Goal: Task Accomplishment & Management: Complete application form

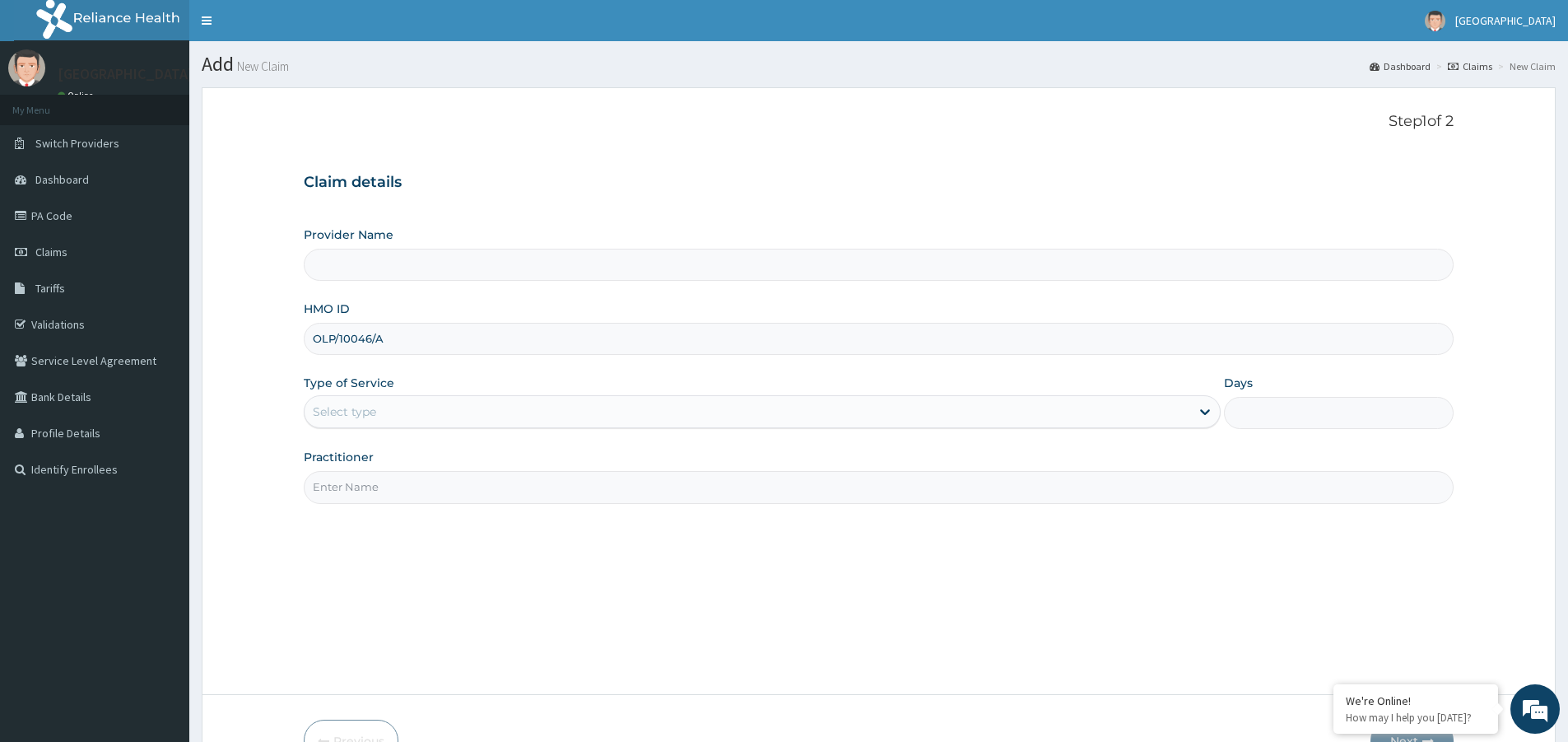
drag, startPoint x: 392, startPoint y: 334, endPoint x: 232, endPoint y: 337, distance: 160.0
click at [232, 337] on form "Step 1 of 2 Claim details Provider Name HMO ID OLP/10046/A Type of Service Sele…" at bounding box center [879, 437] width 1354 height 701
type input "Zoe Medical Centre"
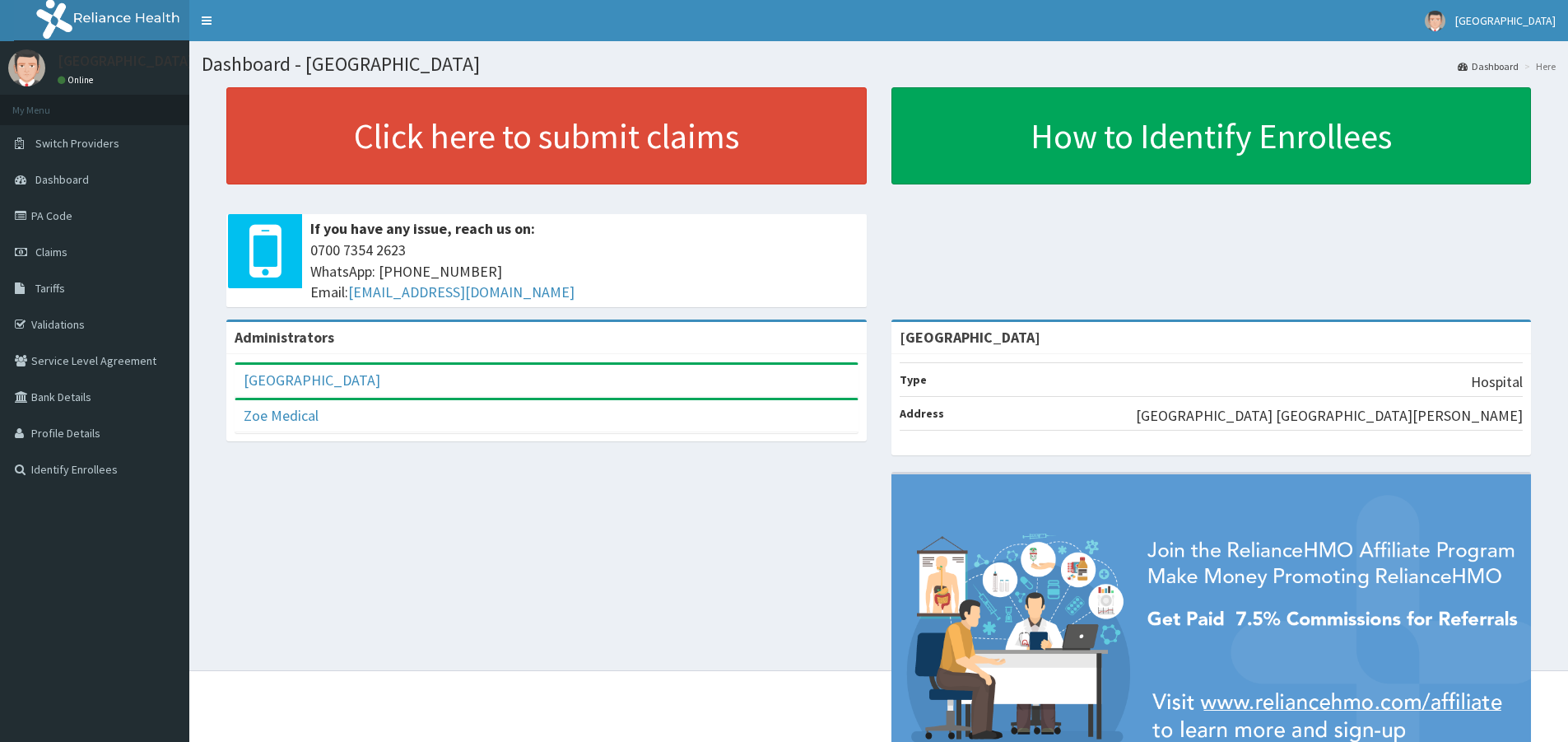
click at [46, 254] on span "Claims" at bounding box center [51, 251] width 32 height 15
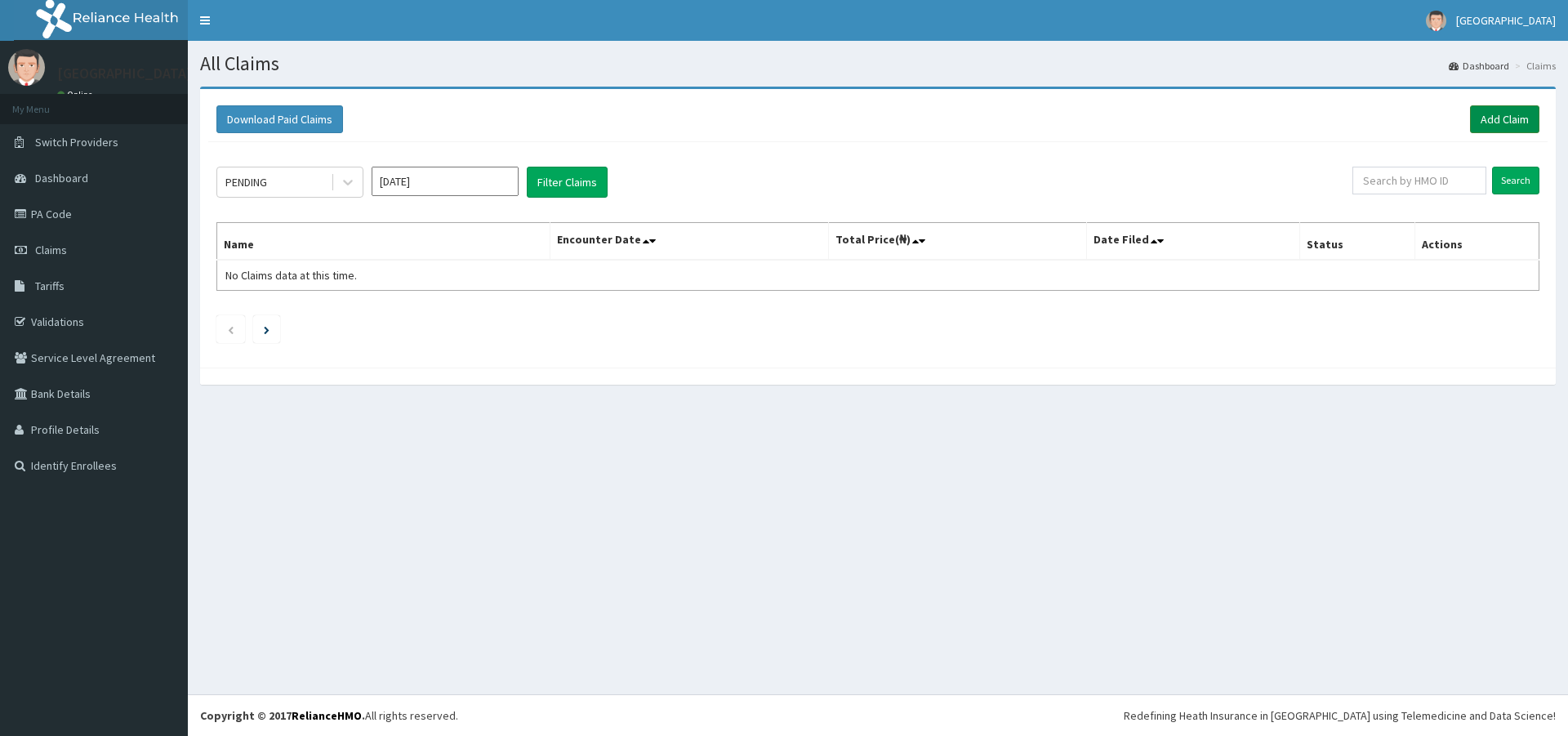
click at [1497, 124] on link "Add Claim" at bounding box center [1504, 119] width 69 height 28
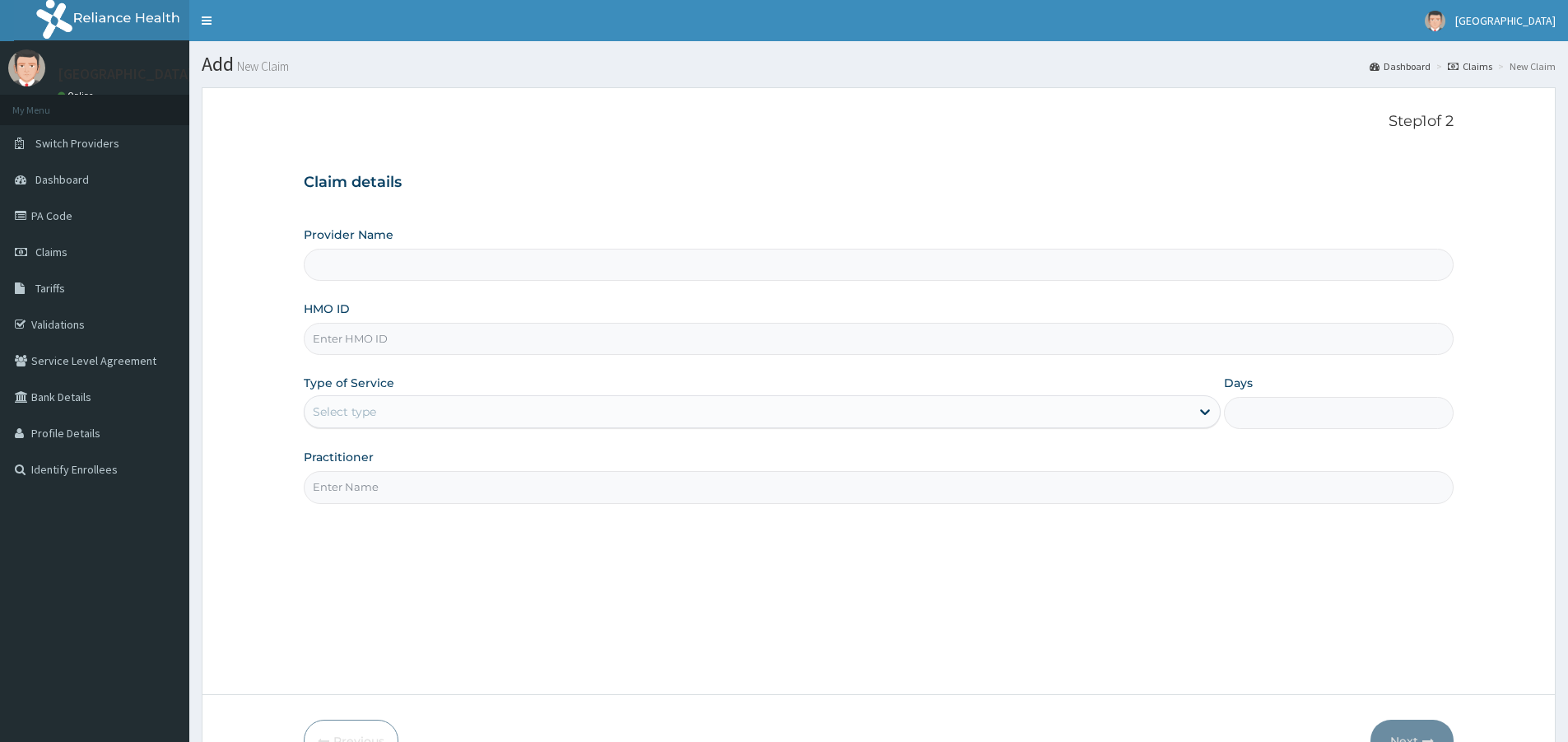
click at [372, 339] on input "HMO ID" at bounding box center [879, 338] width 1150 height 32
paste input "OLP/10046/A"
type input "OLP/10046/A"
type input "[GEOGRAPHIC_DATA]"
type input "OLP/10046/A"
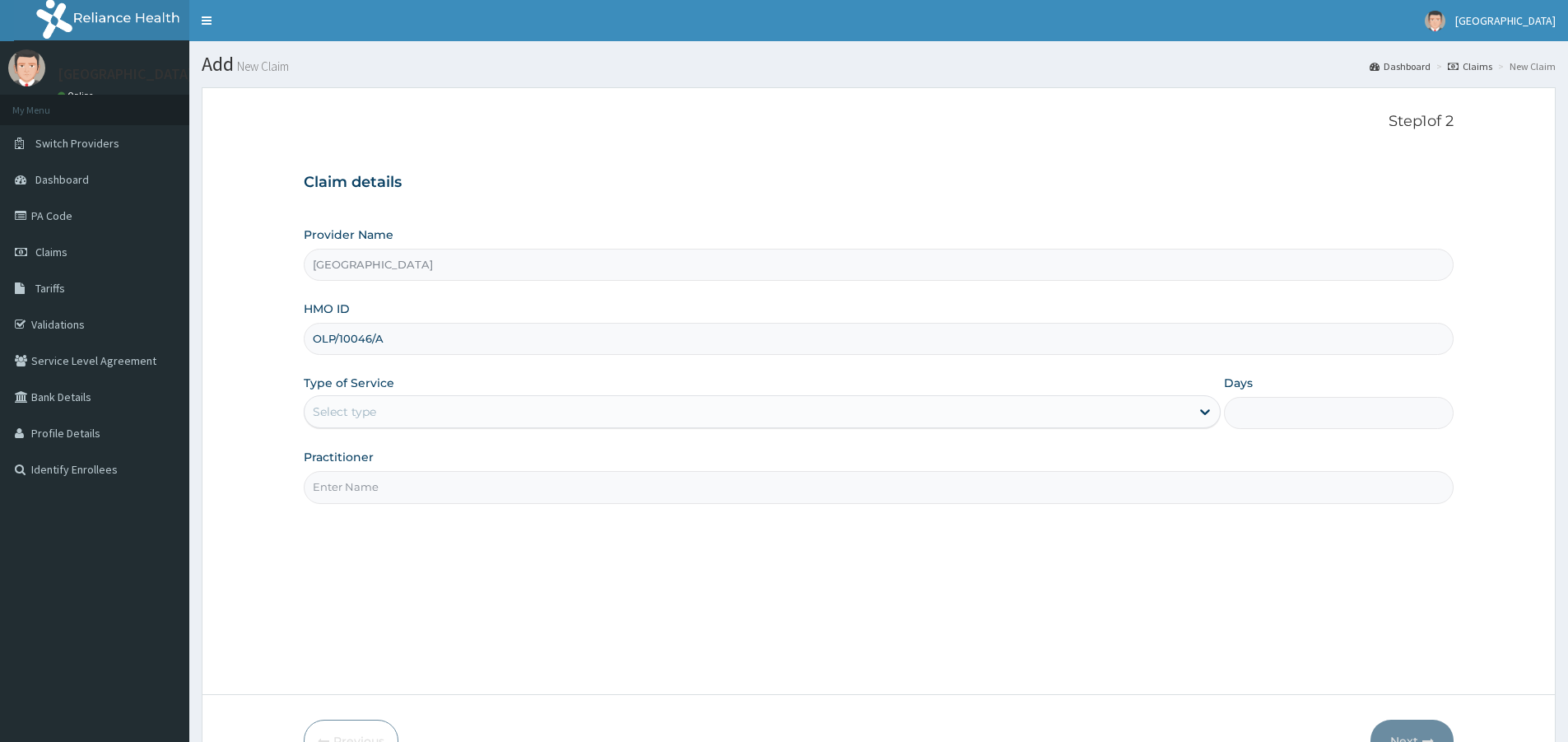
click at [341, 409] on div "Select type" at bounding box center [345, 411] width 64 height 16
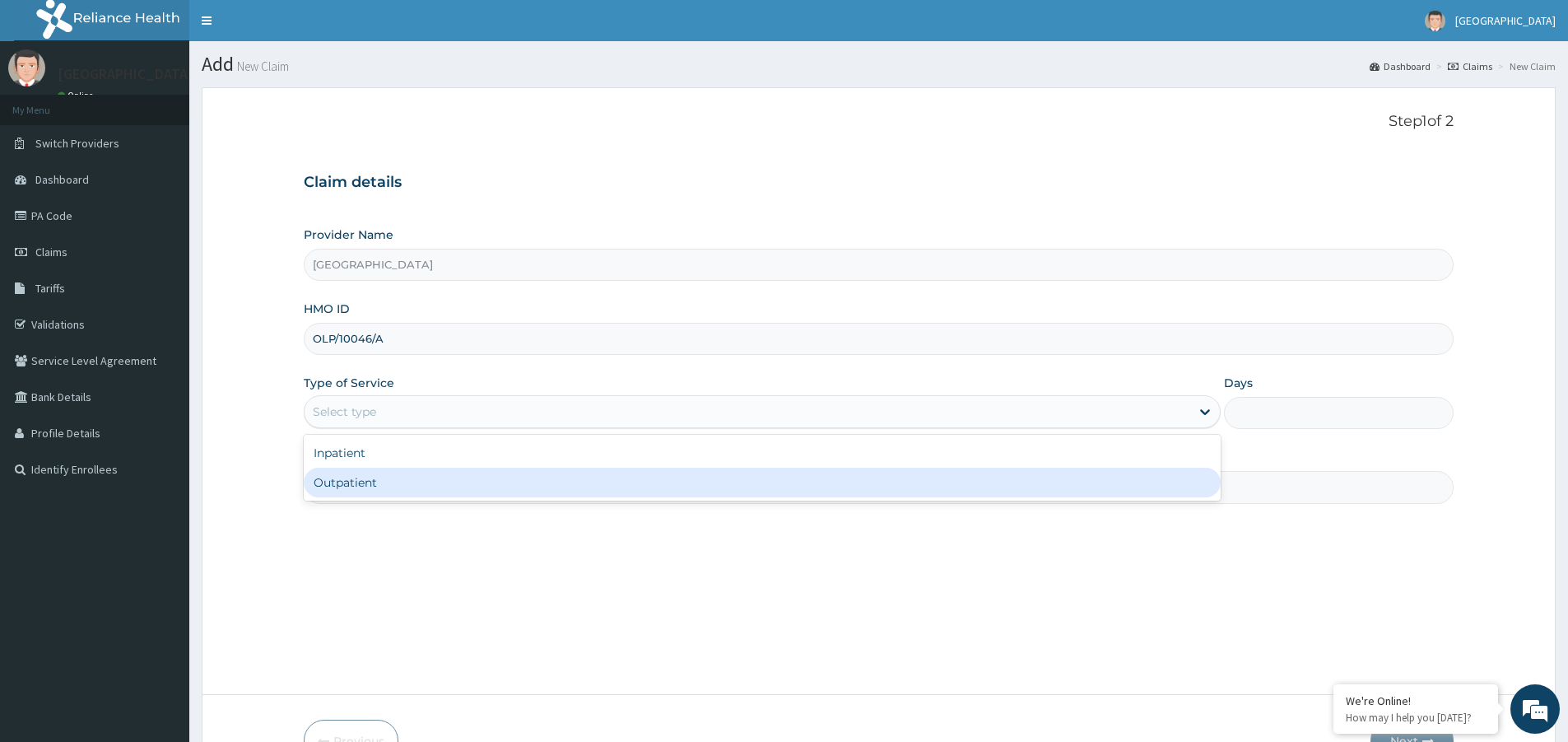
click at [363, 486] on div "Outpatient" at bounding box center [762, 482] width 917 height 29
type input "1"
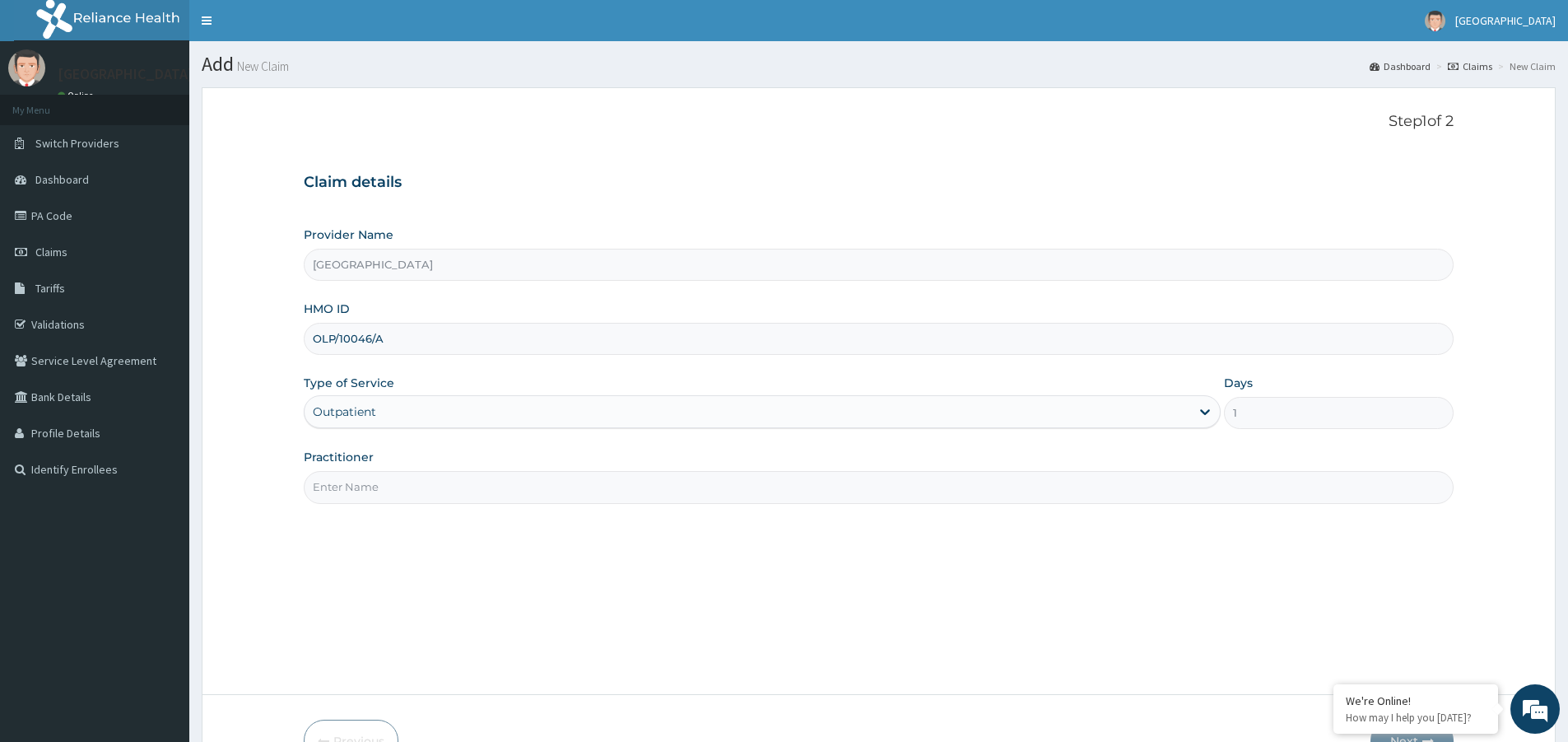
click at [379, 487] on input "Practitioner" at bounding box center [879, 487] width 1150 height 32
type input "DR TAIWO"
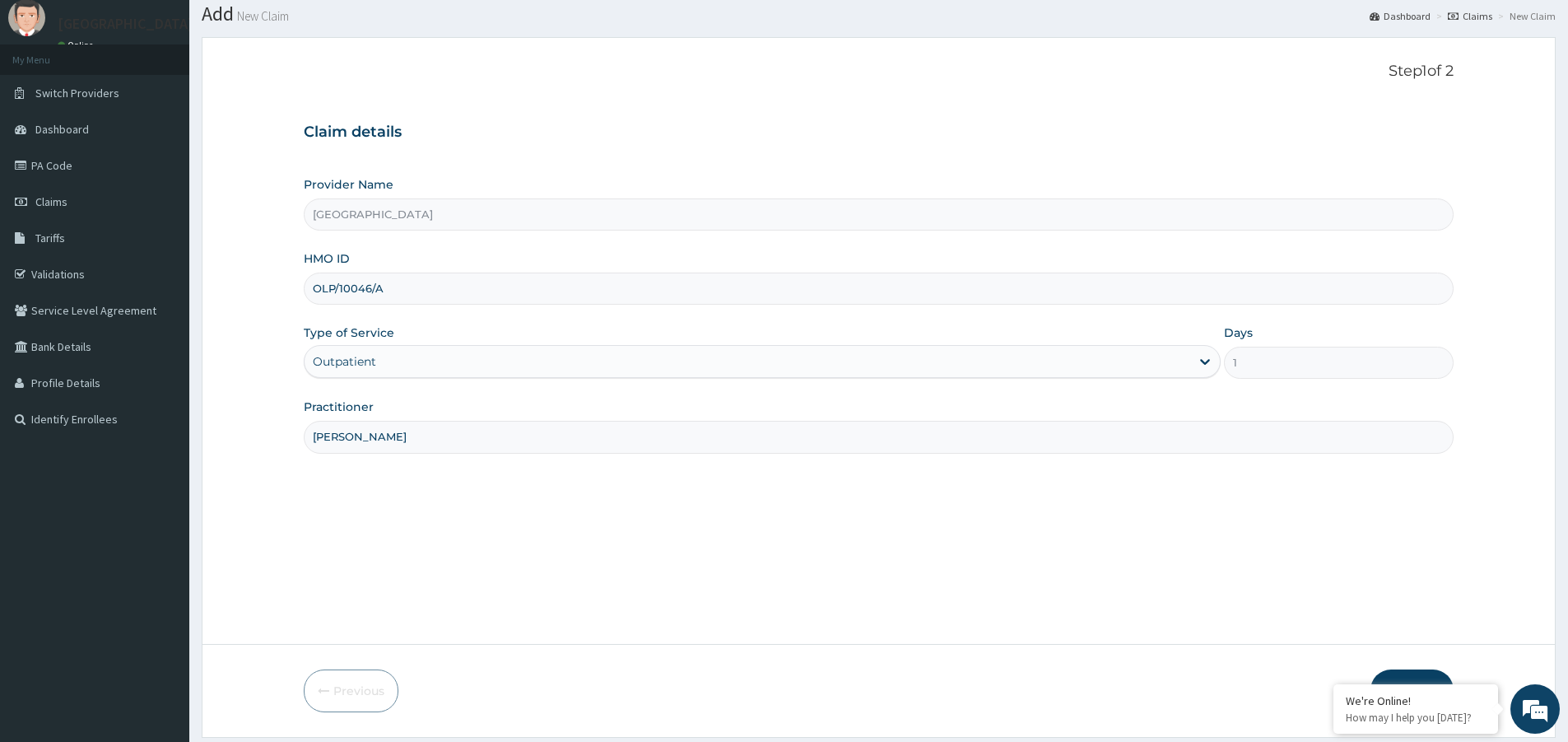
scroll to position [101, 0]
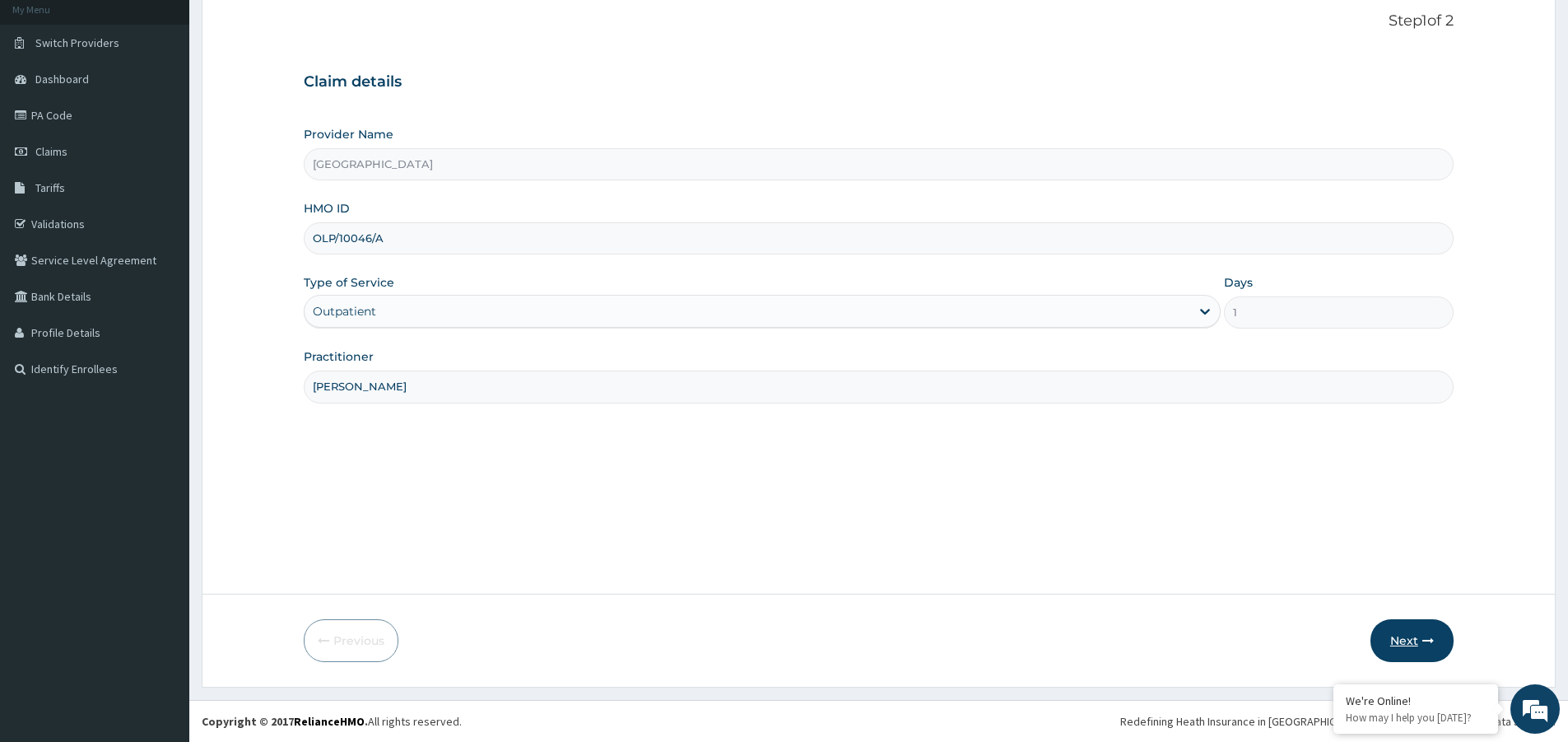
click at [1398, 637] on button "Next" at bounding box center [1412, 641] width 83 height 43
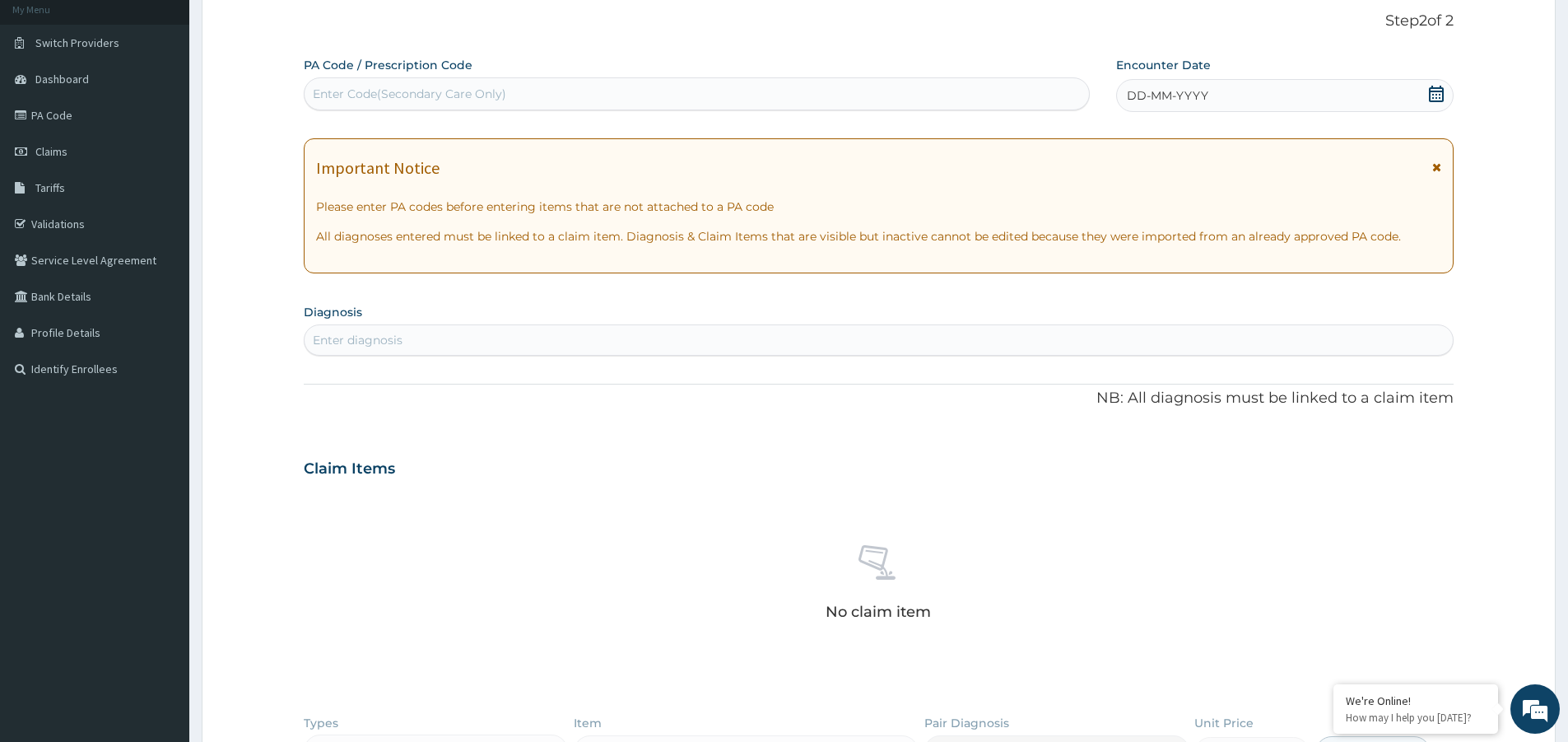
click at [1149, 94] on span "DD-MM-YYYY" at bounding box center [1167, 95] width 82 height 16
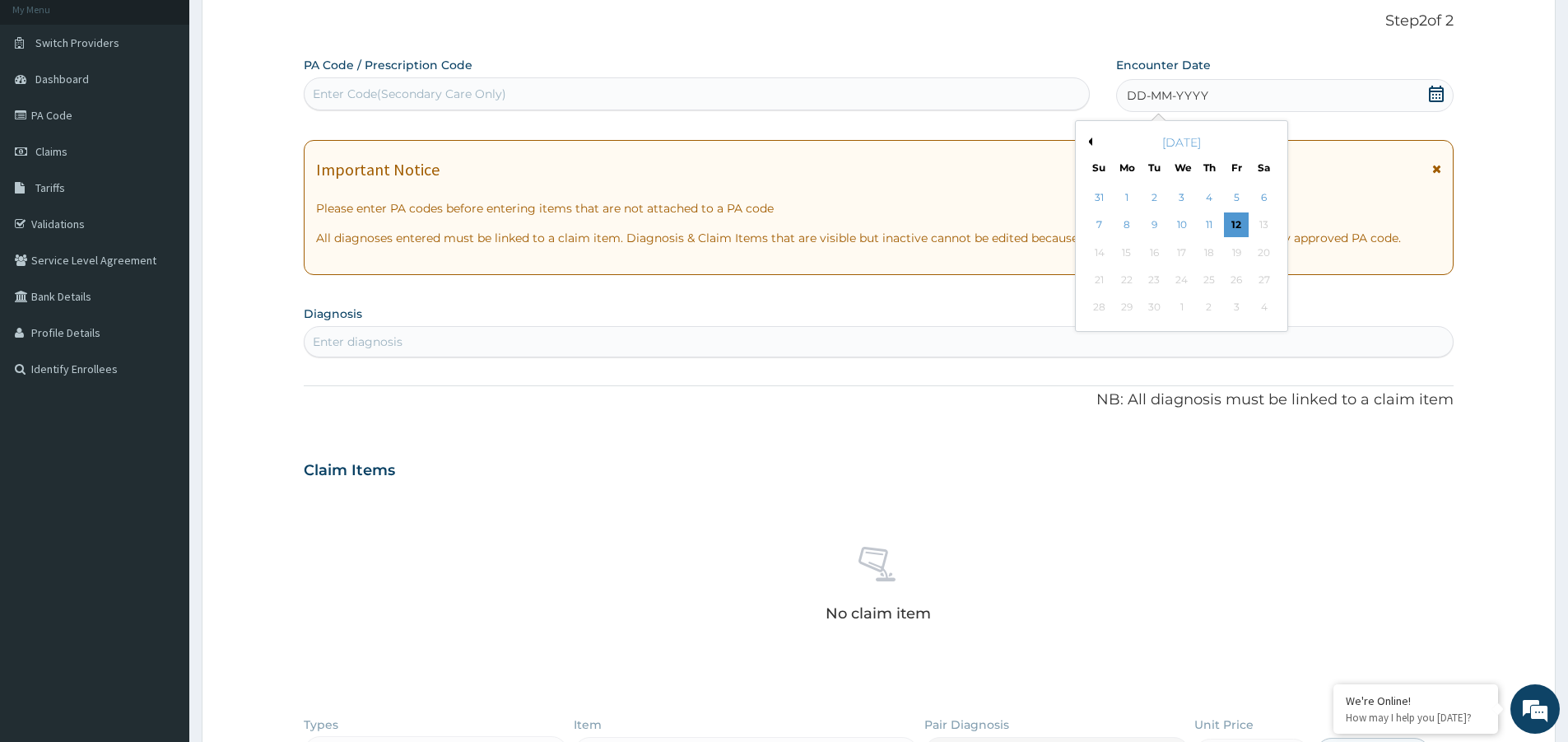
scroll to position [0, 0]
click at [1088, 144] on button "Previous Month" at bounding box center [1088, 142] width 9 height 9
click at [1240, 280] on div "27" at bounding box center [1237, 279] width 25 height 25
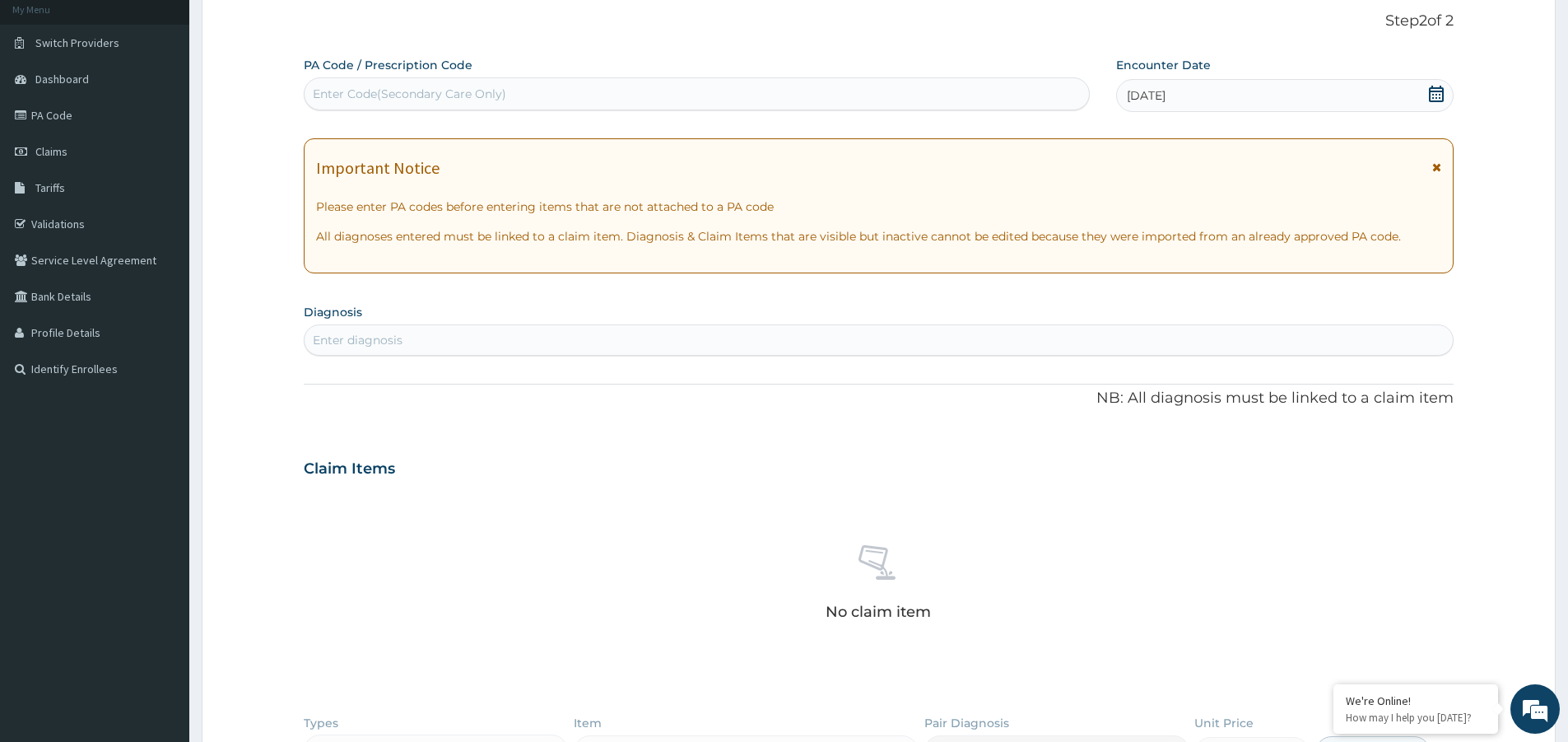
click at [332, 339] on div "Enter diagnosis" at bounding box center [358, 340] width 89 height 16
type input "PLASM"
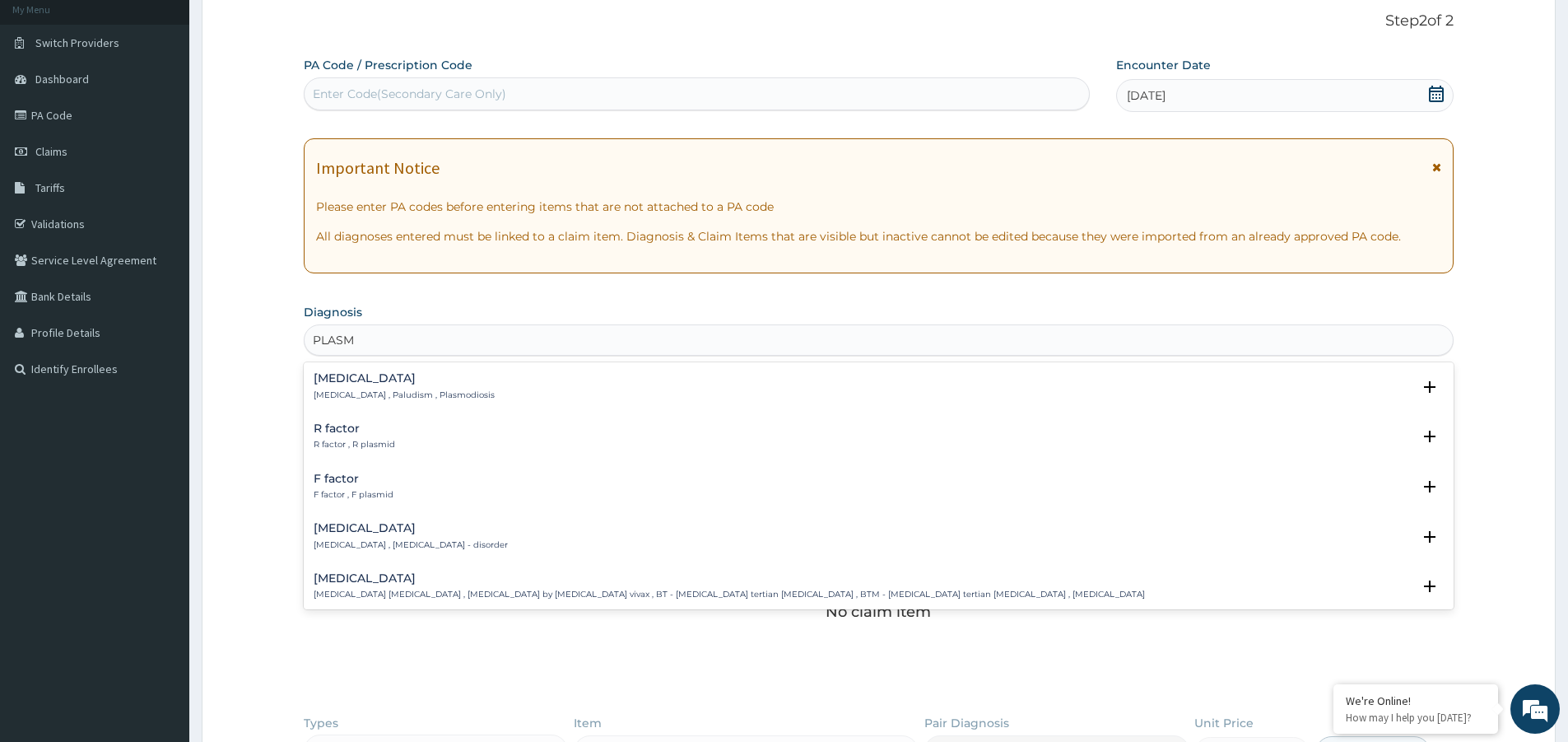
click at [346, 390] on p "Malaria , Paludism , Plasmodiosis" at bounding box center [404, 395] width 181 height 11
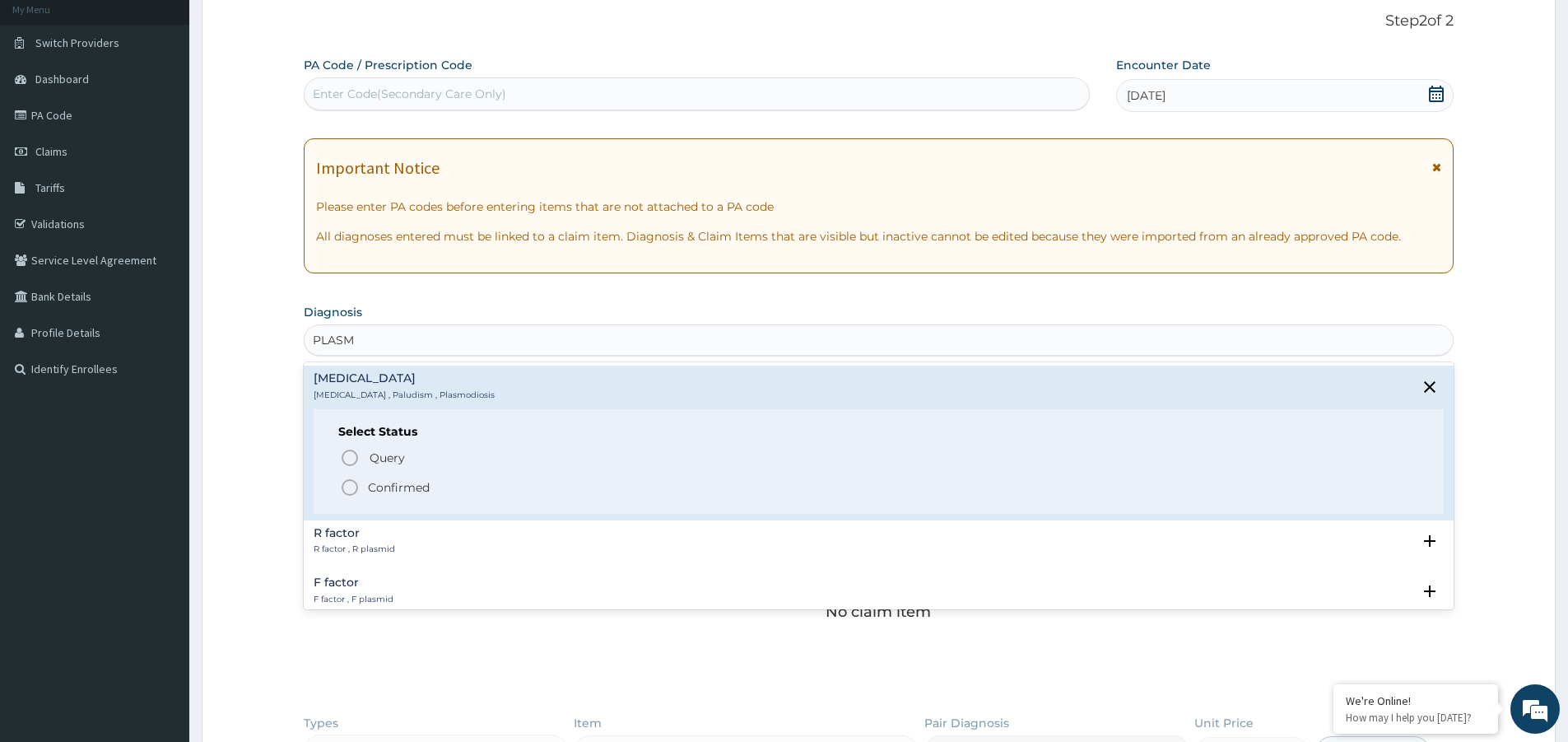
click at [347, 486] on icon "status option filled" at bounding box center [349, 487] width 20 height 20
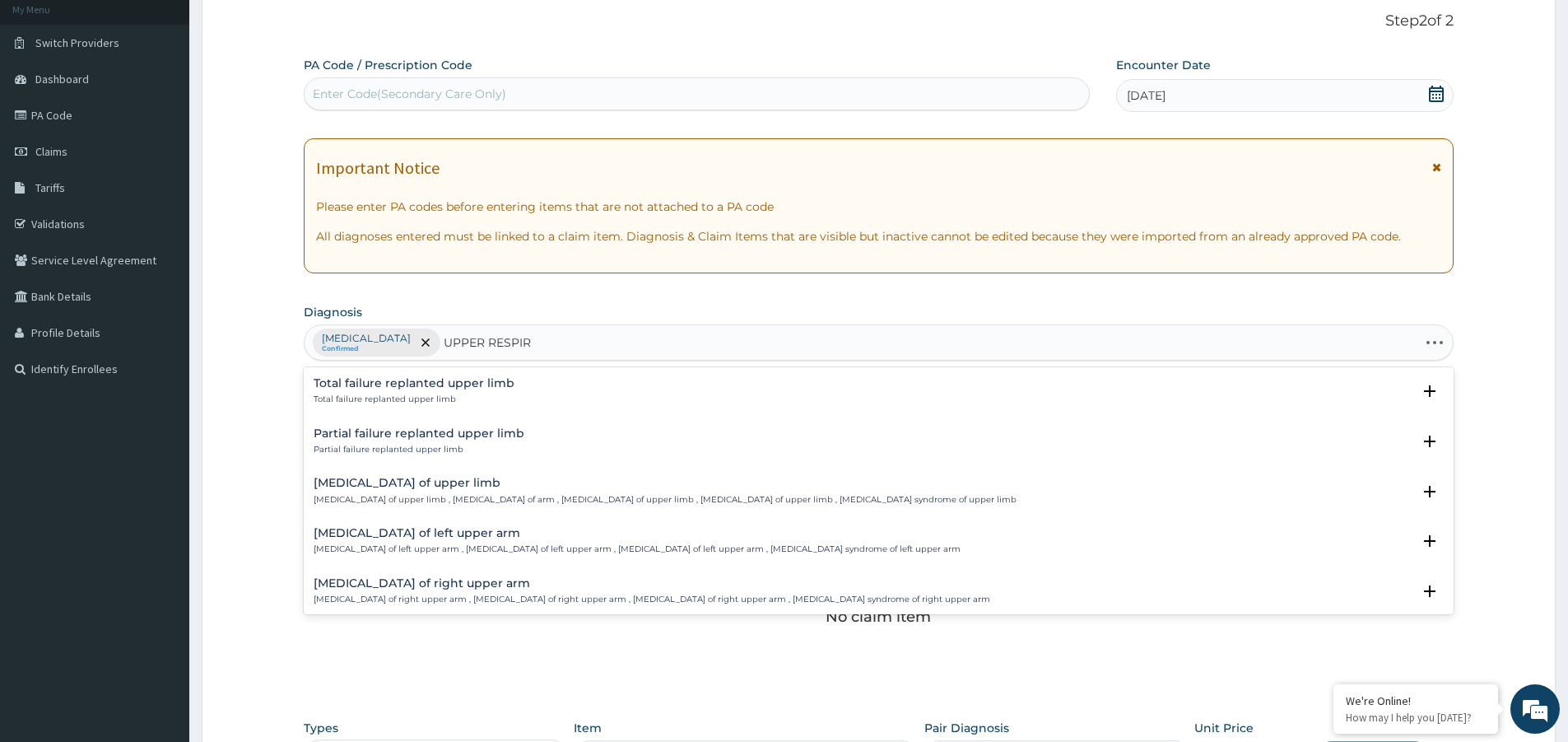
type input "UPPER RESPIRA"
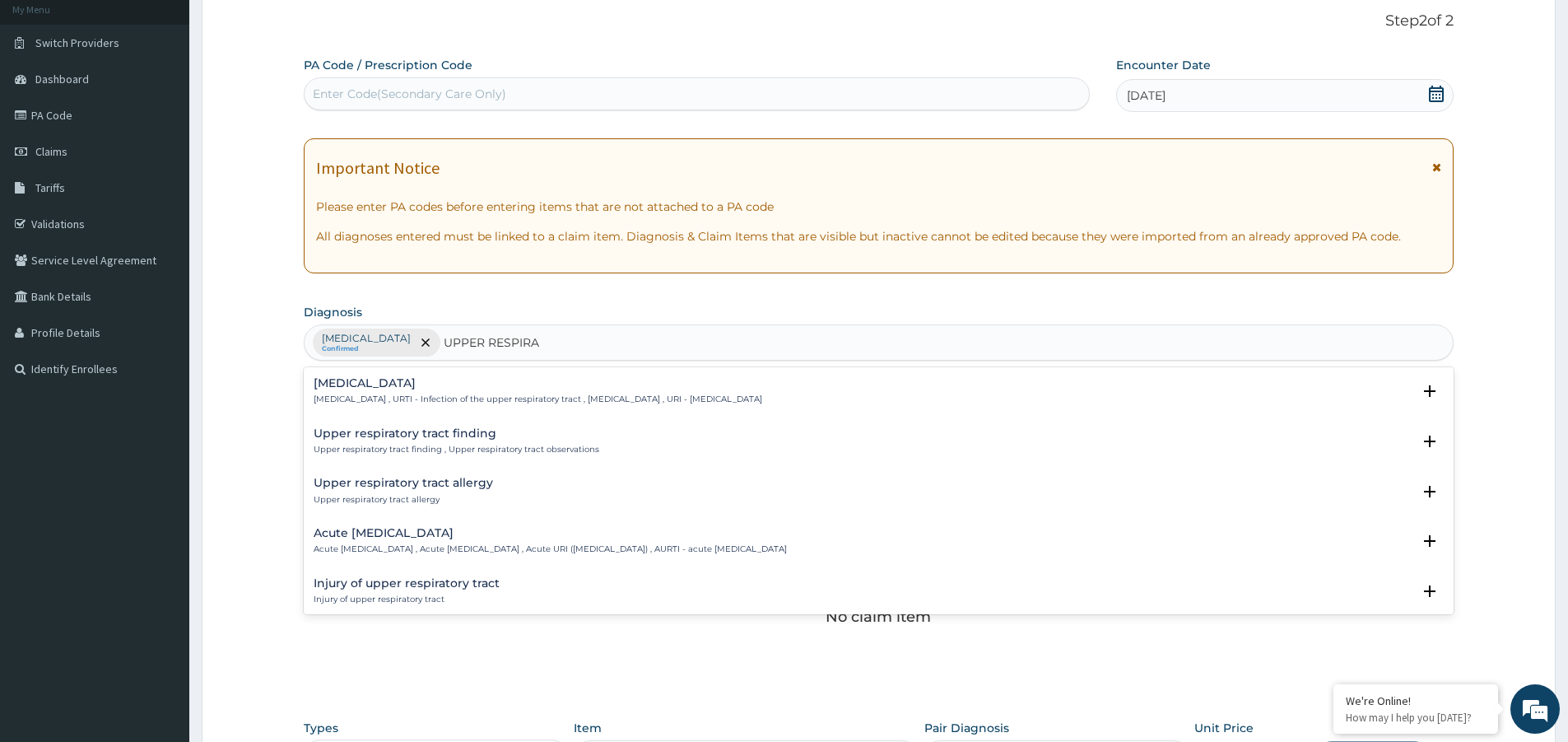
click at [411, 389] on h4 "Upper respiratory infection" at bounding box center [538, 383] width 449 height 12
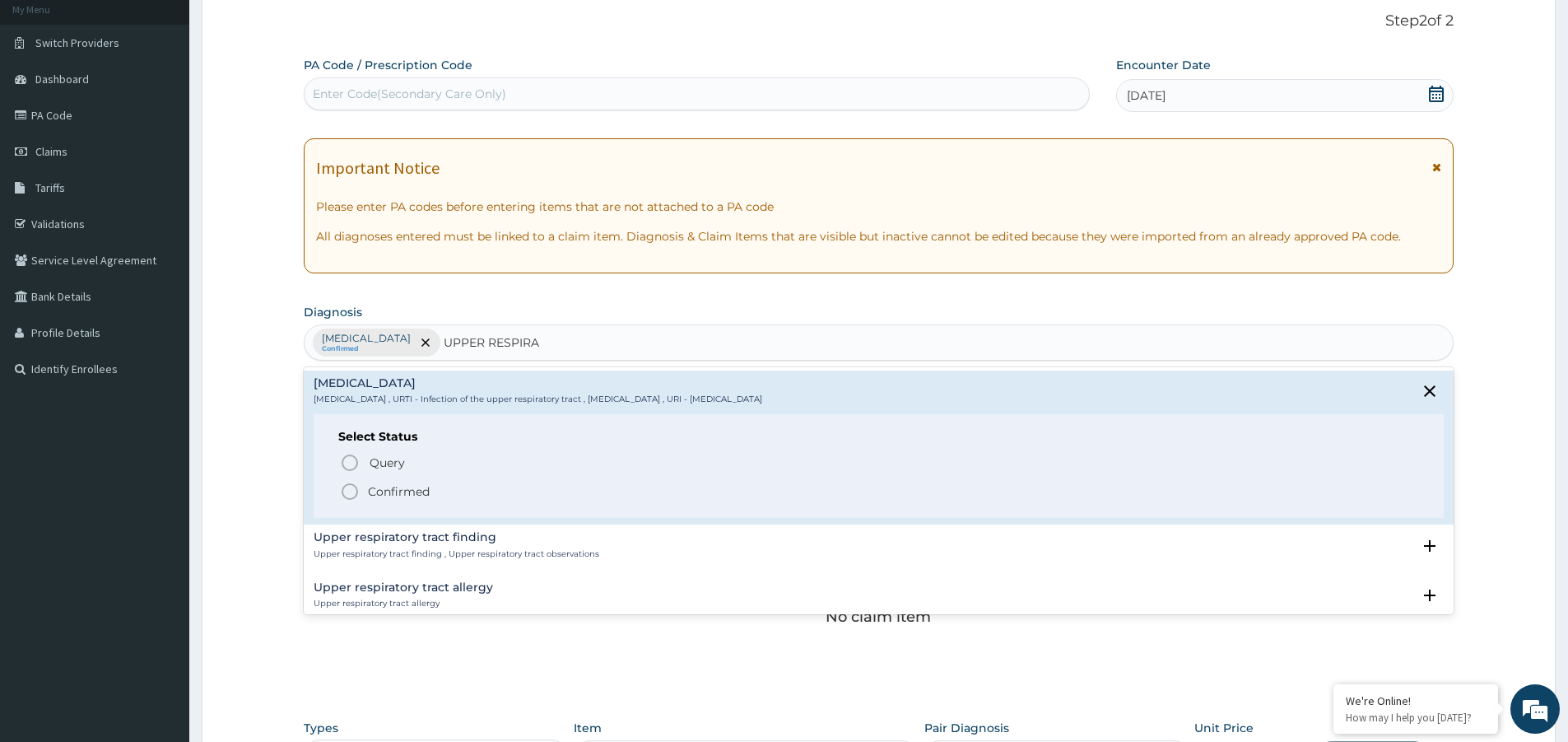
click at [352, 493] on icon "status option filled" at bounding box center [349, 491] width 20 height 20
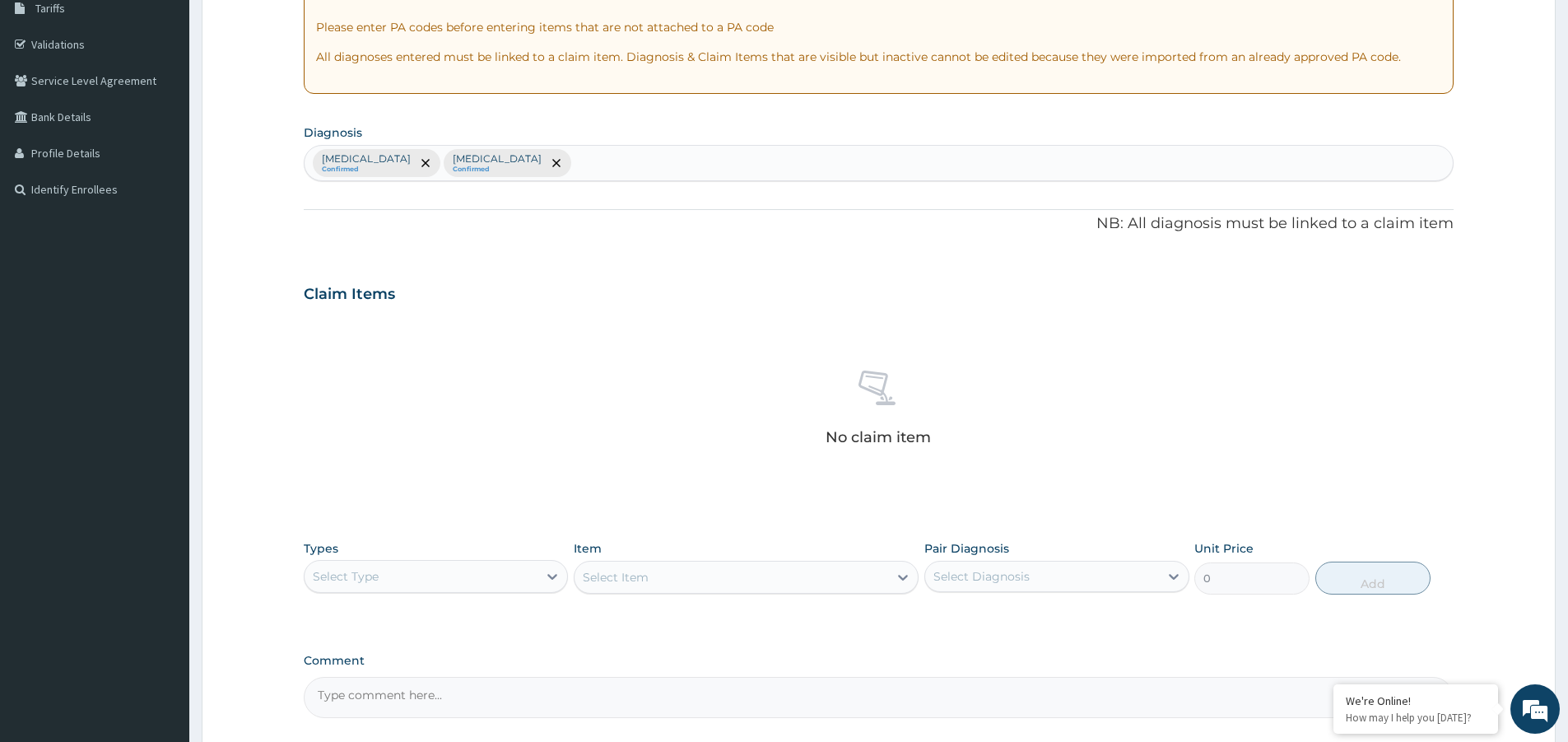
scroll to position [429, 0]
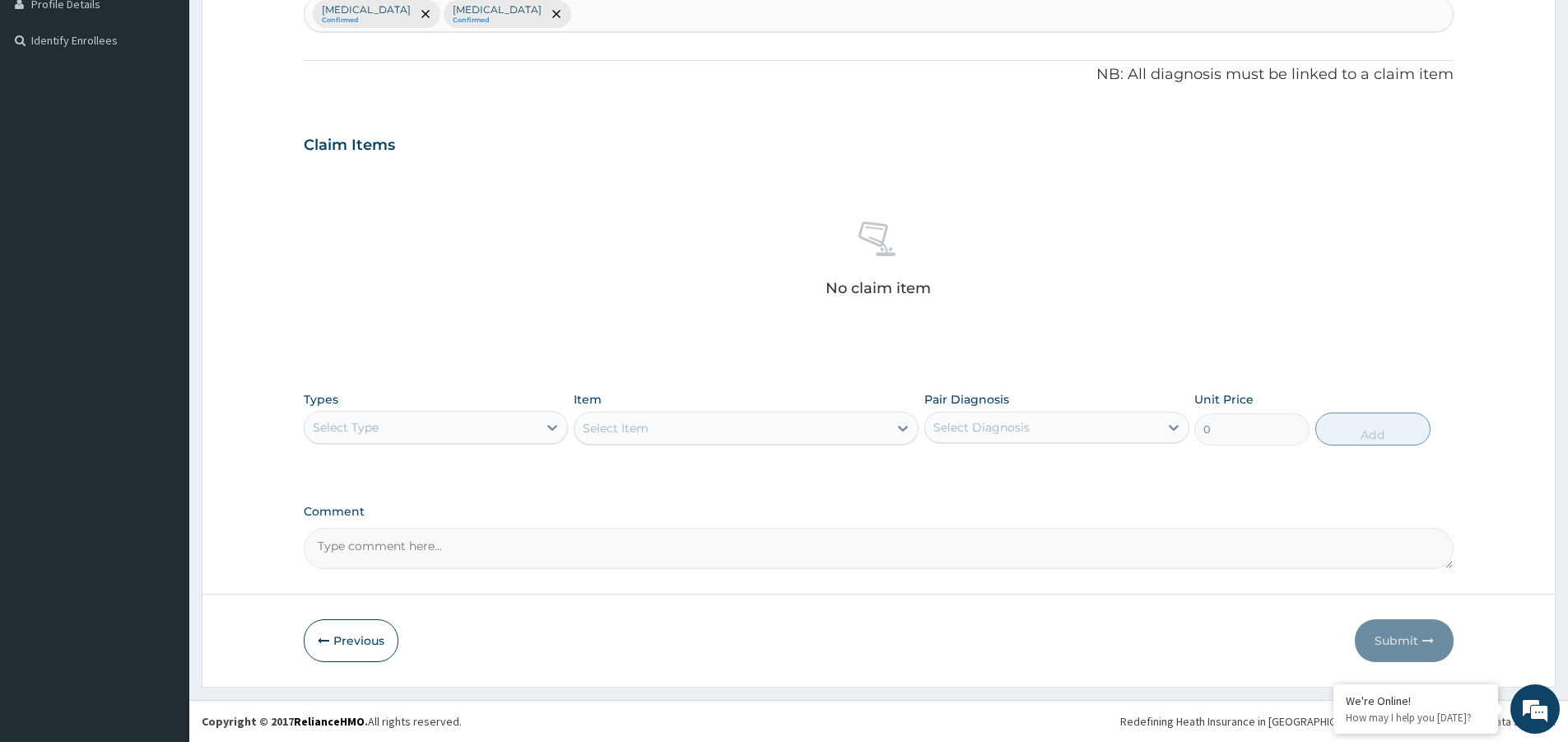
click at [467, 430] on div "Select Type" at bounding box center [420, 427] width 233 height 27
click at [395, 520] on div "Procedures" at bounding box center [435, 527] width 264 height 29
click at [874, 432] on div "Select Item" at bounding box center [731, 428] width 314 height 27
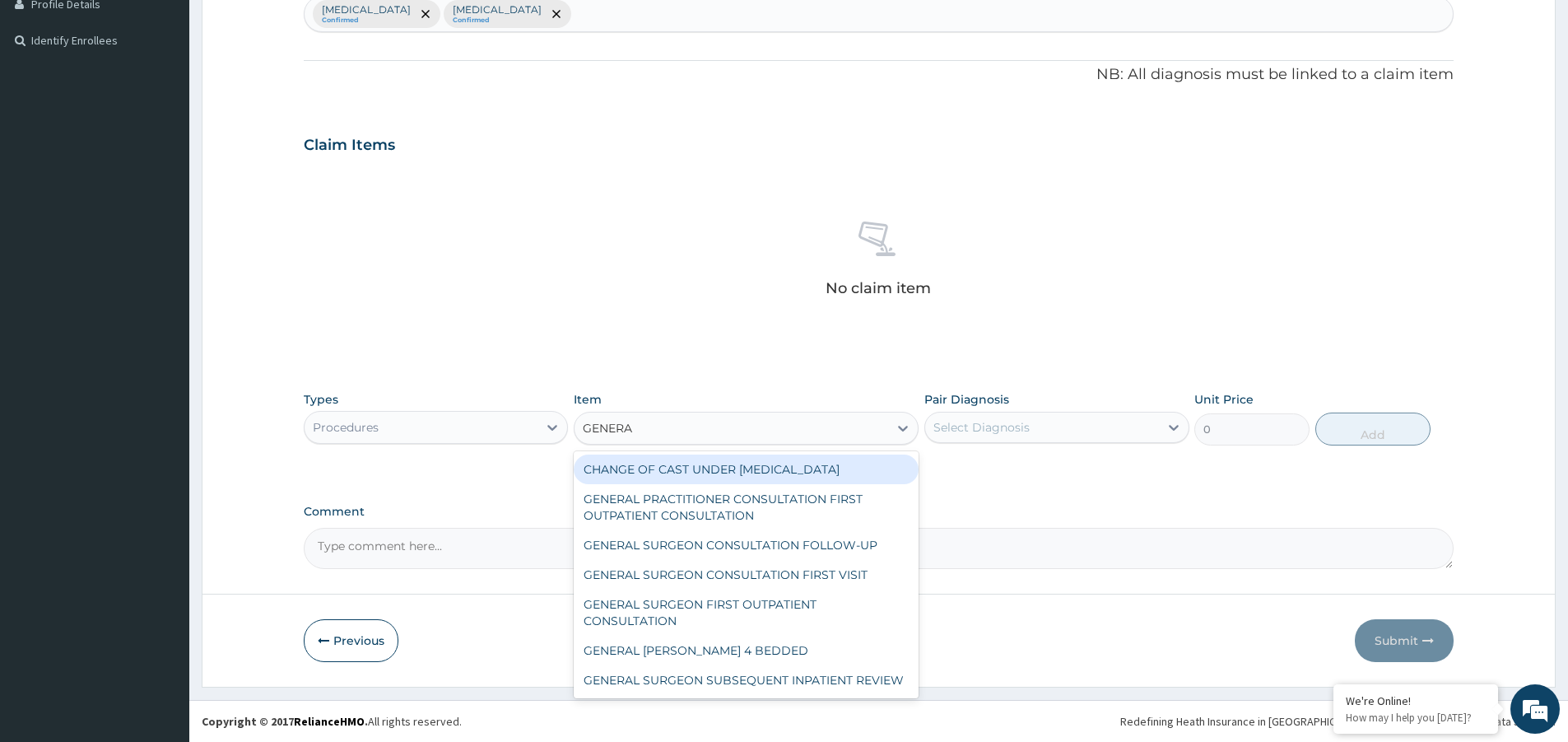
type input "GENERAL"
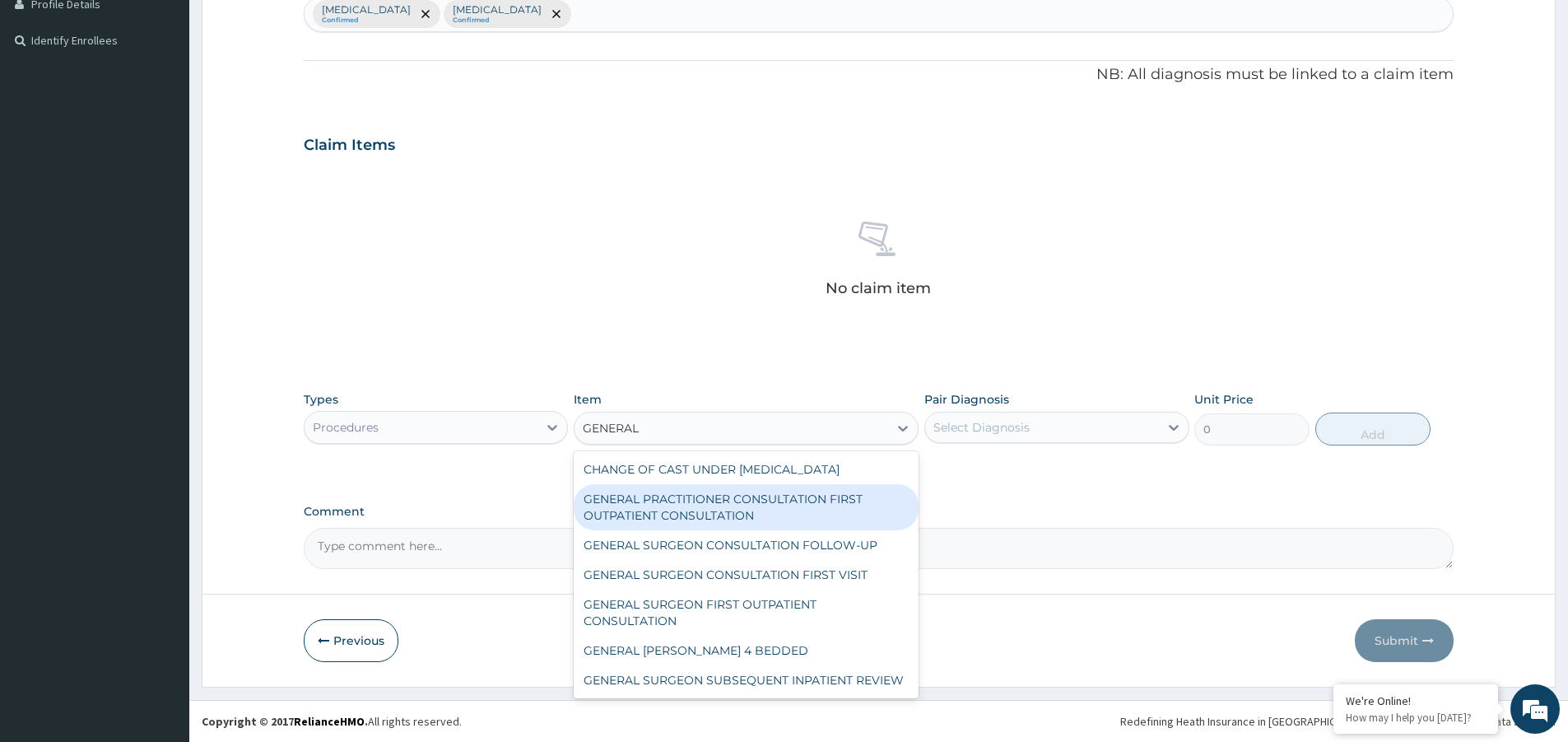
click at [840, 522] on div "GENERAL PRACTITIONER CONSULTATION FIRST OUTPATIENT CONSULTATION" at bounding box center [745, 507] width 345 height 46
type input "3547.5"
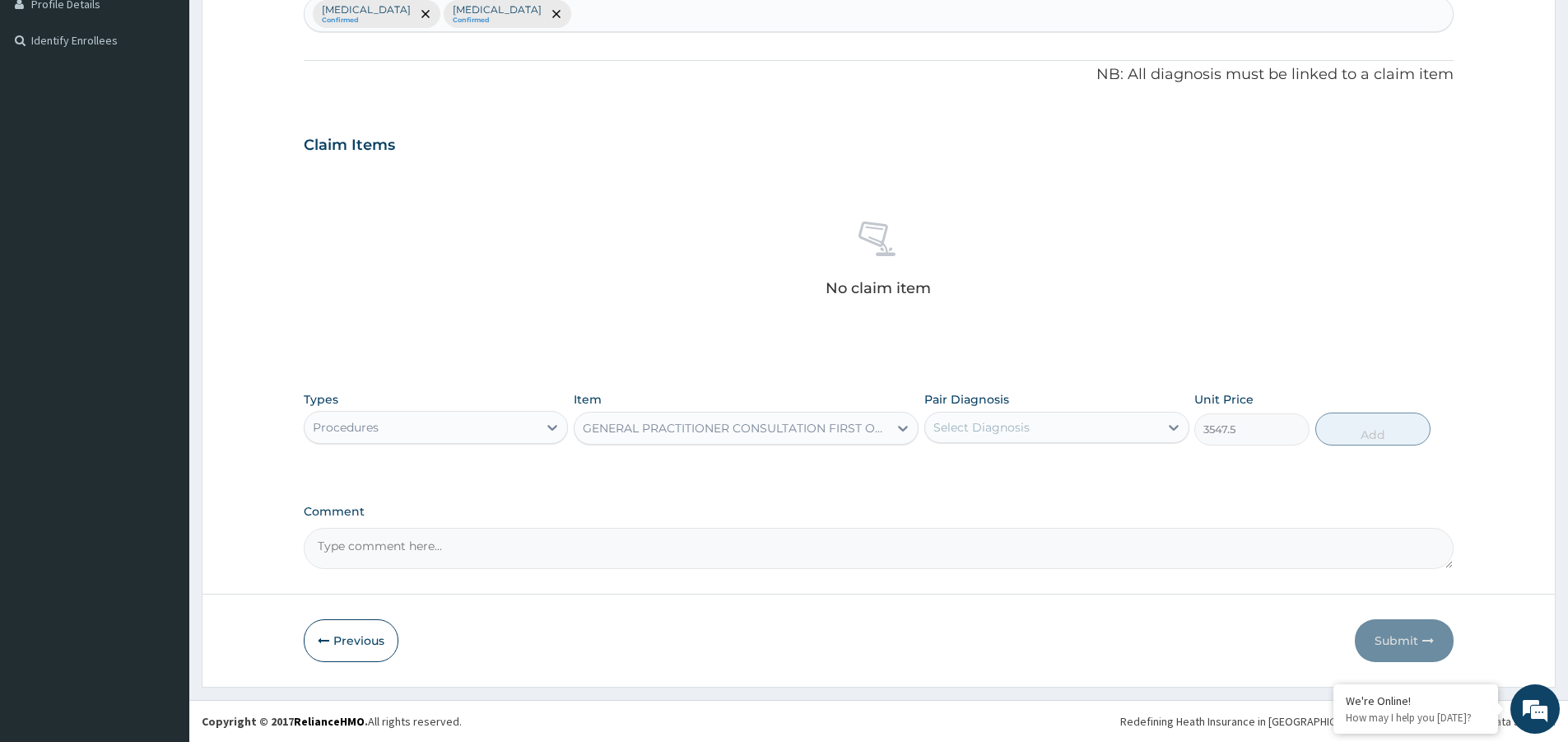
click at [1070, 427] on div "Select Diagnosis" at bounding box center [1041, 427] width 233 height 27
click at [1039, 475] on div "Malaria" at bounding box center [1056, 469] width 264 height 34
checkbox input "true"
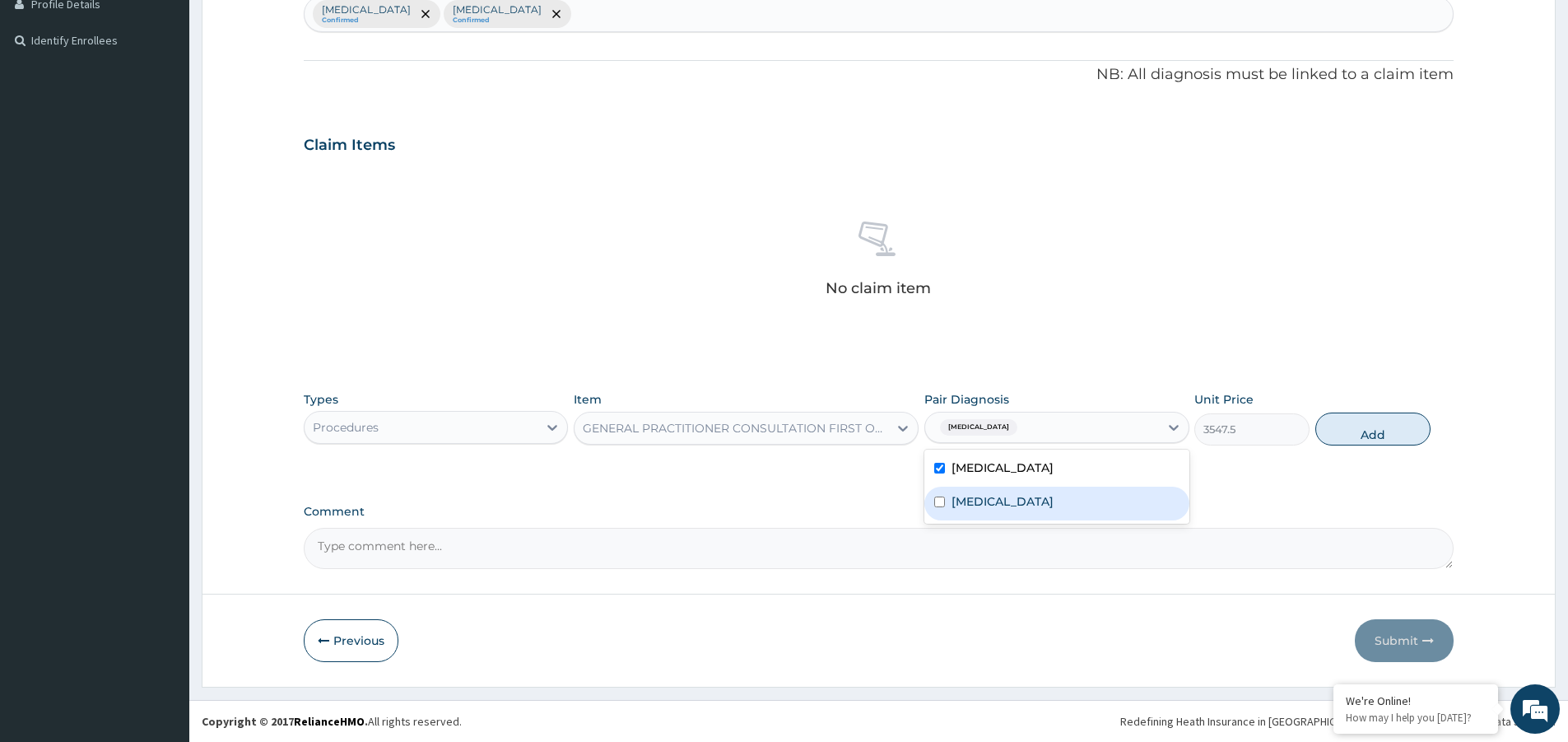
click at [1038, 504] on label "Upper respiratory infection" at bounding box center [1002, 500] width 102 height 16
checkbox input "true"
click at [1344, 429] on button "Add" at bounding box center [1373, 429] width 115 height 33
type input "0"
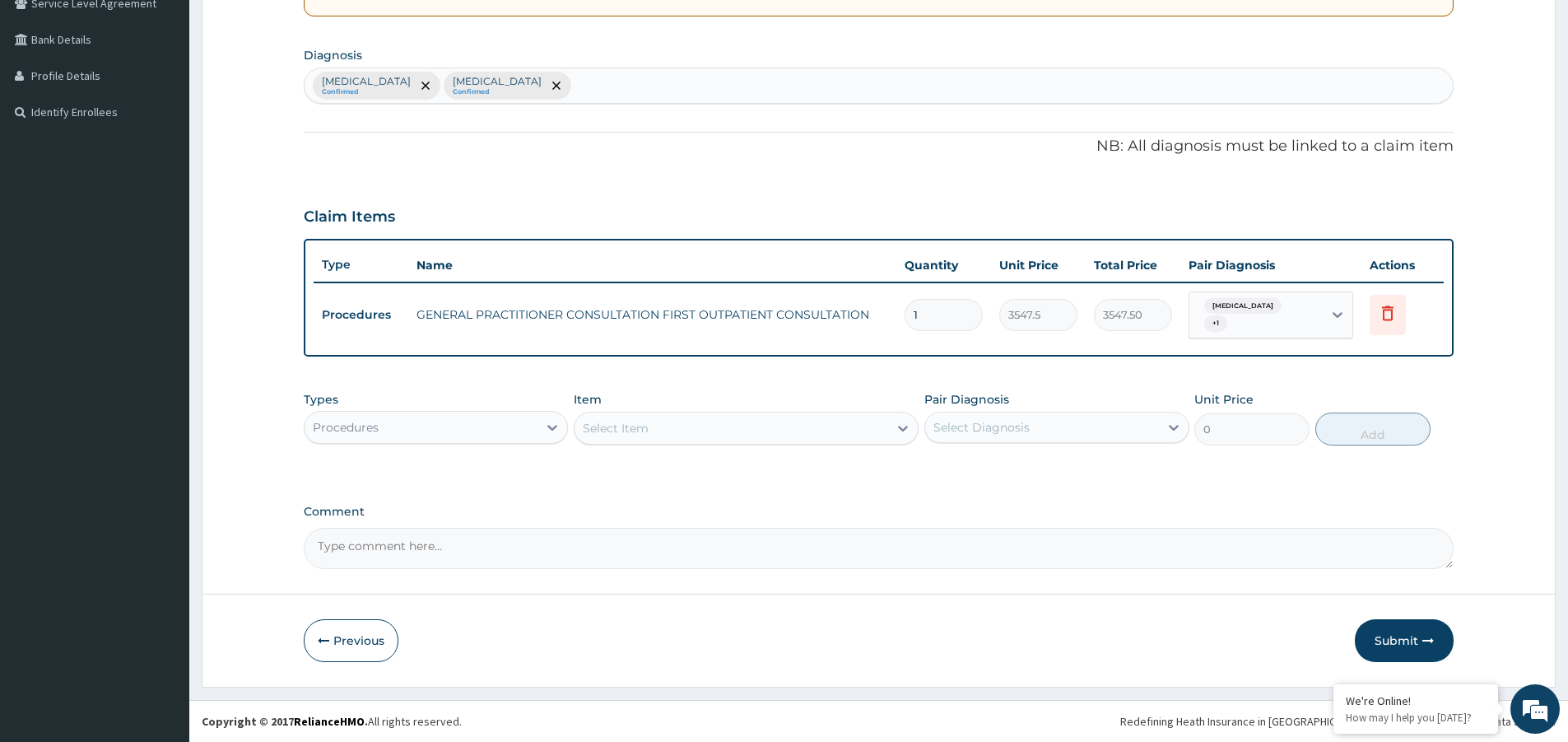
scroll to position [351, 0]
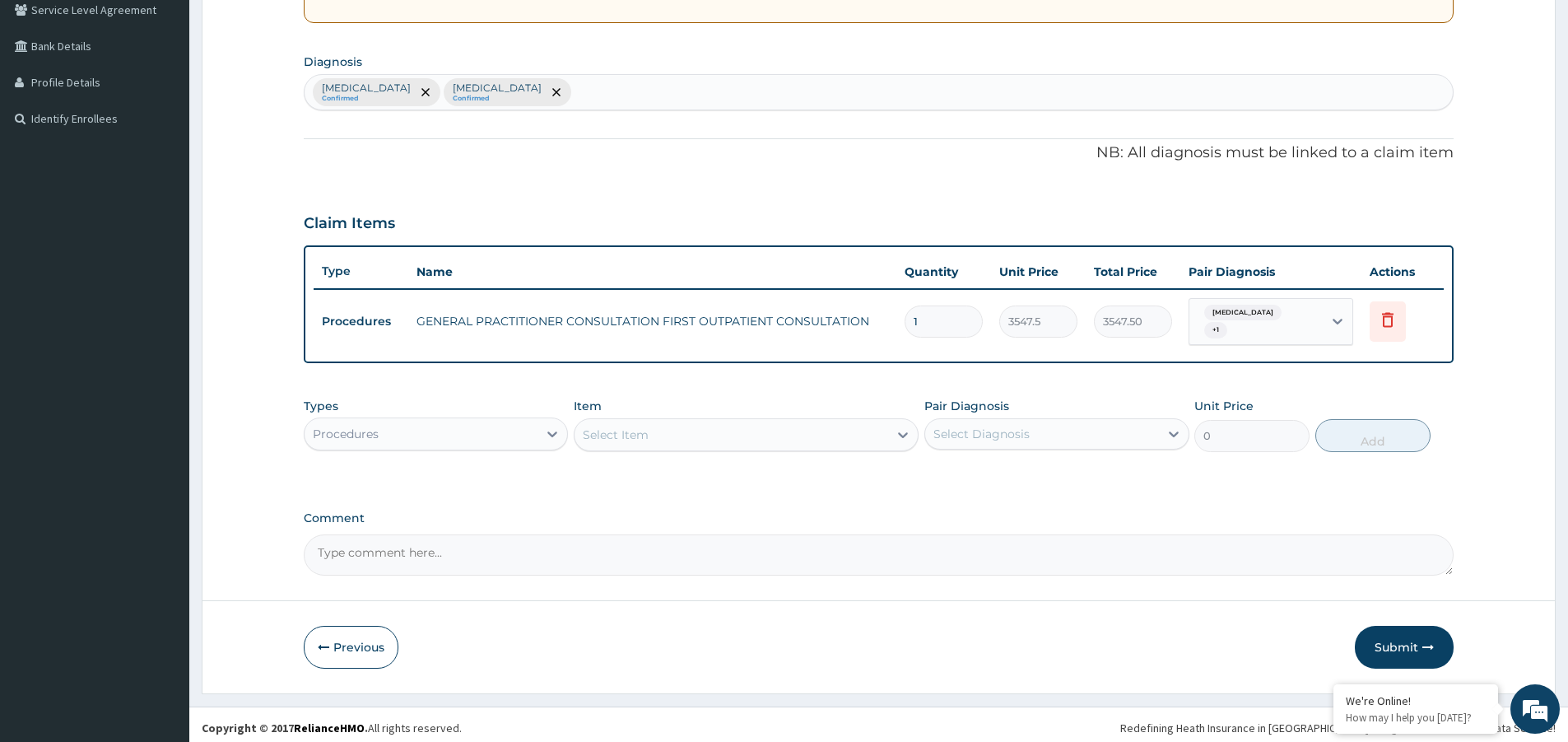
click at [469, 432] on div "Procedures" at bounding box center [420, 433] width 233 height 27
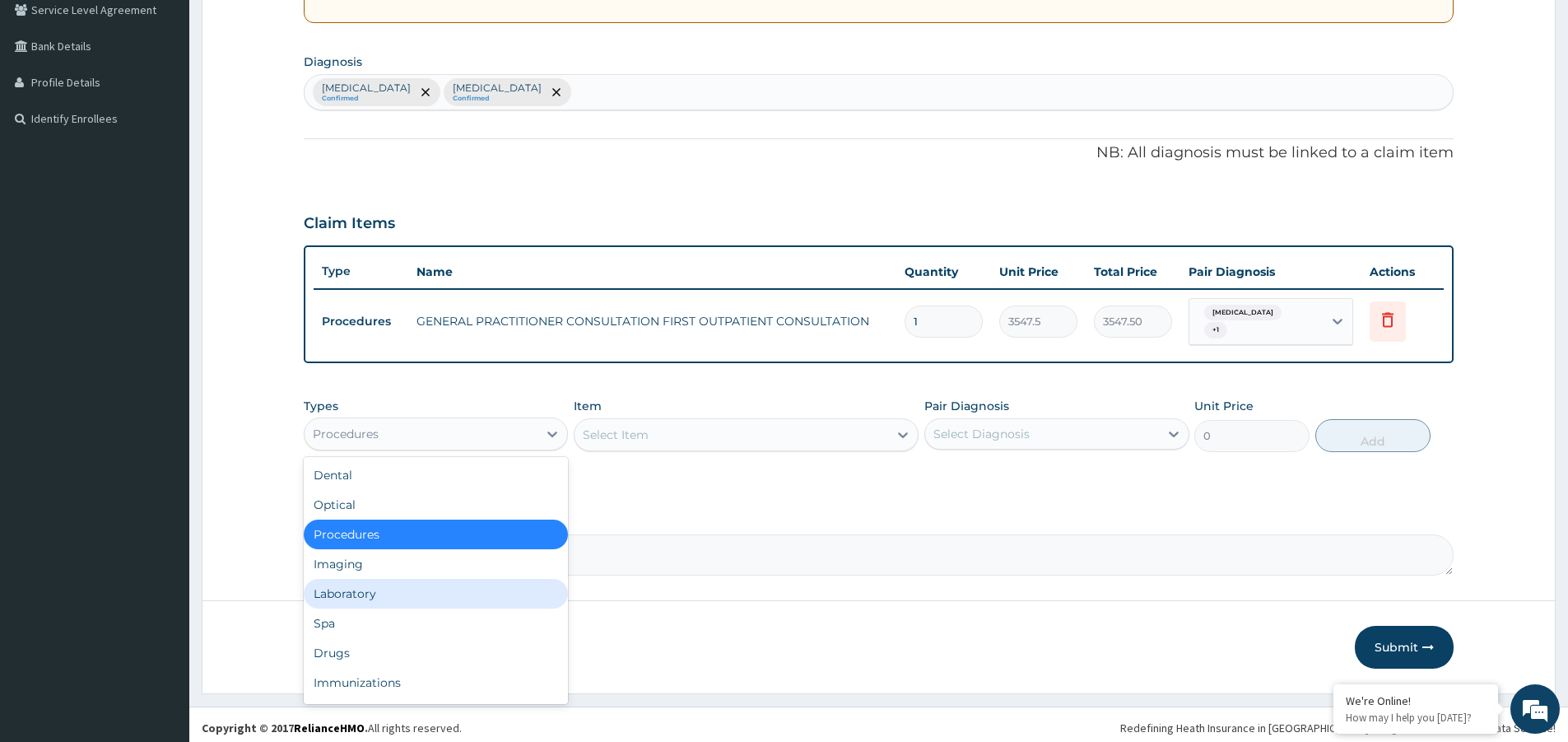
click at [395, 589] on div "Laboratory" at bounding box center [435, 593] width 264 height 29
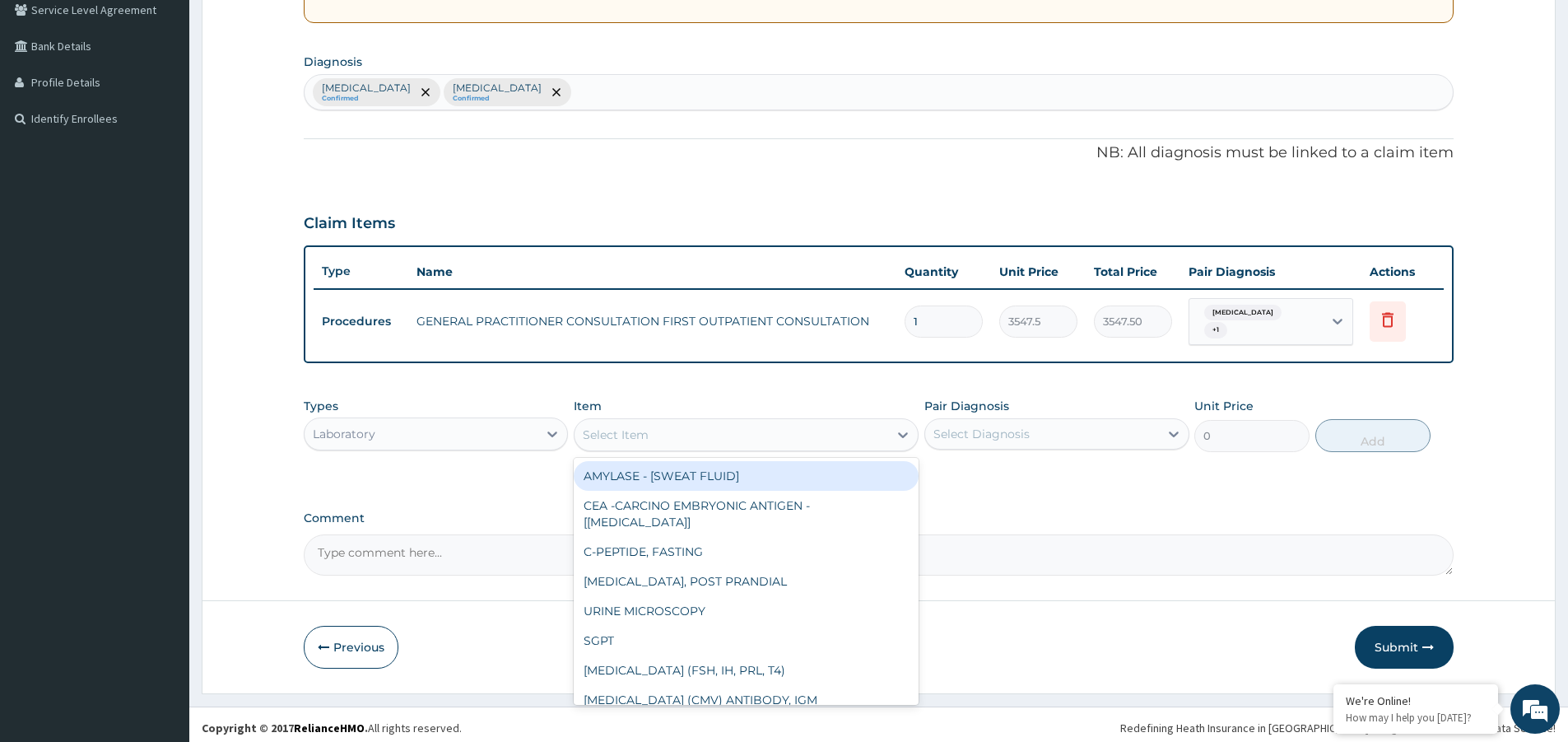
click at [733, 435] on div "Select Item" at bounding box center [731, 434] width 314 height 27
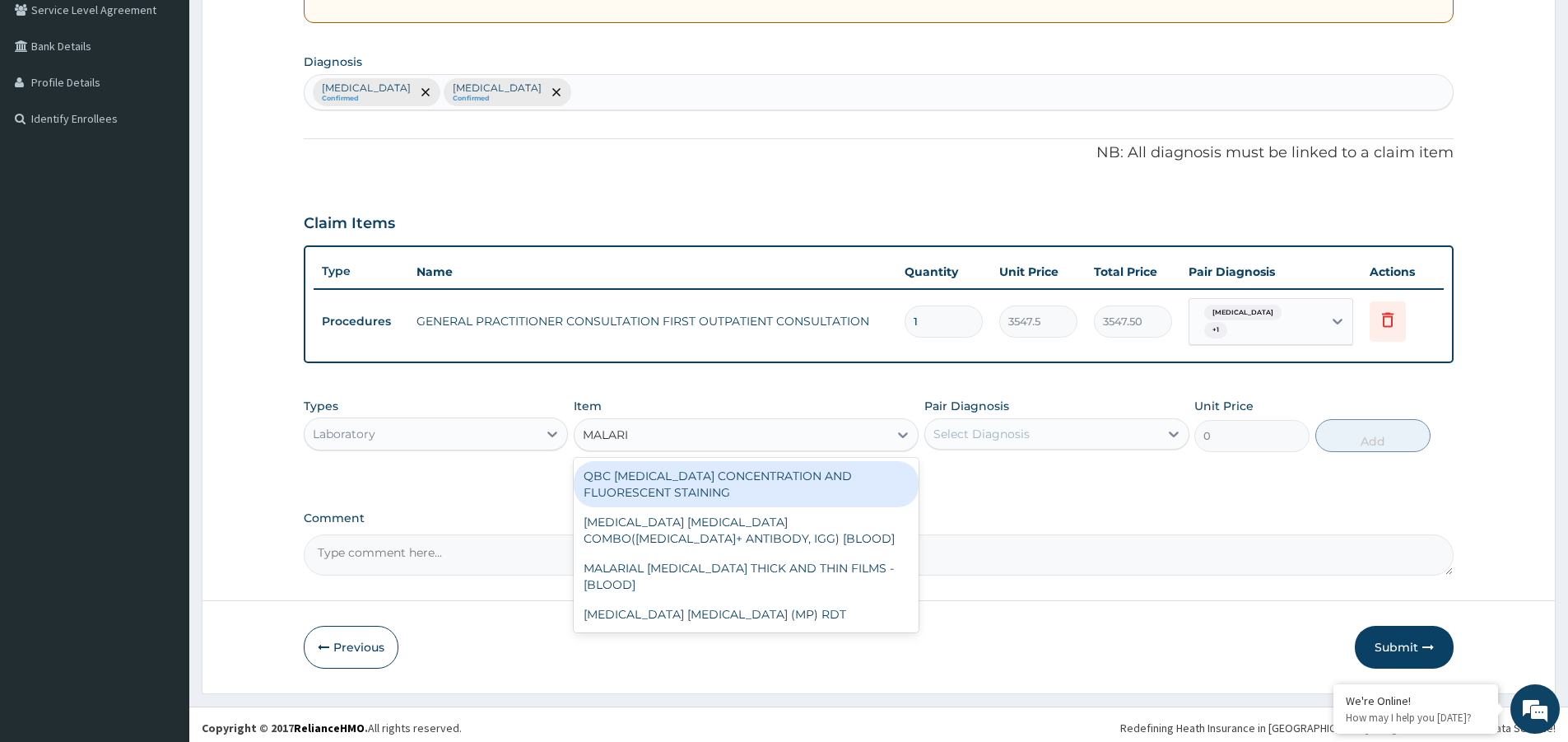
type input "MALARIA"
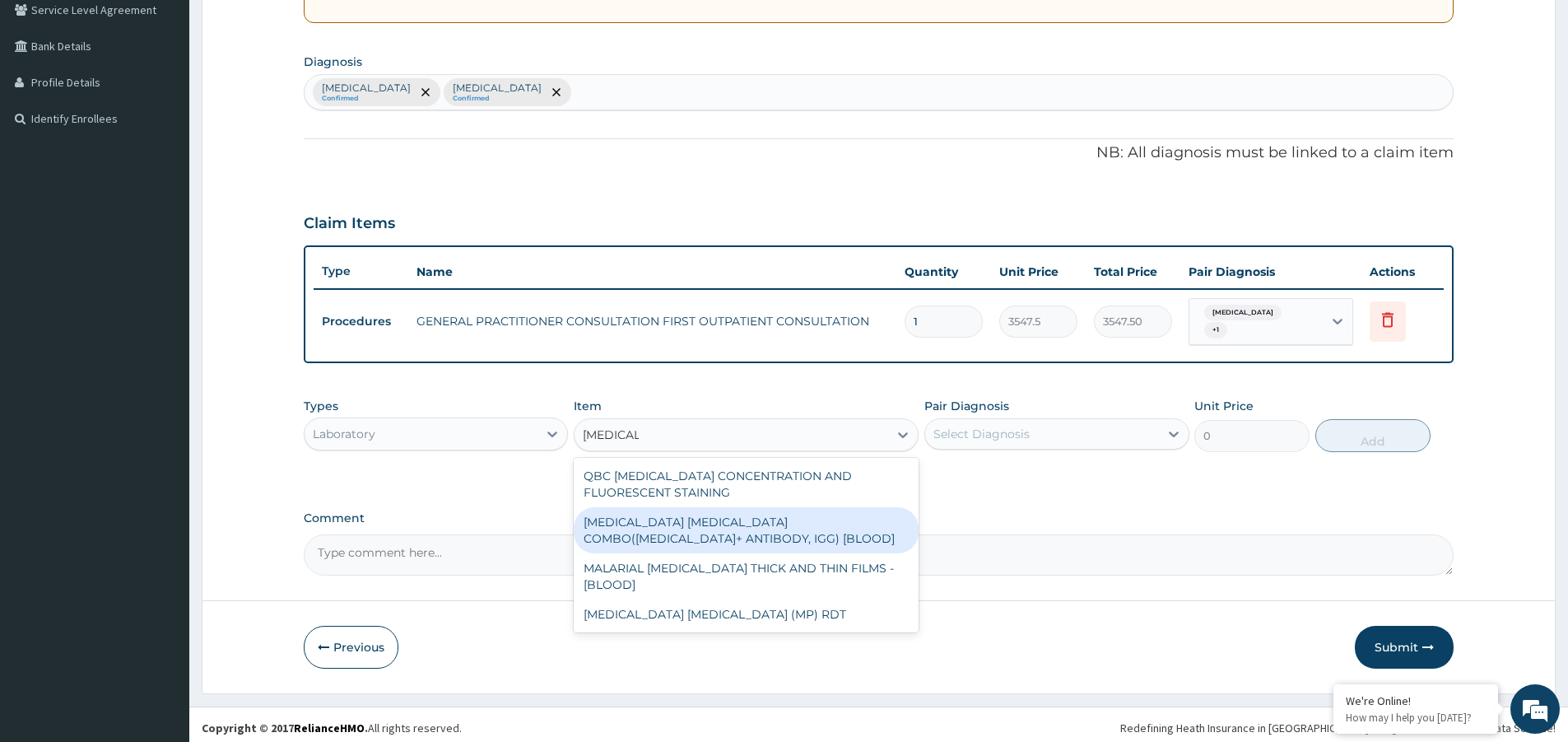
click at [679, 528] on div "MALARIA PARASITE COMBO(BLOOD FILM+ ANTIBODY, IGG) [BLOOD]" at bounding box center [745, 530] width 345 height 46
type input "1612.5"
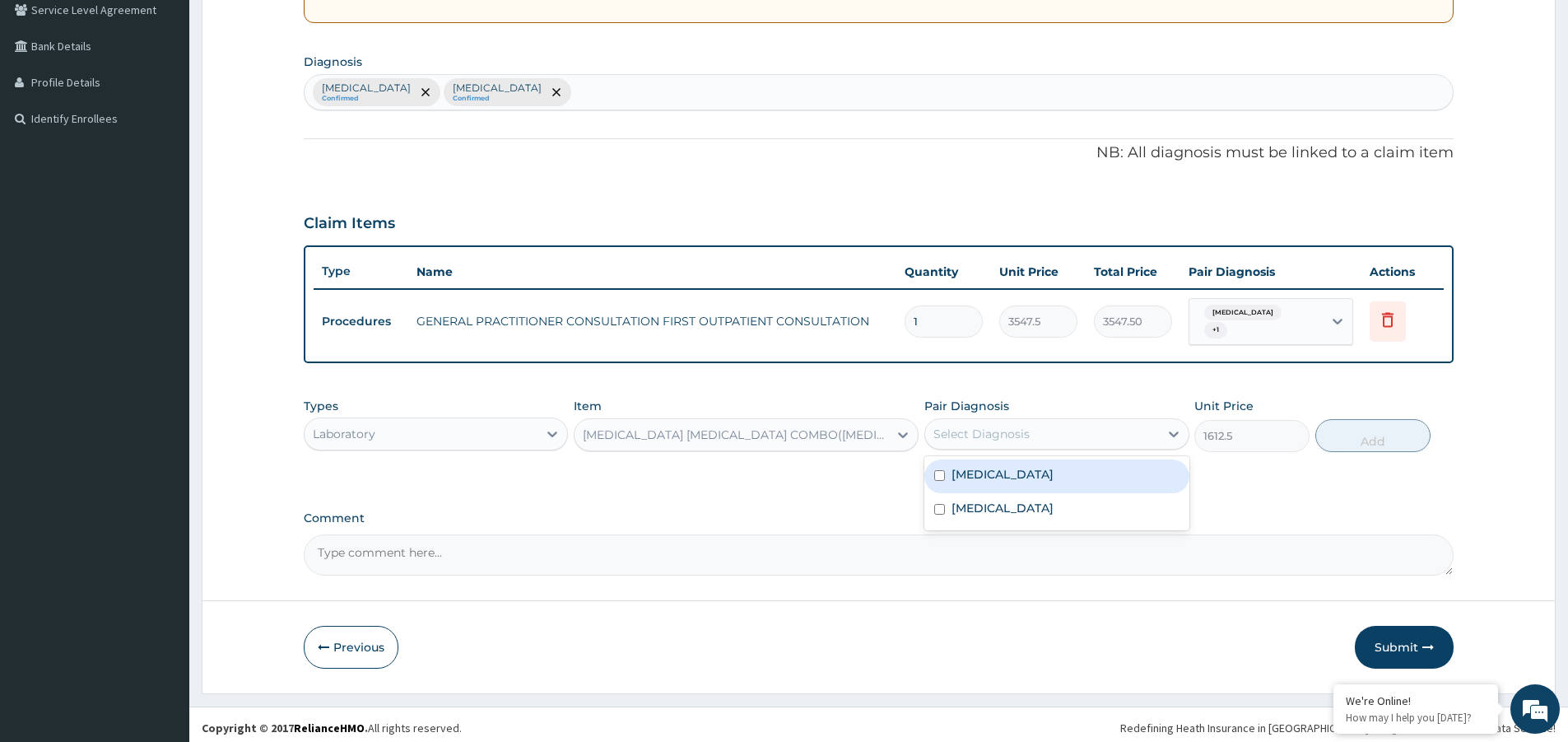
click at [1066, 433] on div "Select Diagnosis" at bounding box center [1041, 433] width 233 height 27
drag, startPoint x: 1056, startPoint y: 471, endPoint x: 1059, endPoint y: 499, distance: 28.2
click at [1056, 474] on div "Malaria" at bounding box center [1056, 475] width 264 height 34
checkbox input "true"
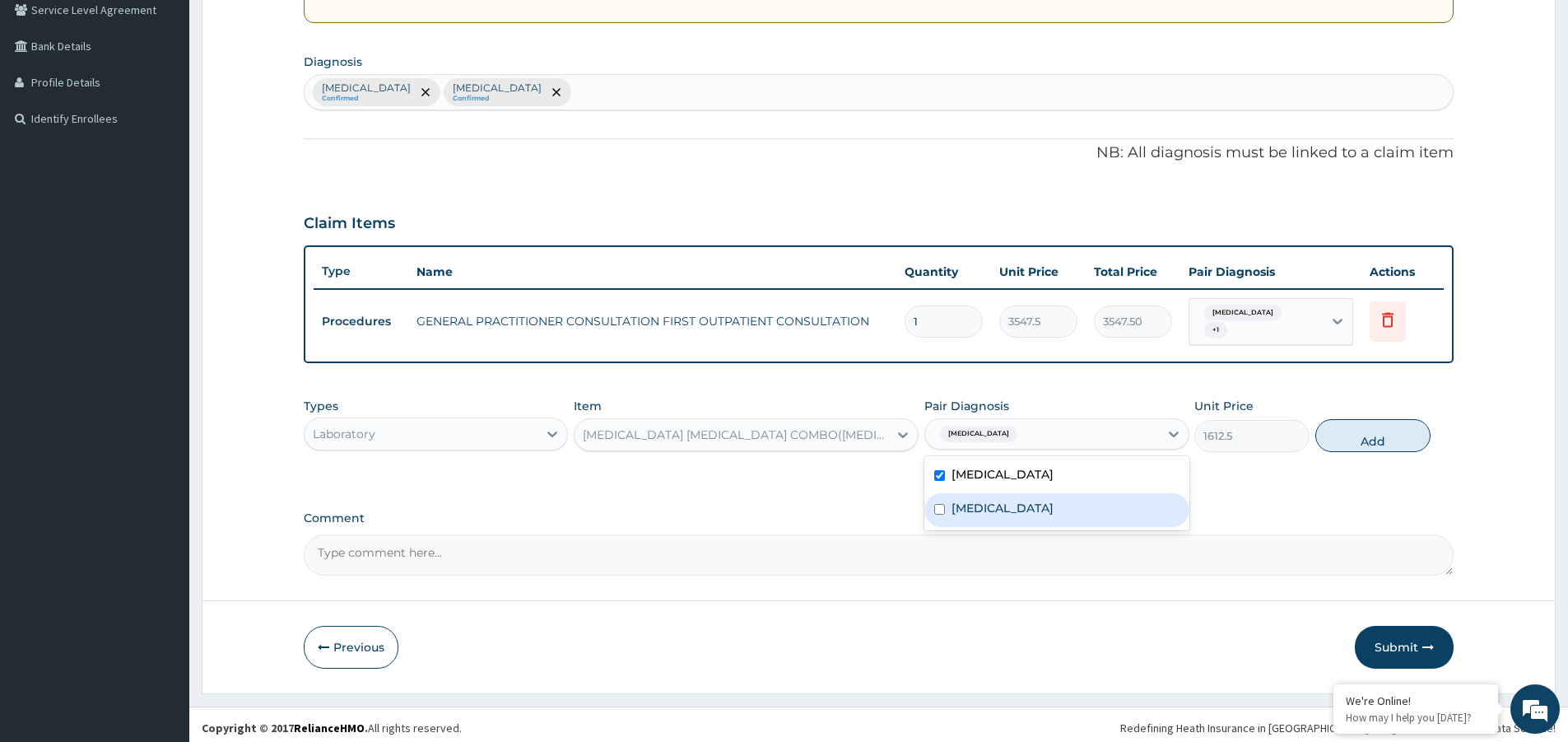
click at [1054, 500] on label "Upper respiratory infection" at bounding box center [1002, 507] width 102 height 16
checkbox input "true"
click at [1353, 428] on button "Add" at bounding box center [1373, 435] width 115 height 33
type input "0"
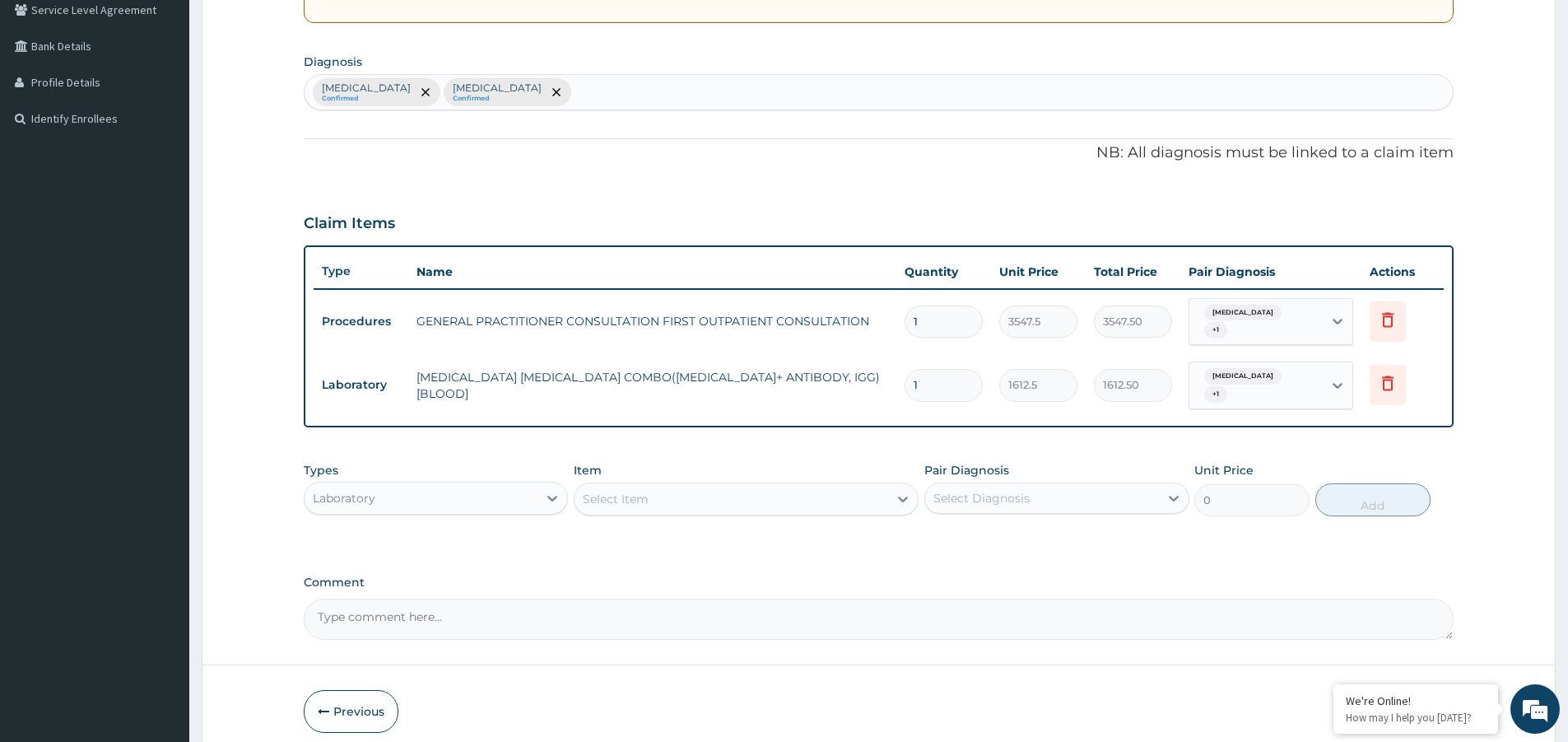
scroll to position [408, 0]
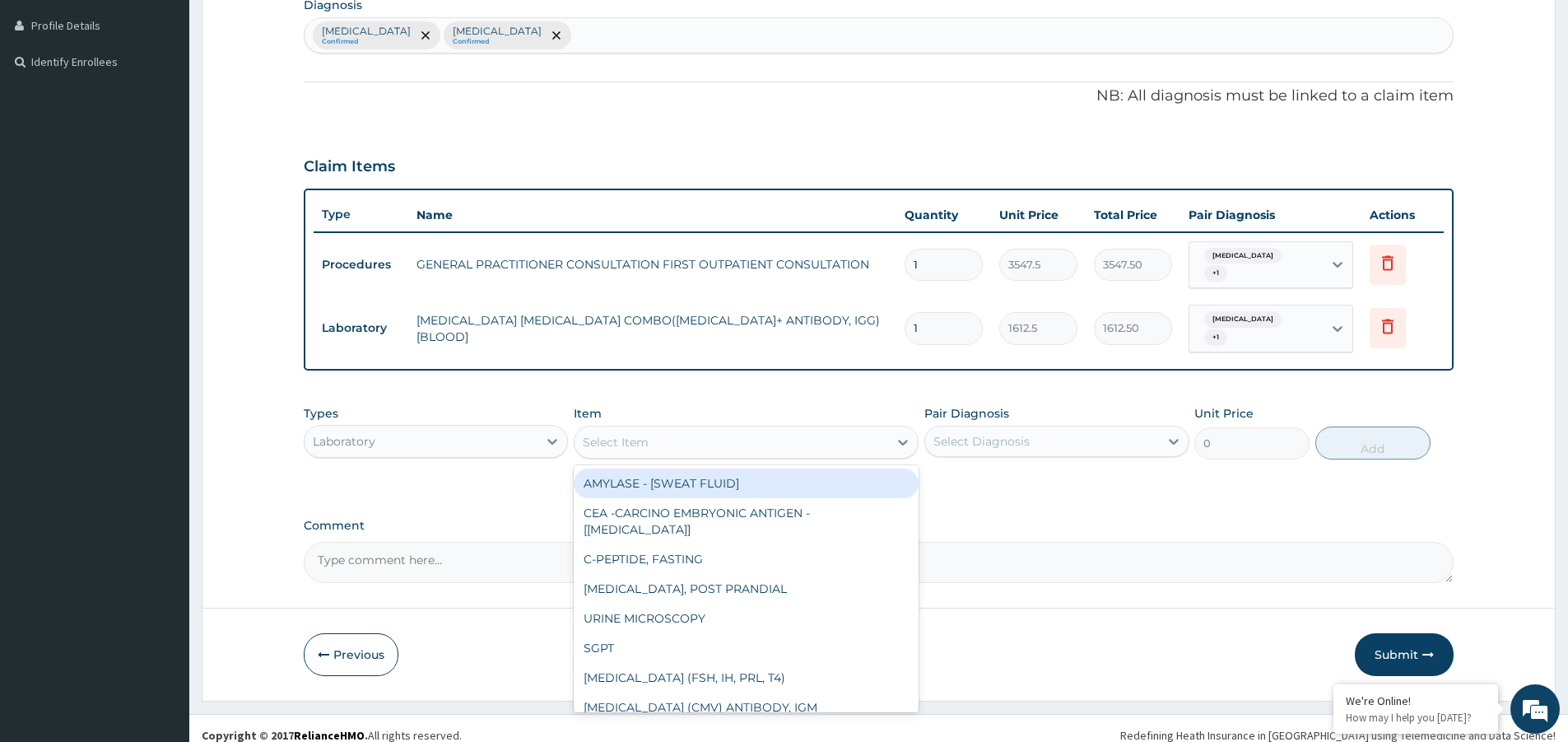
click at [692, 432] on div "Select Item" at bounding box center [731, 442] width 314 height 27
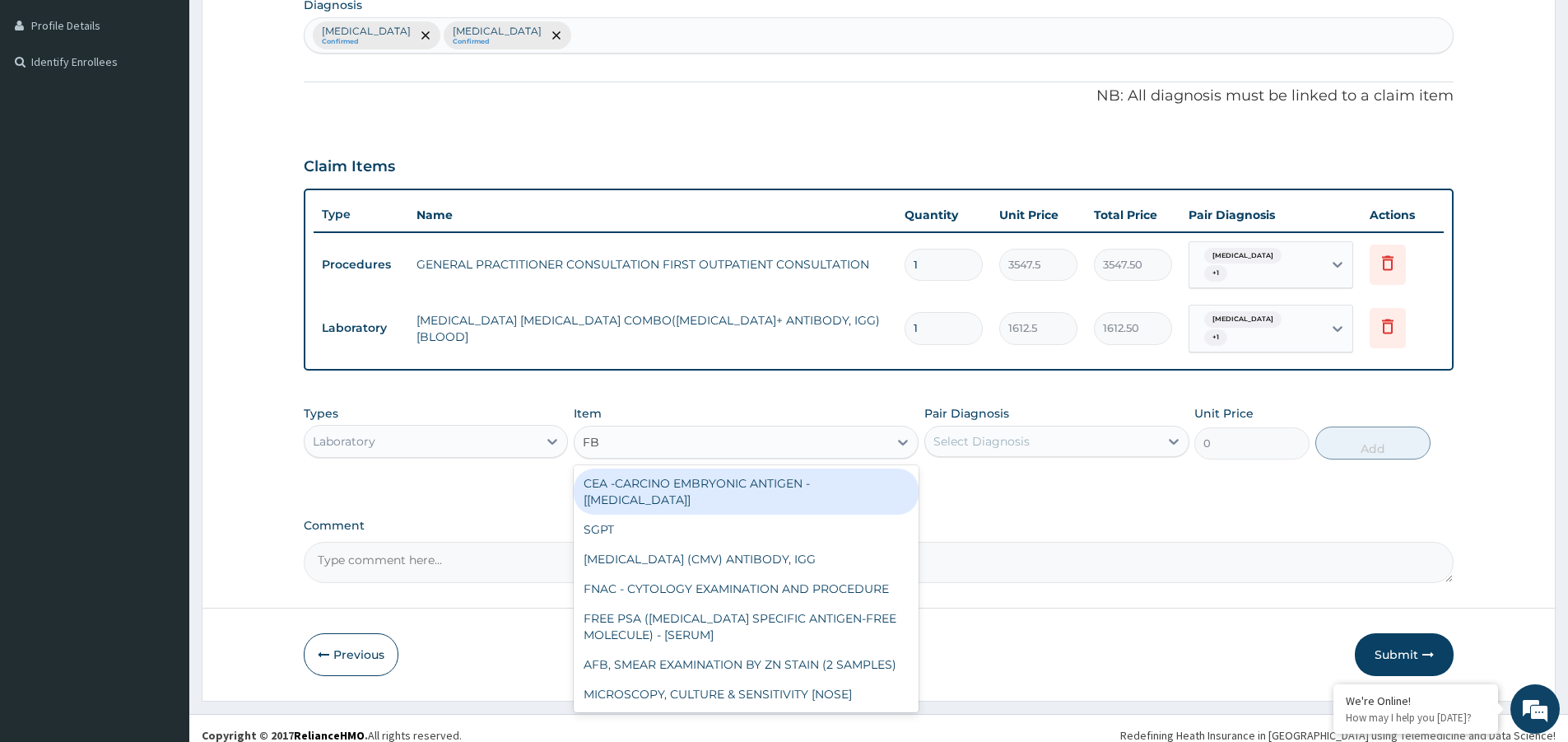
type input "FBC"
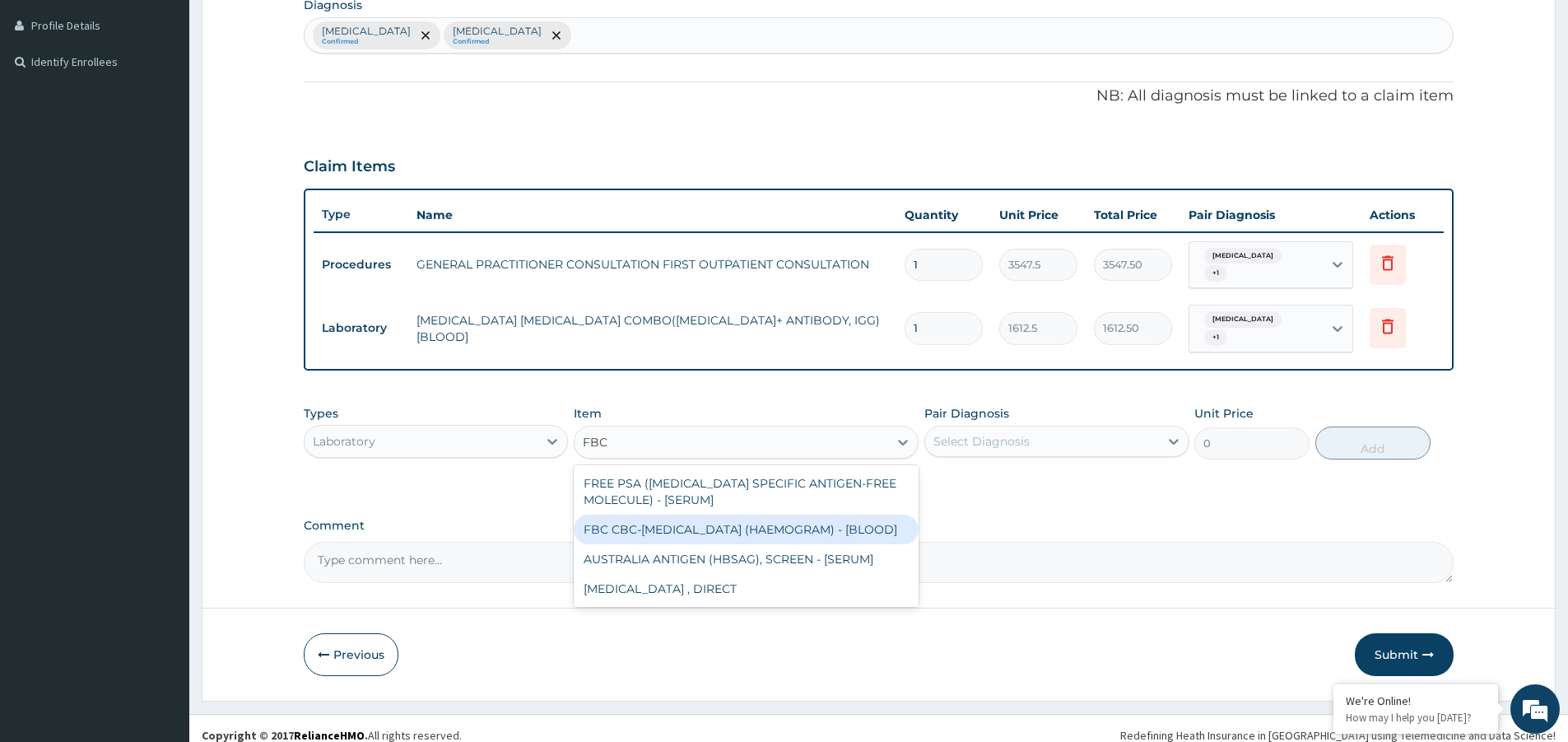
click at [695, 528] on div "FBC CBC-COMPLETE BLOOD COUNT (HAEMOGRAM) - [BLOOD]" at bounding box center [745, 529] width 345 height 29
type input "4300"
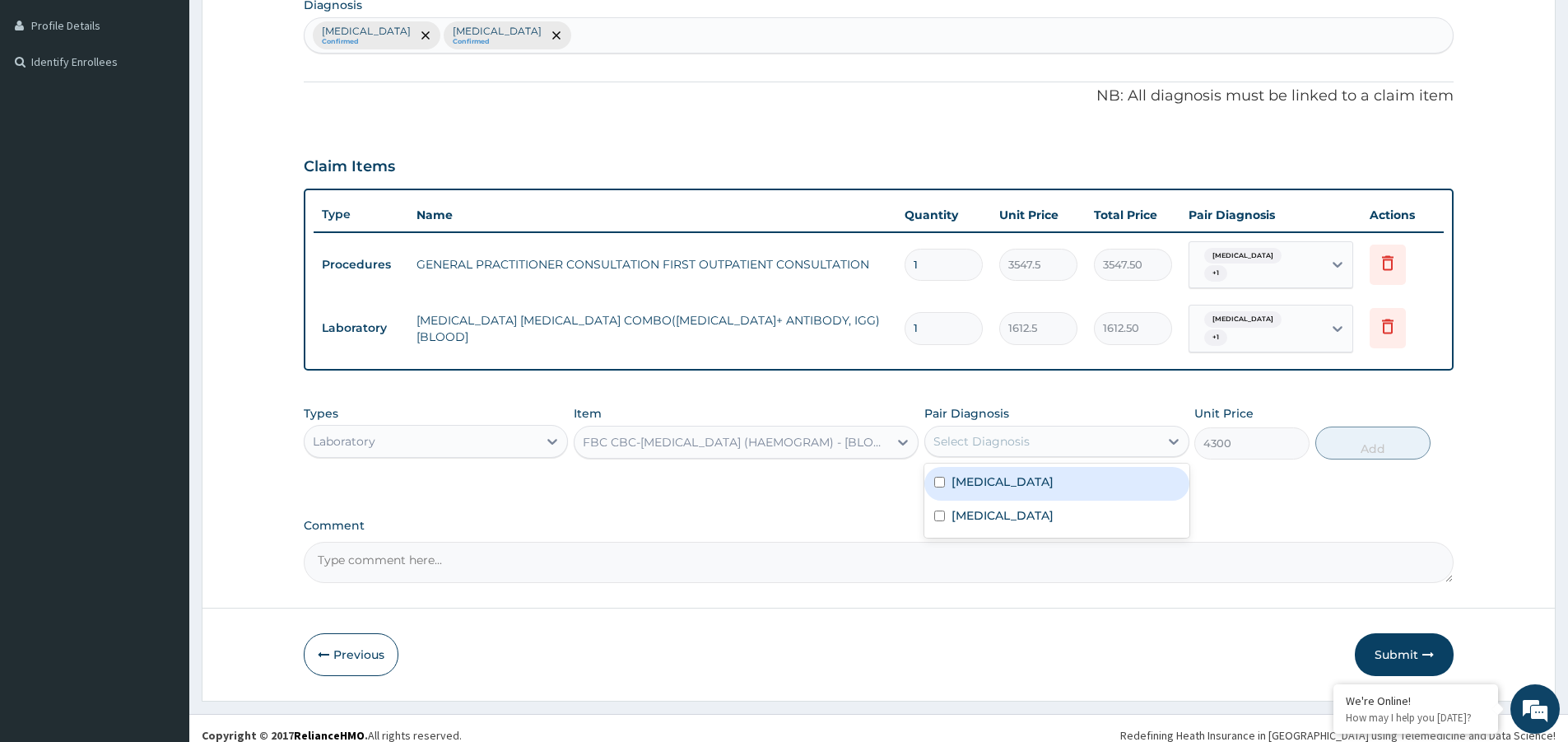
click at [1059, 428] on div "Select Diagnosis" at bounding box center [1041, 441] width 233 height 27
click at [1057, 470] on div "Malaria" at bounding box center [1056, 483] width 264 height 34
checkbox input "true"
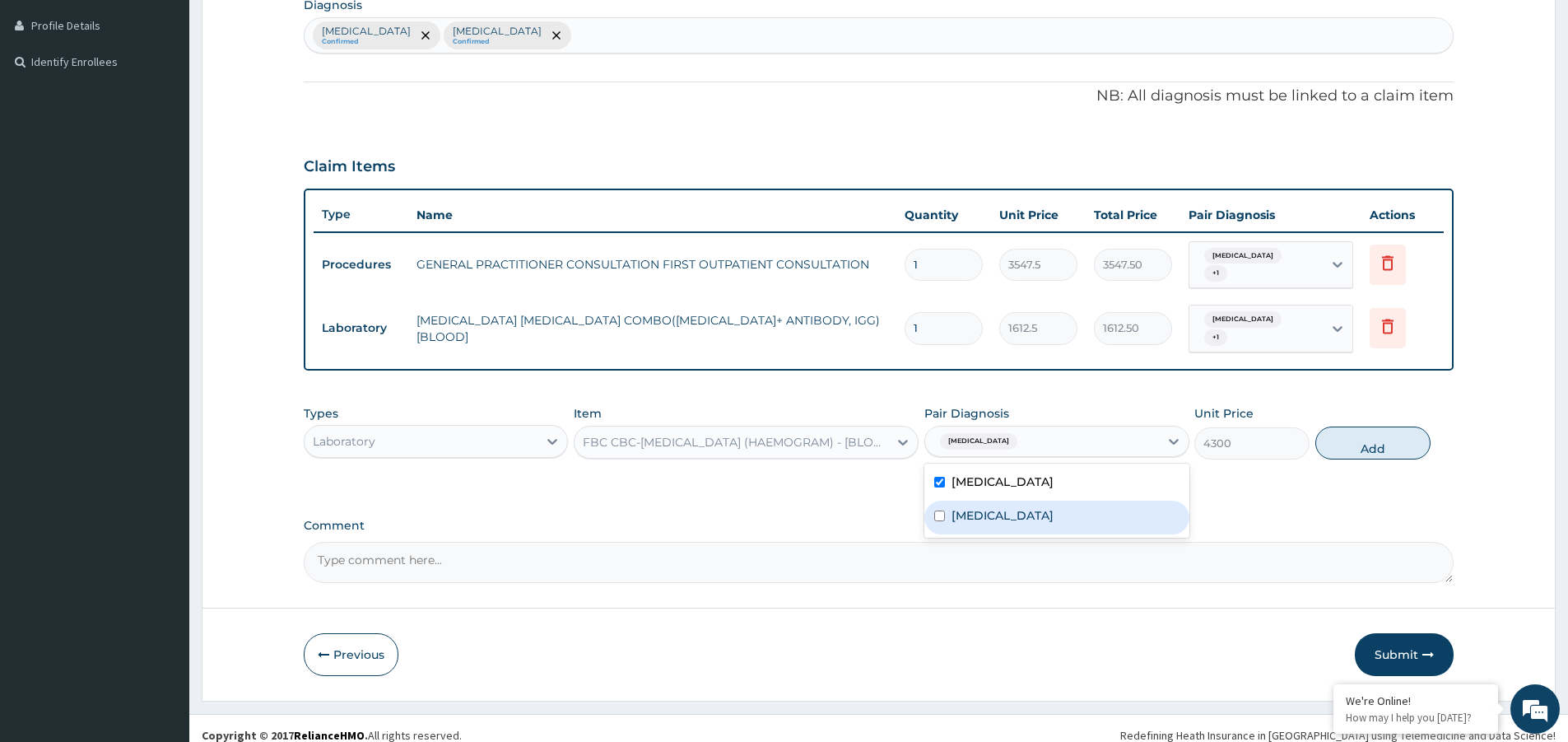
click at [1054, 507] on label "Upper respiratory infection" at bounding box center [1002, 515] width 102 height 16
checkbox input "true"
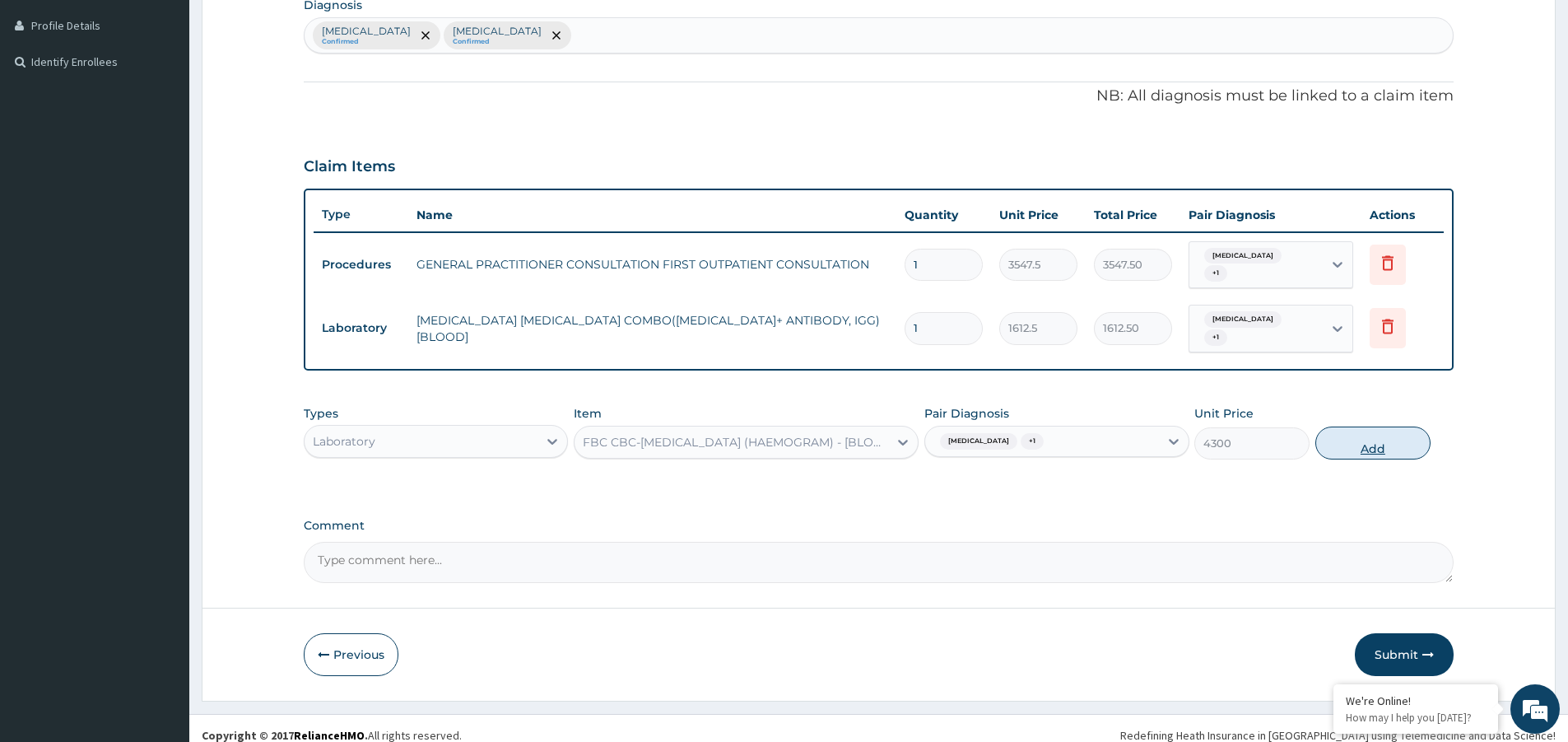
click at [1363, 432] on button "Add" at bounding box center [1373, 443] width 115 height 33
type input "0"
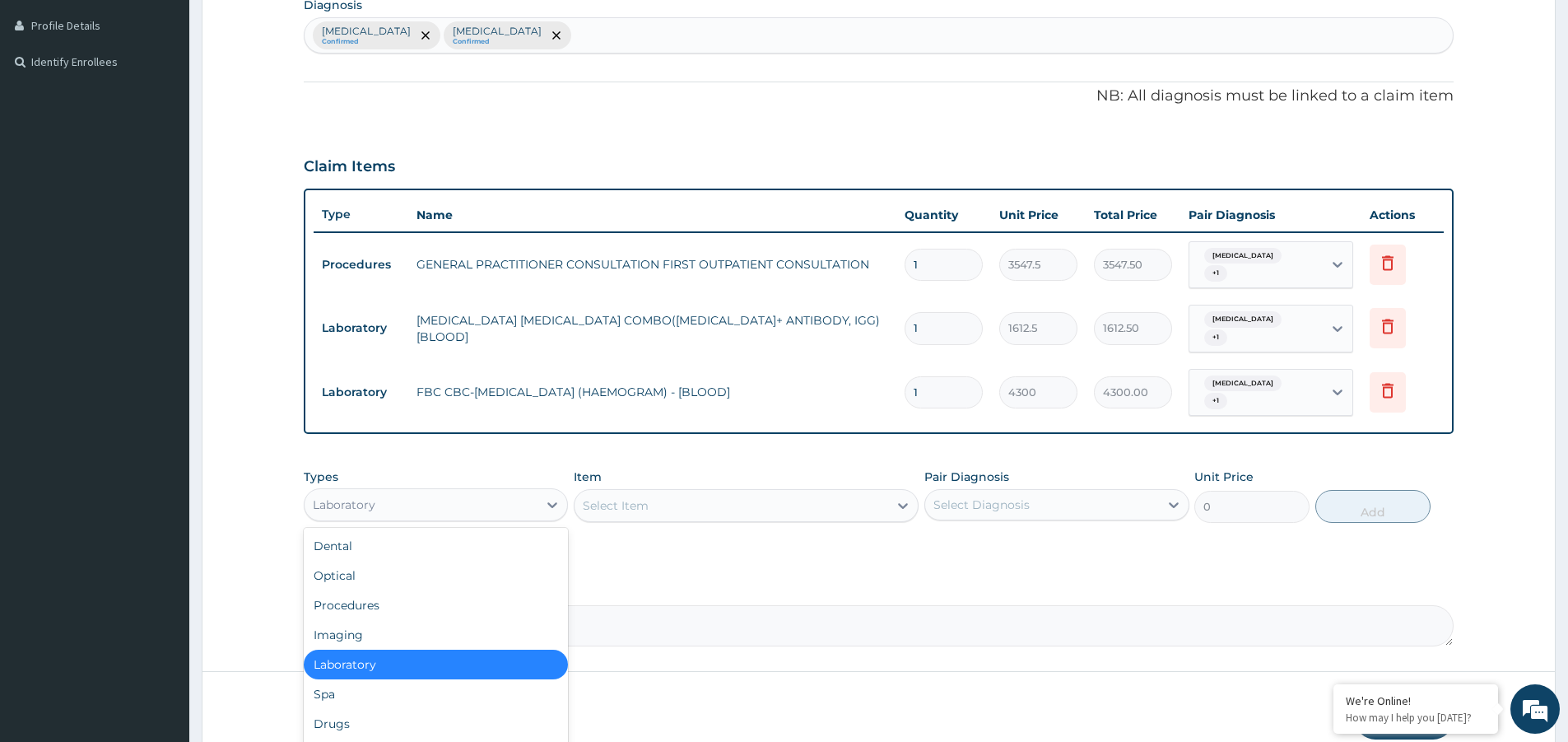
click at [462, 492] on div "Laboratory" at bounding box center [420, 505] width 233 height 27
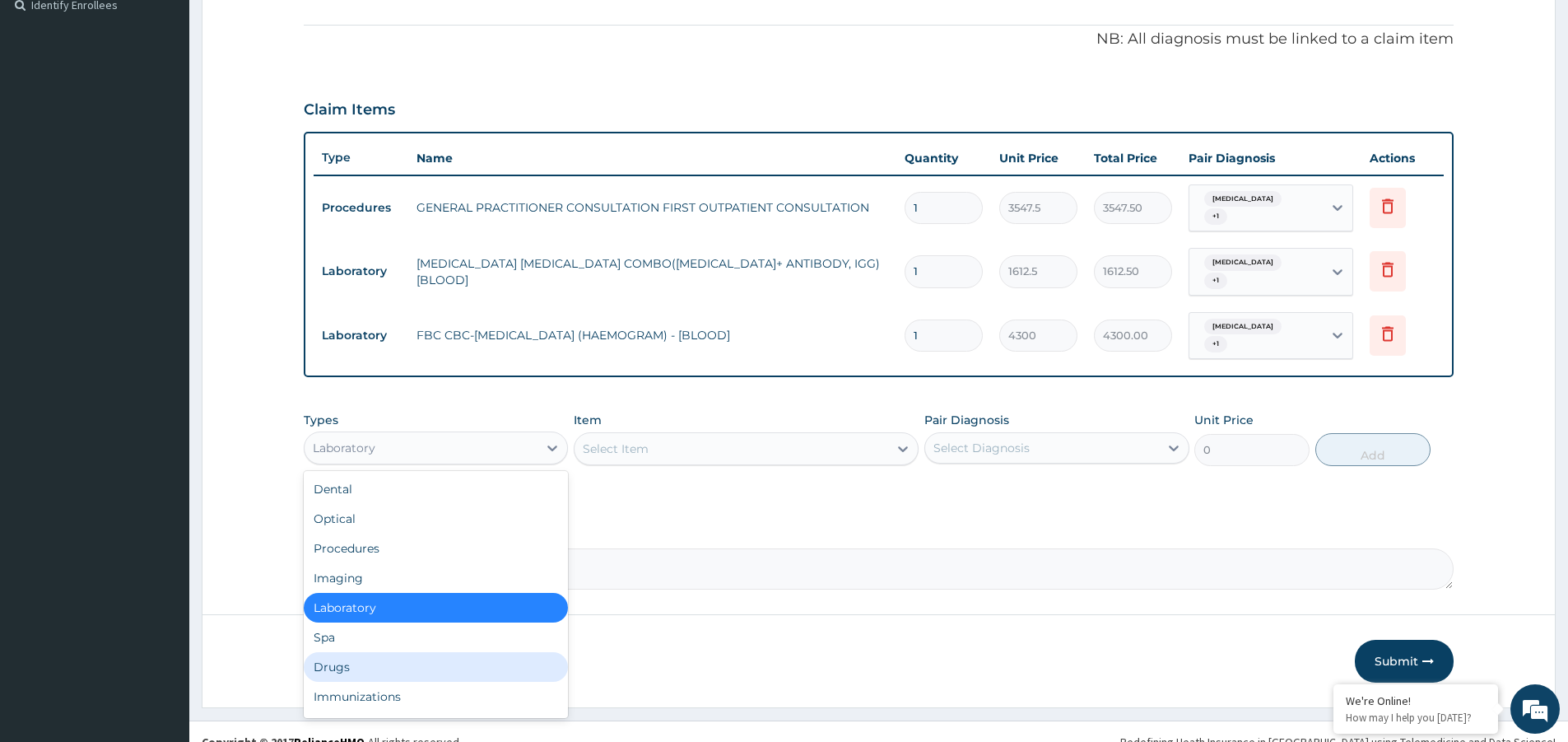
click at [328, 652] on div "Drugs" at bounding box center [435, 666] width 264 height 29
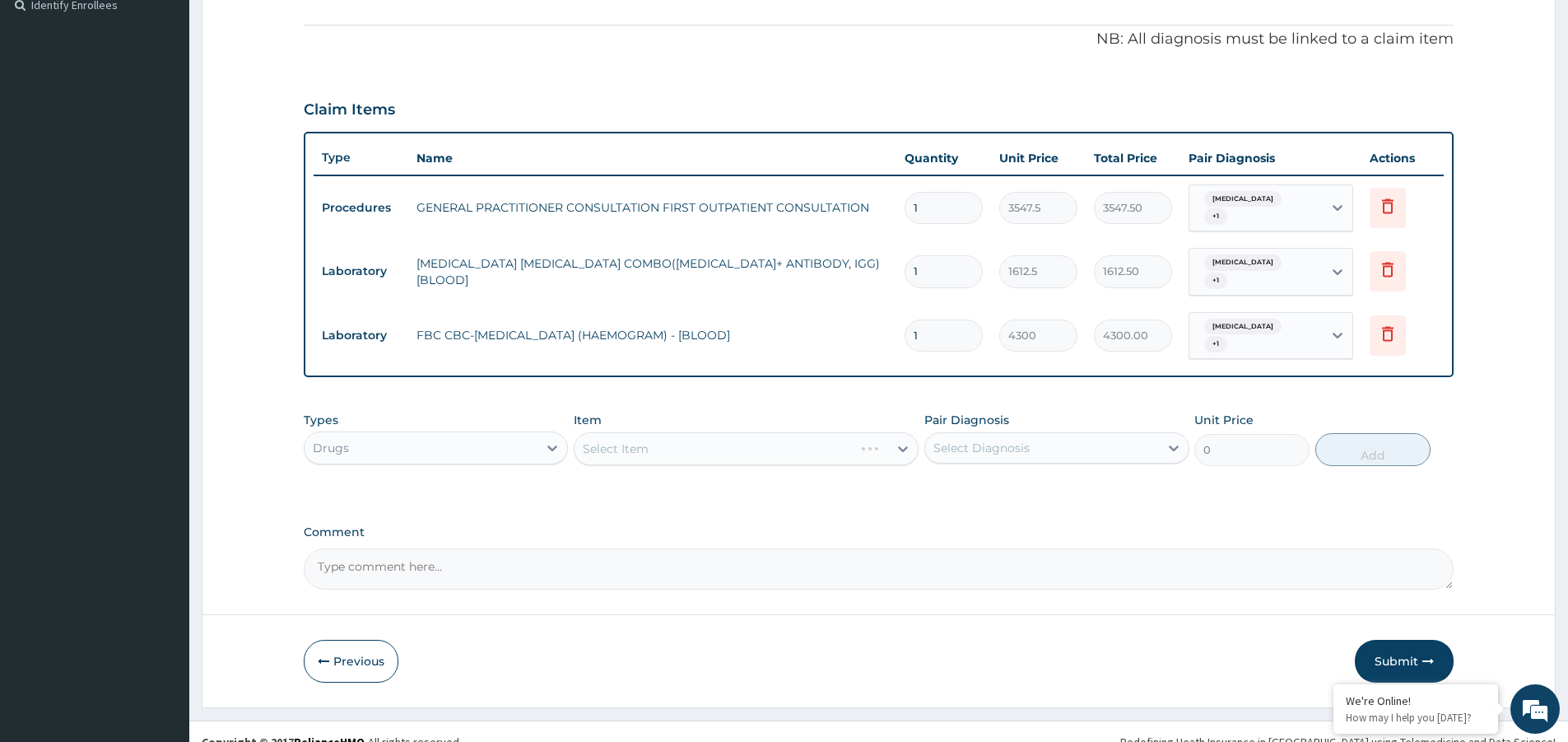
click at [741, 432] on div "Select Item" at bounding box center [745, 449] width 345 height 33
click at [827, 433] on div "Select Item" at bounding box center [745, 449] width 345 height 33
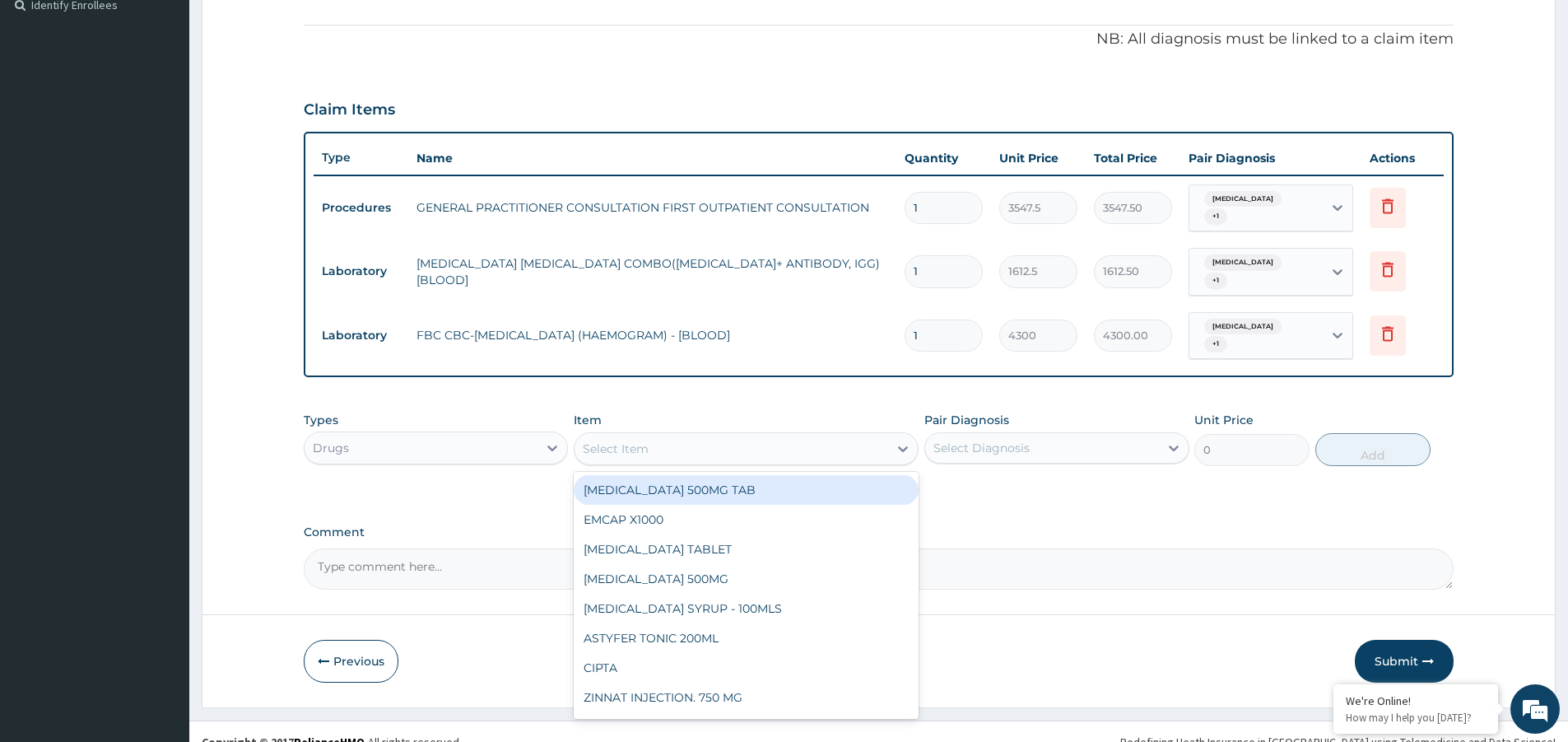
click at [827, 435] on div "Select Item" at bounding box center [731, 448] width 314 height 27
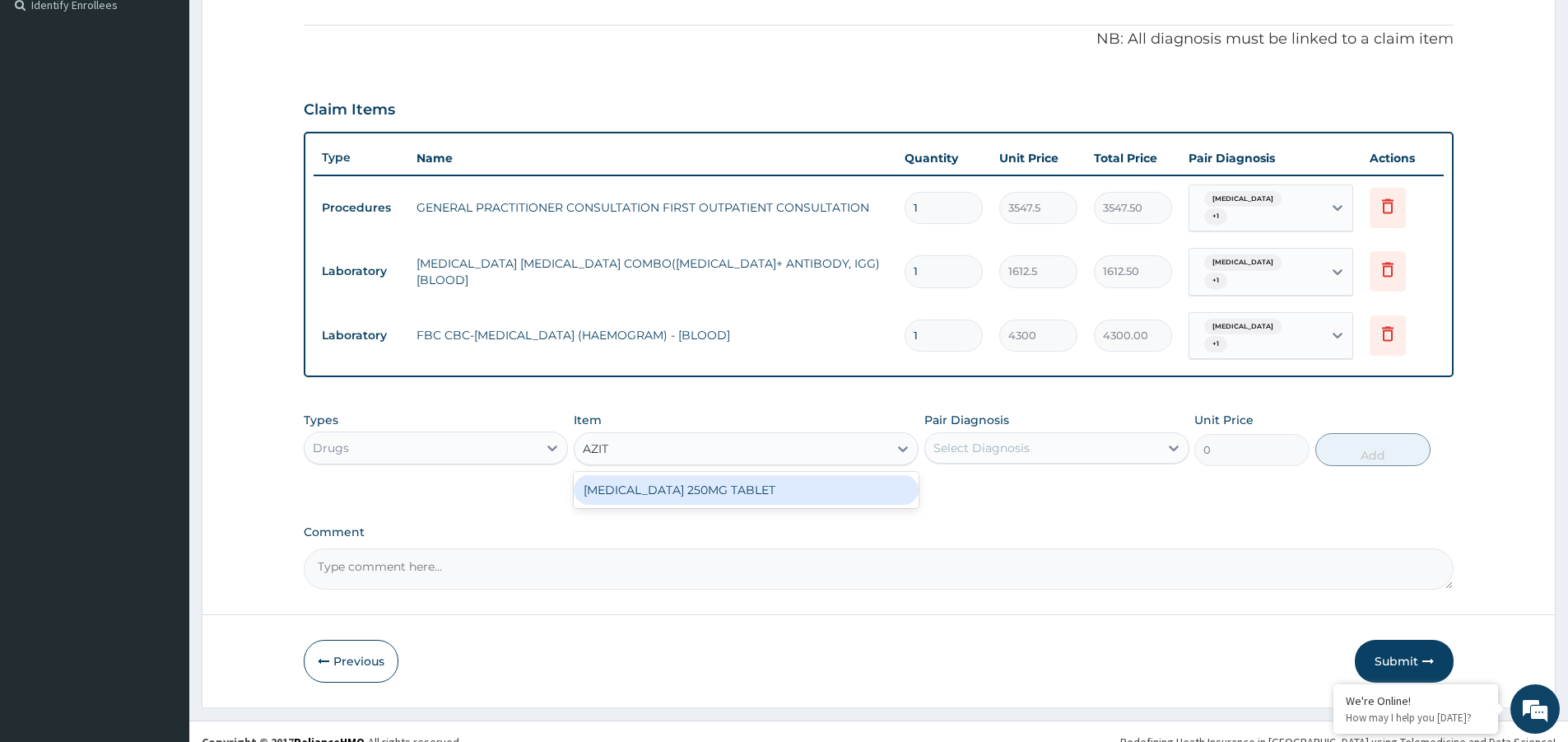
type input "AZITH"
click at [824, 475] on div "AZITHROMYCIN 250MG TABLET" at bounding box center [745, 489] width 345 height 29
type input "177.375"
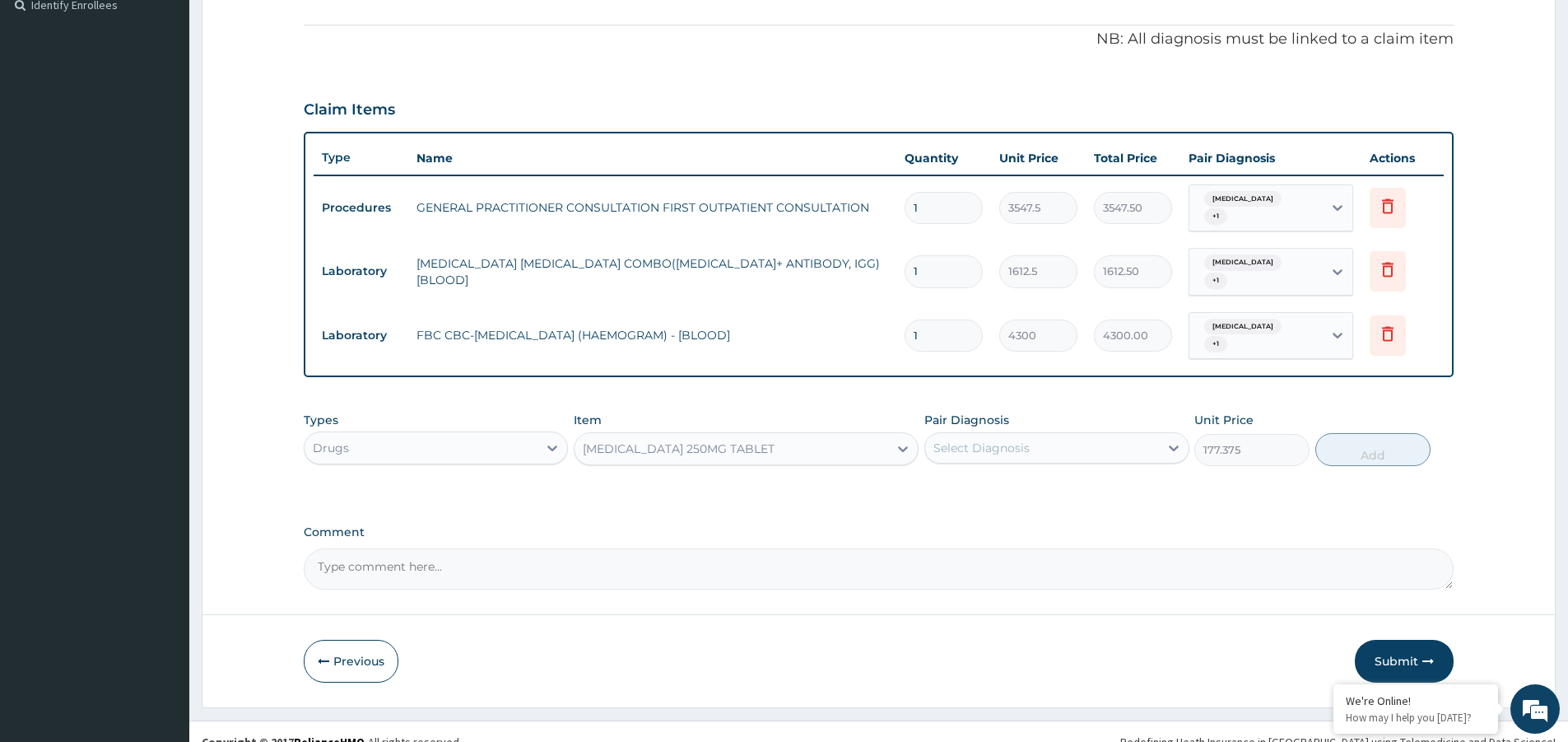
click at [1014, 439] on div "Select Diagnosis" at bounding box center [982, 447] width 96 height 16
click at [1004, 474] on div "Malaria" at bounding box center [1056, 490] width 264 height 34
checkbox input "true"
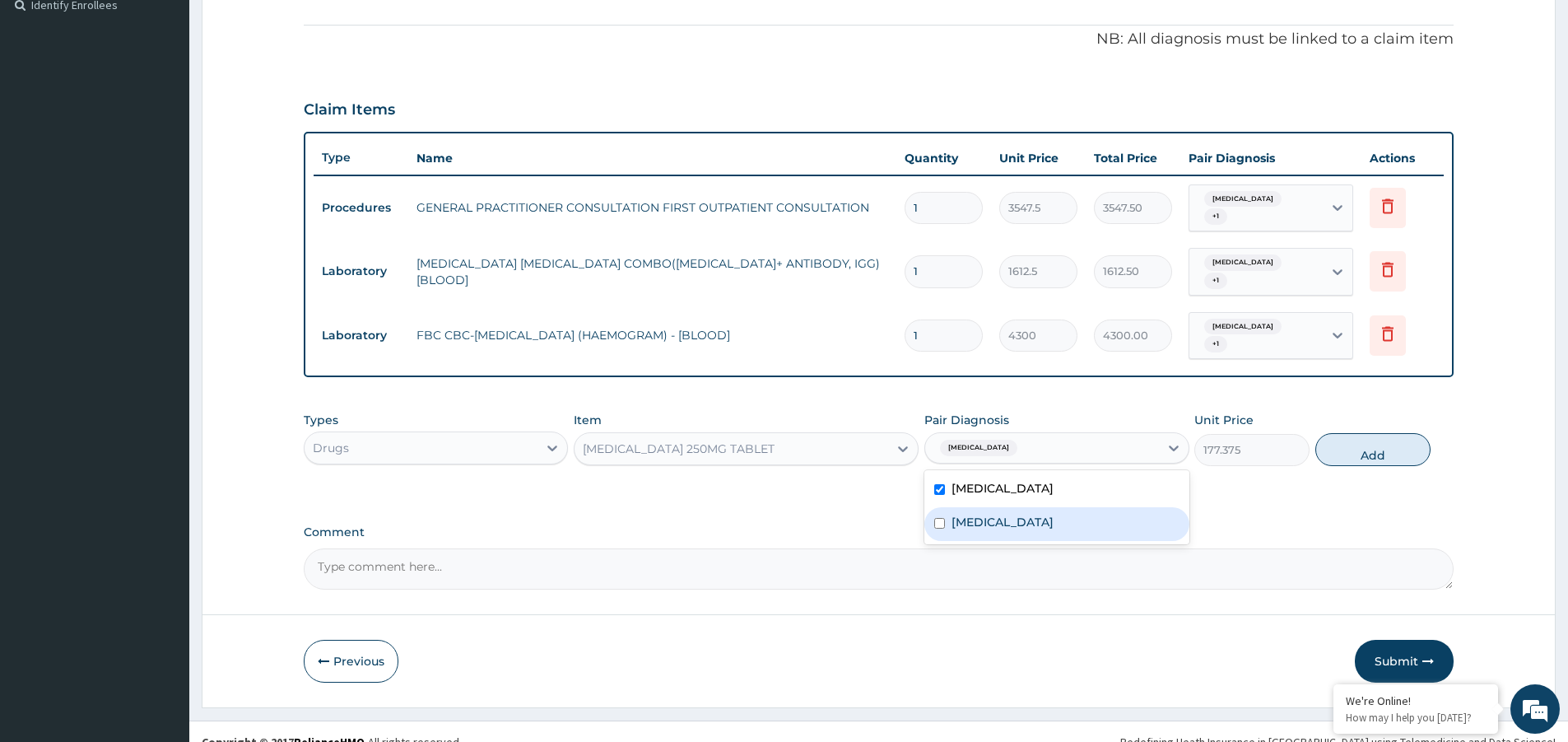
click at [1026, 511] on div "Upper respiratory infection" at bounding box center [1056, 524] width 264 height 34
checkbox input "true"
click at [1401, 433] on button "Add" at bounding box center [1373, 450] width 115 height 33
type input "0"
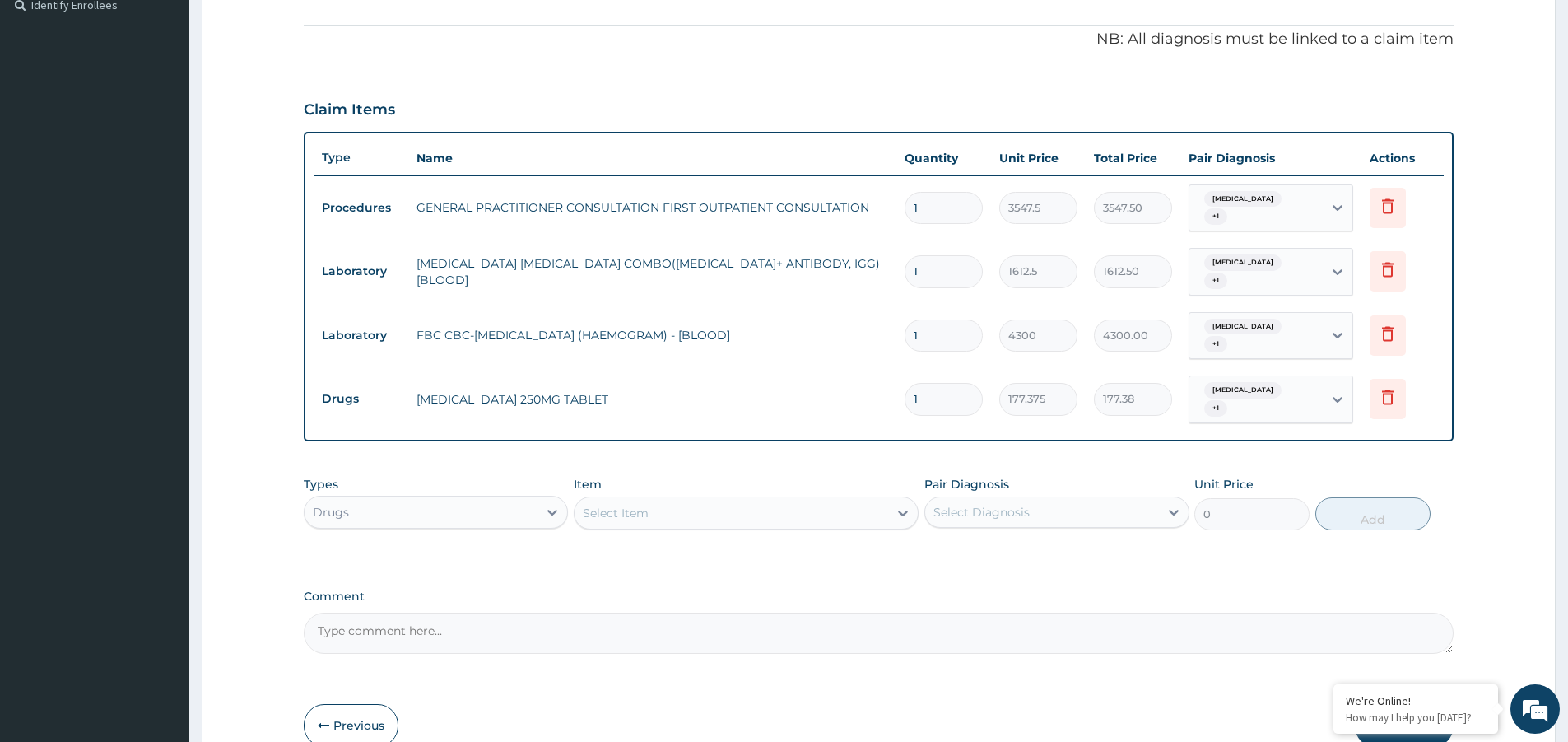
click at [695, 500] on div "Select Item" at bounding box center [731, 512] width 314 height 27
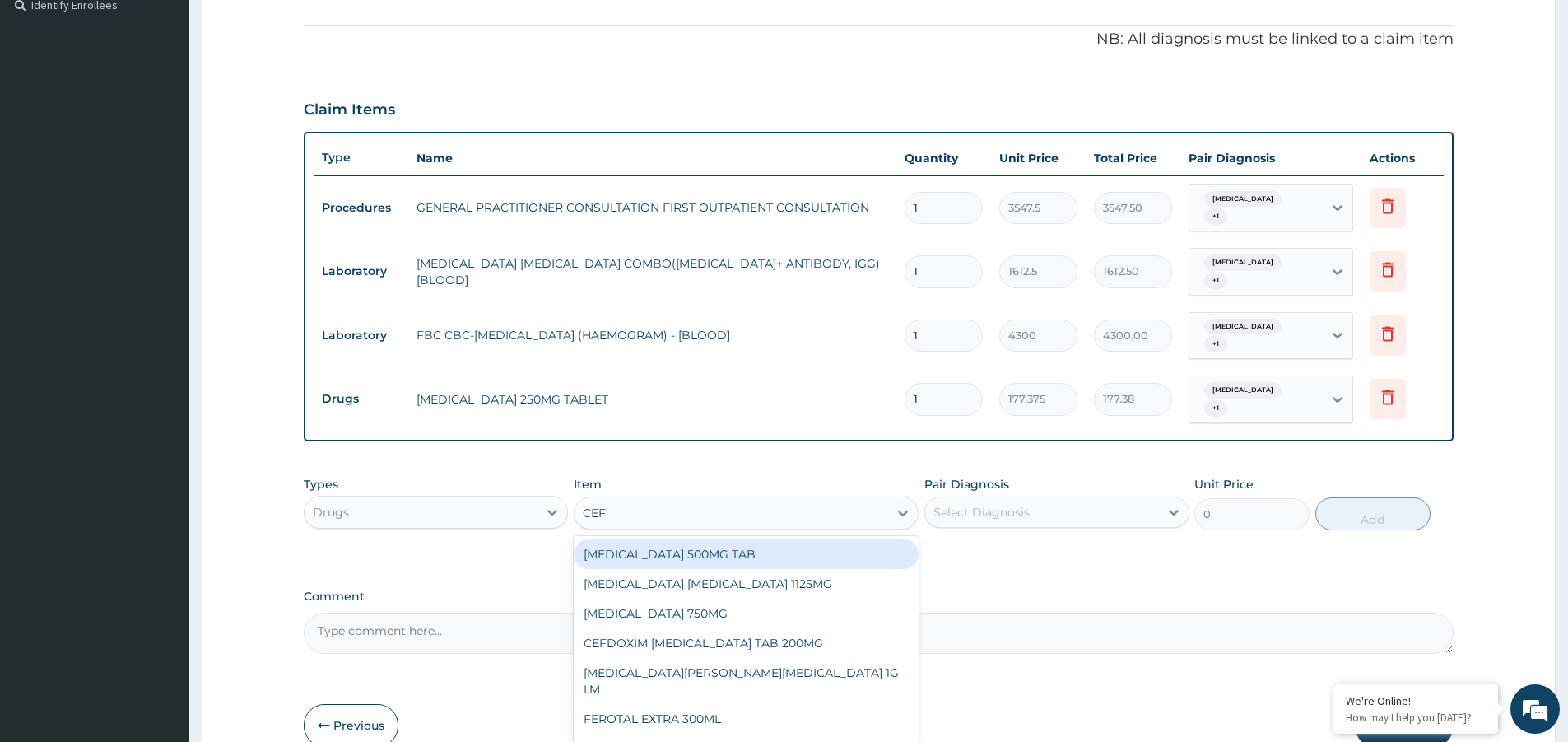
type input "CEFU"
click at [715, 539] on div "CEFUROXIME 500MG TAB" at bounding box center [745, 554] width 345 height 29
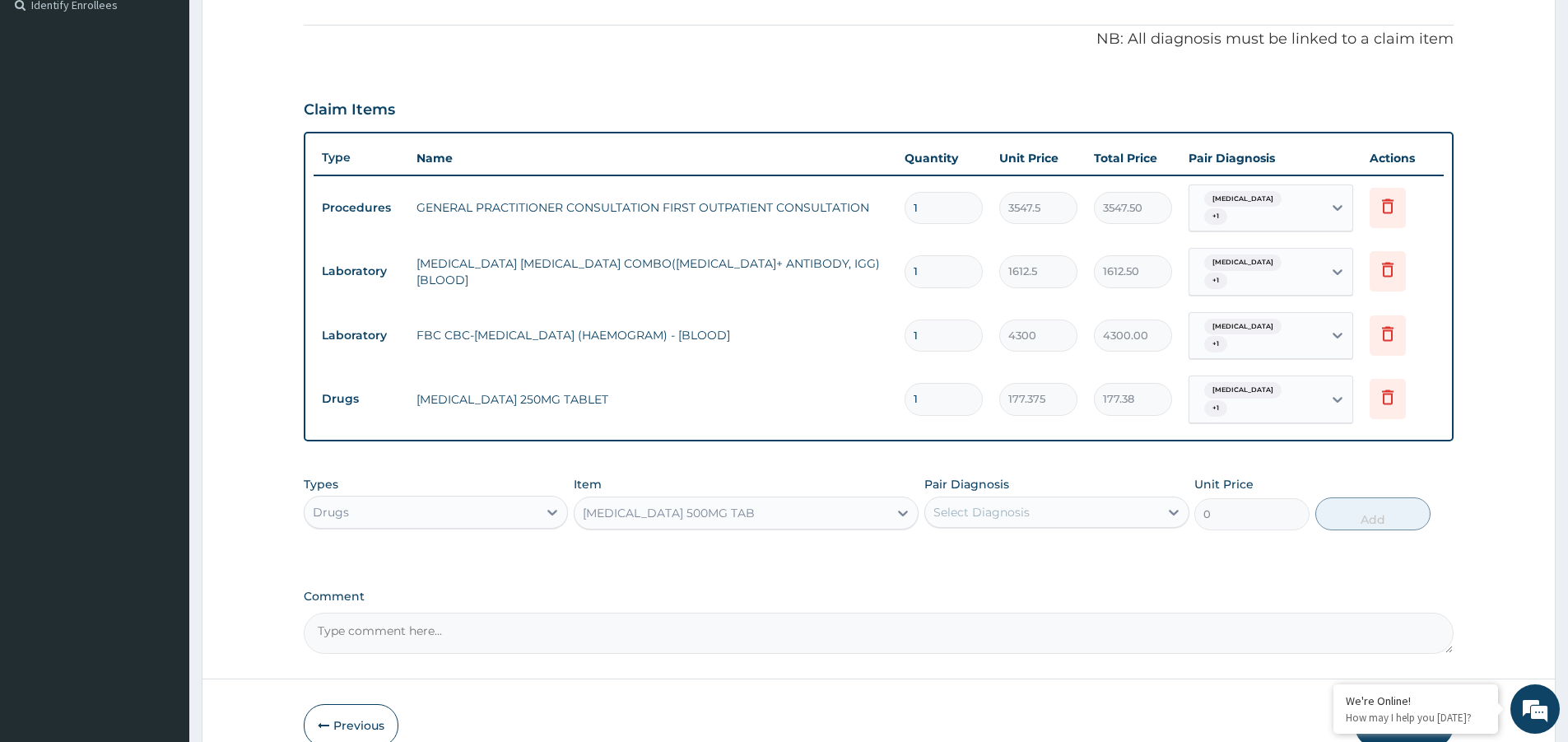
type input "400"
click at [994, 499] on div "Select Diagnosis" at bounding box center [1041, 512] width 233 height 27
drag, startPoint x: 992, startPoint y: 525, endPoint x: 1009, endPoint y: 564, distance: 42.5
click at [992, 544] on label "Malaria" at bounding box center [1002, 552] width 102 height 16
checkbox input "true"
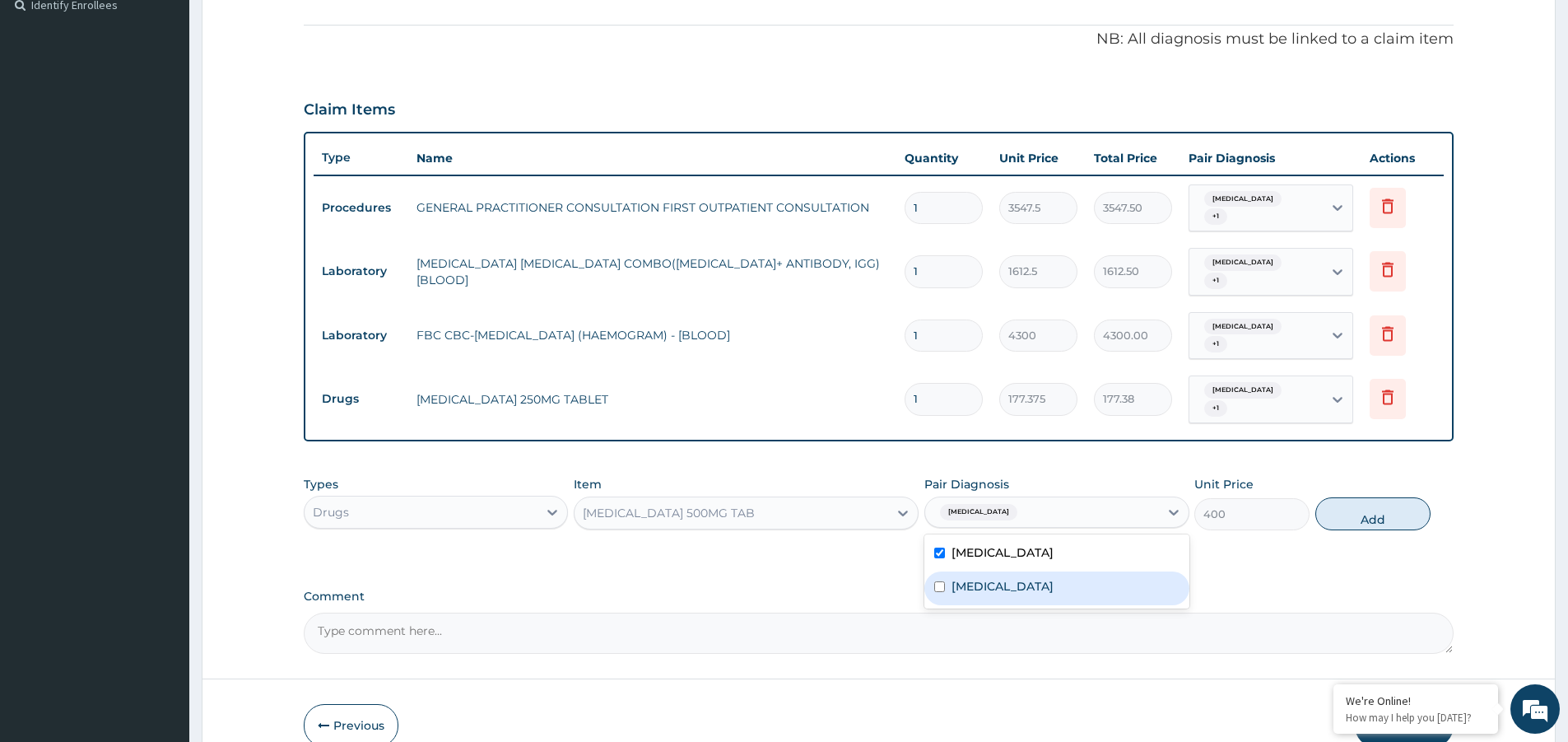
click at [1010, 578] on label "Upper respiratory infection" at bounding box center [1002, 586] width 102 height 16
checkbox input "true"
click at [1366, 497] on button "Add" at bounding box center [1373, 513] width 115 height 33
type input "0"
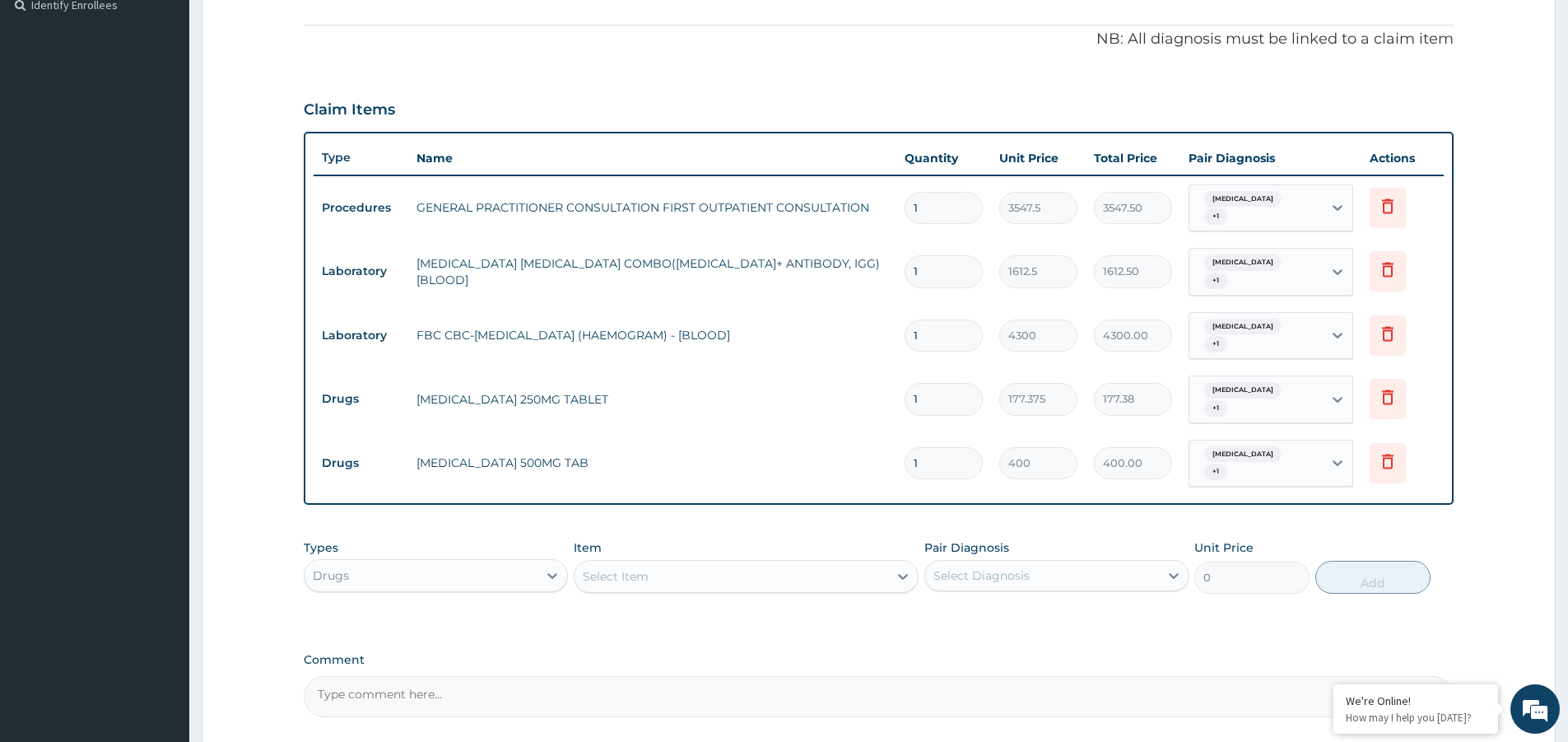
type input "14"
type input "5600.00"
type input "14"
click at [1385, 387] on icon at bounding box center [1387, 396] width 20 height 20
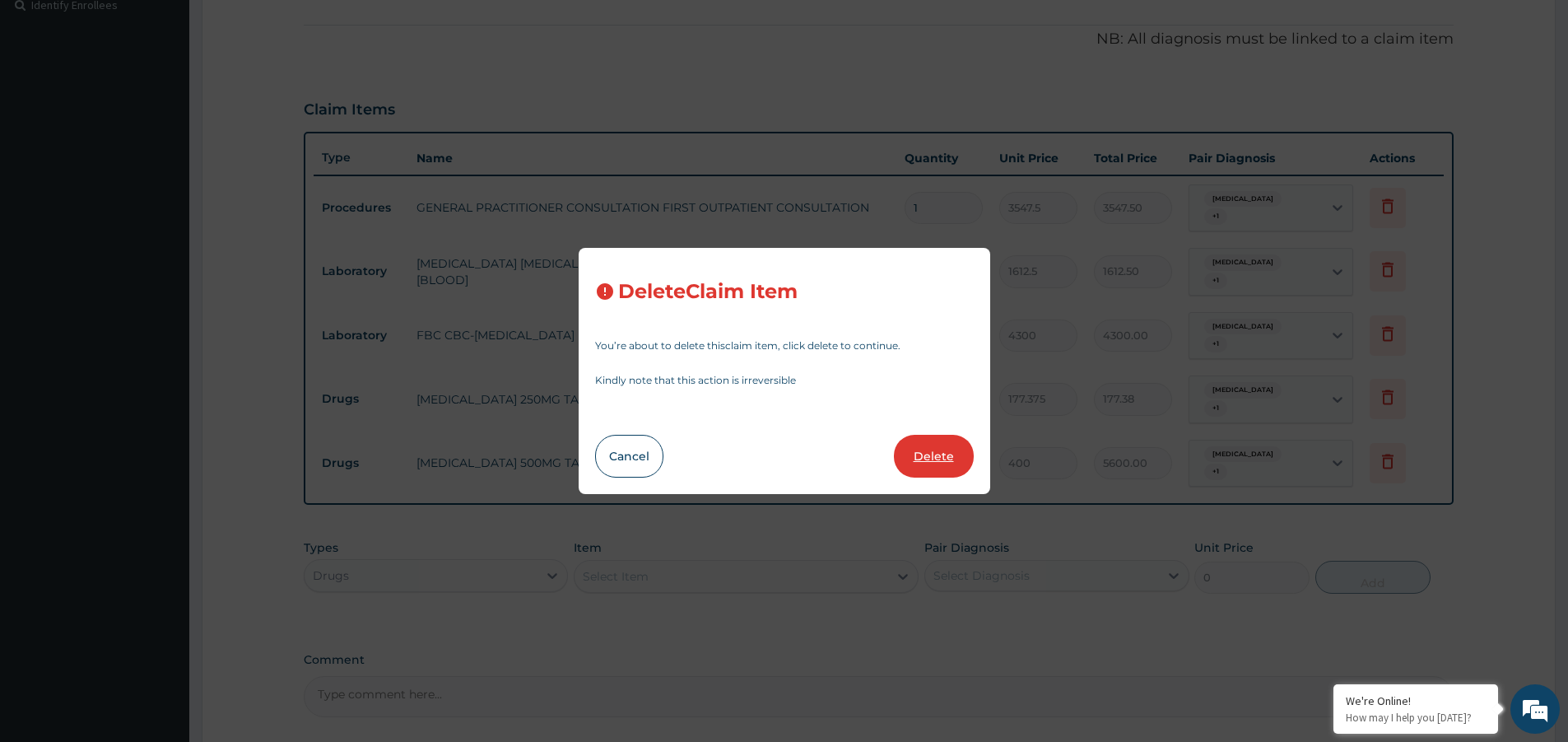
click at [950, 454] on button "Delete" at bounding box center [934, 457] width 80 height 43
type input "14"
type input "400"
type input "5600.00"
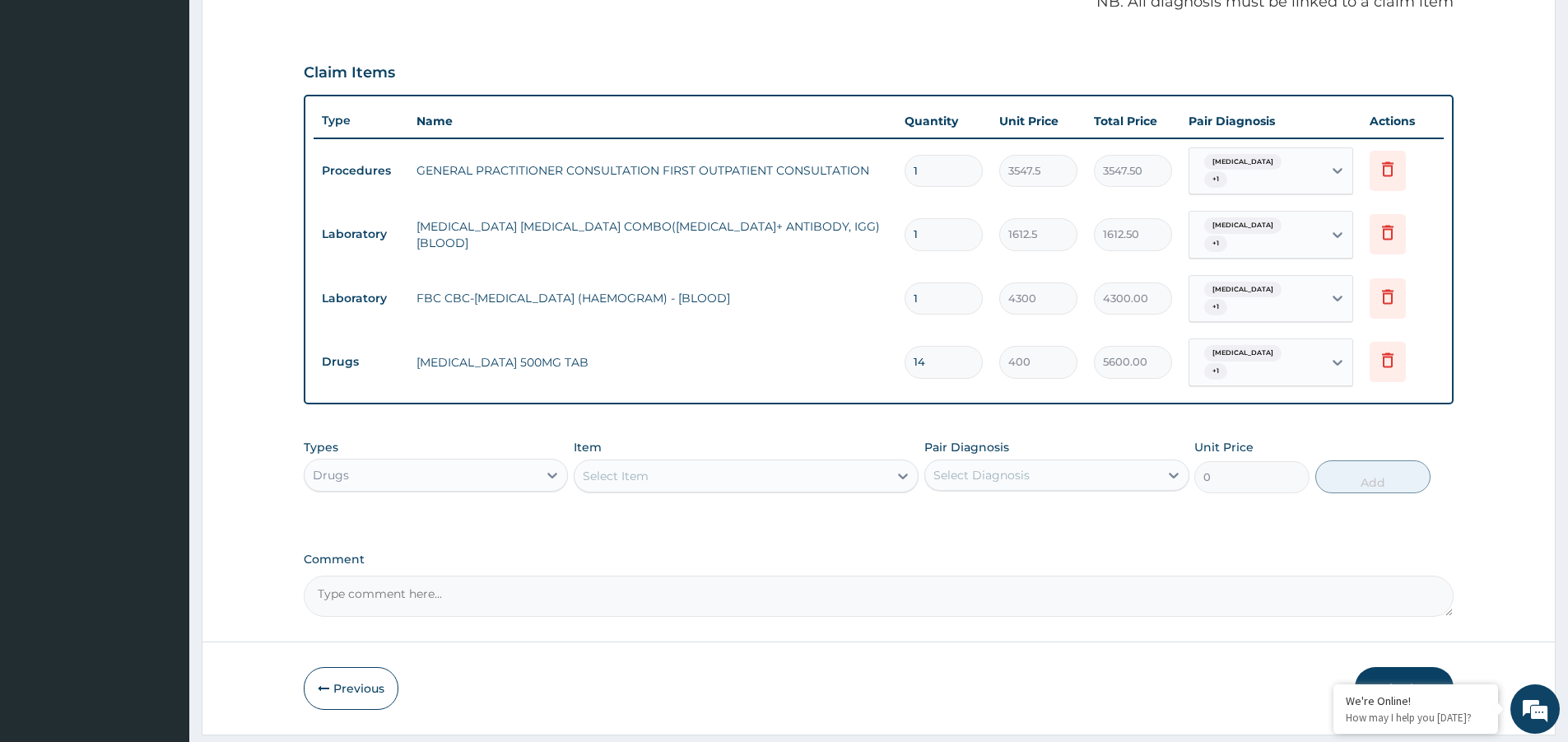
scroll to position [521, 0]
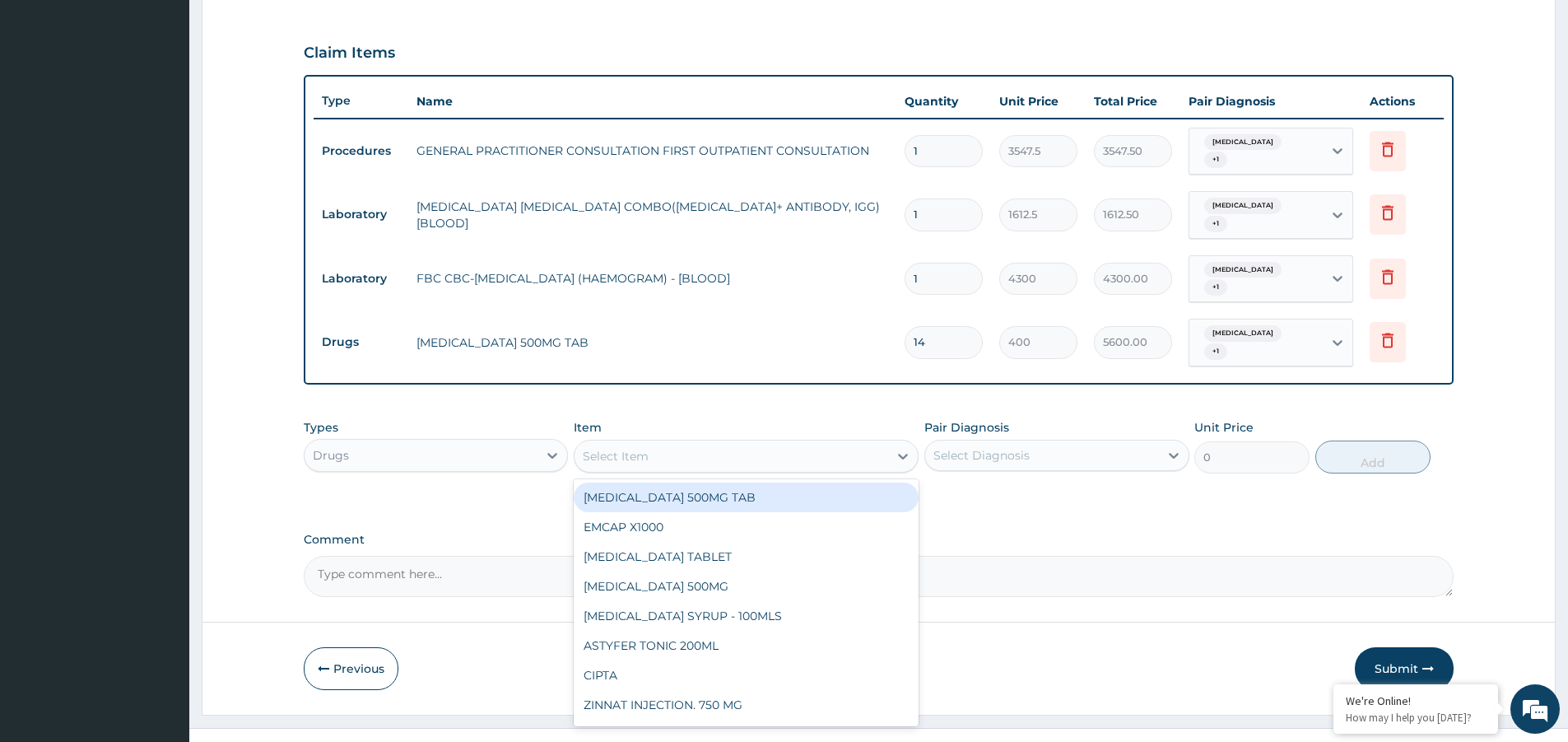
click at [608, 448] on div "Select Item" at bounding box center [616, 456] width 66 height 16
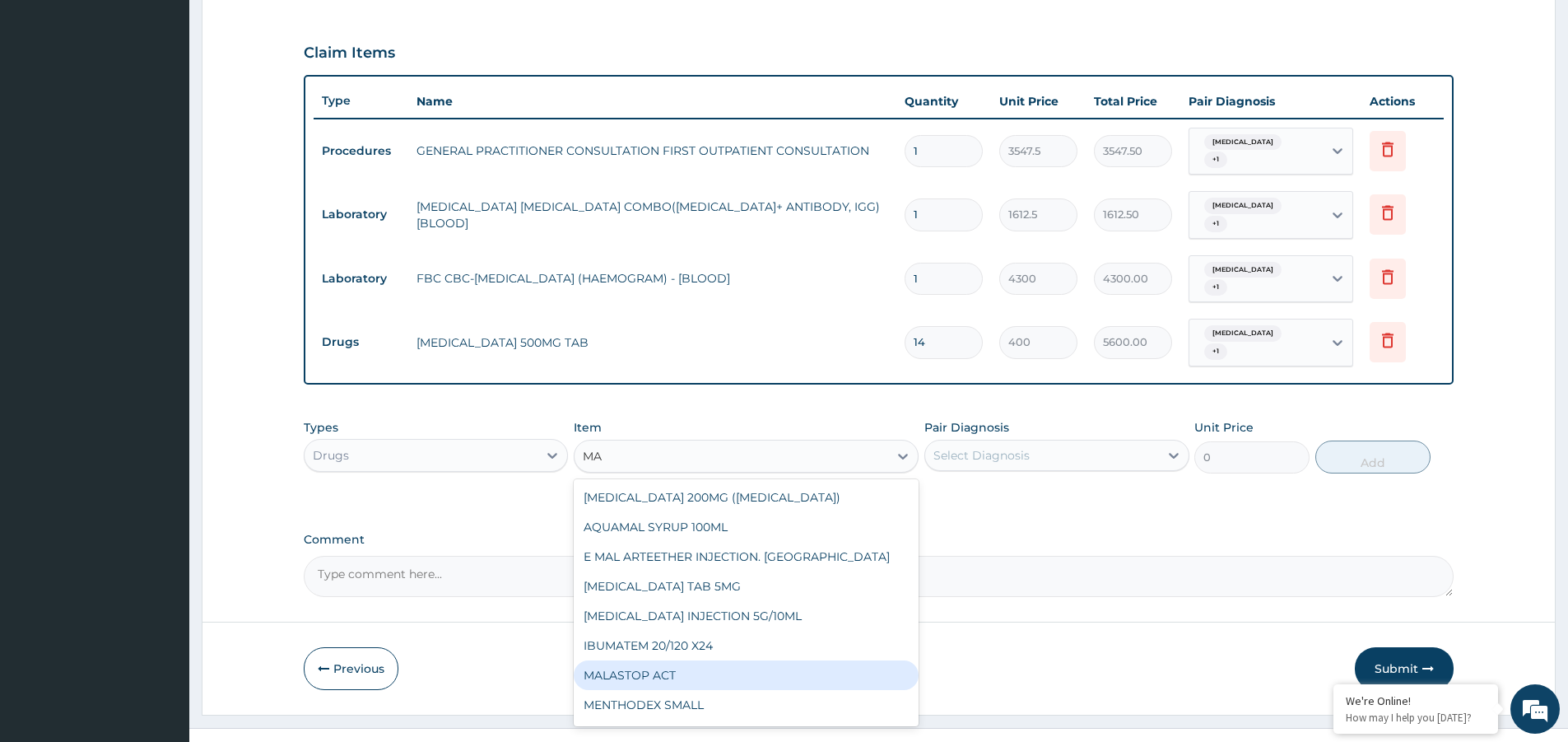
type input "M"
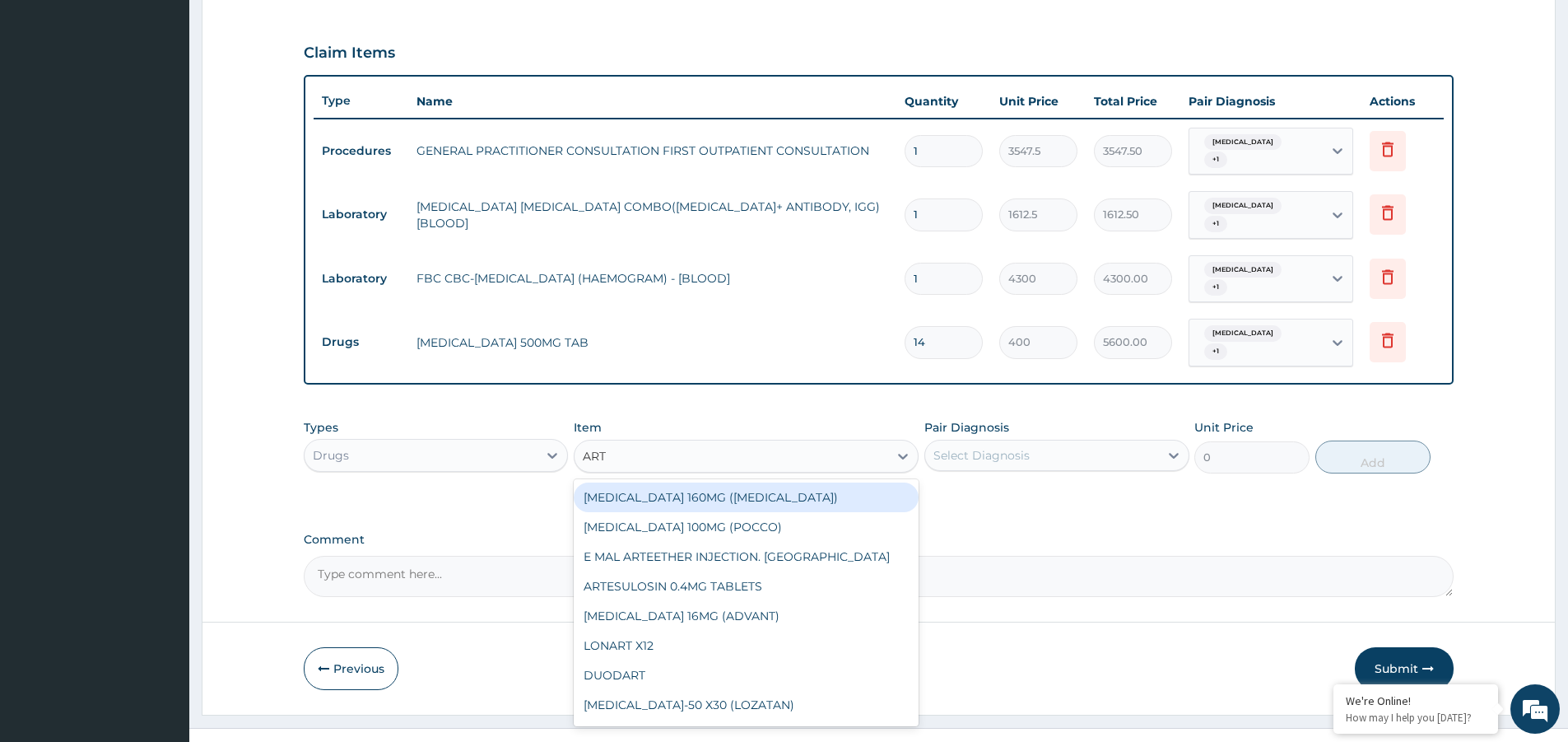
type input "ARTE"
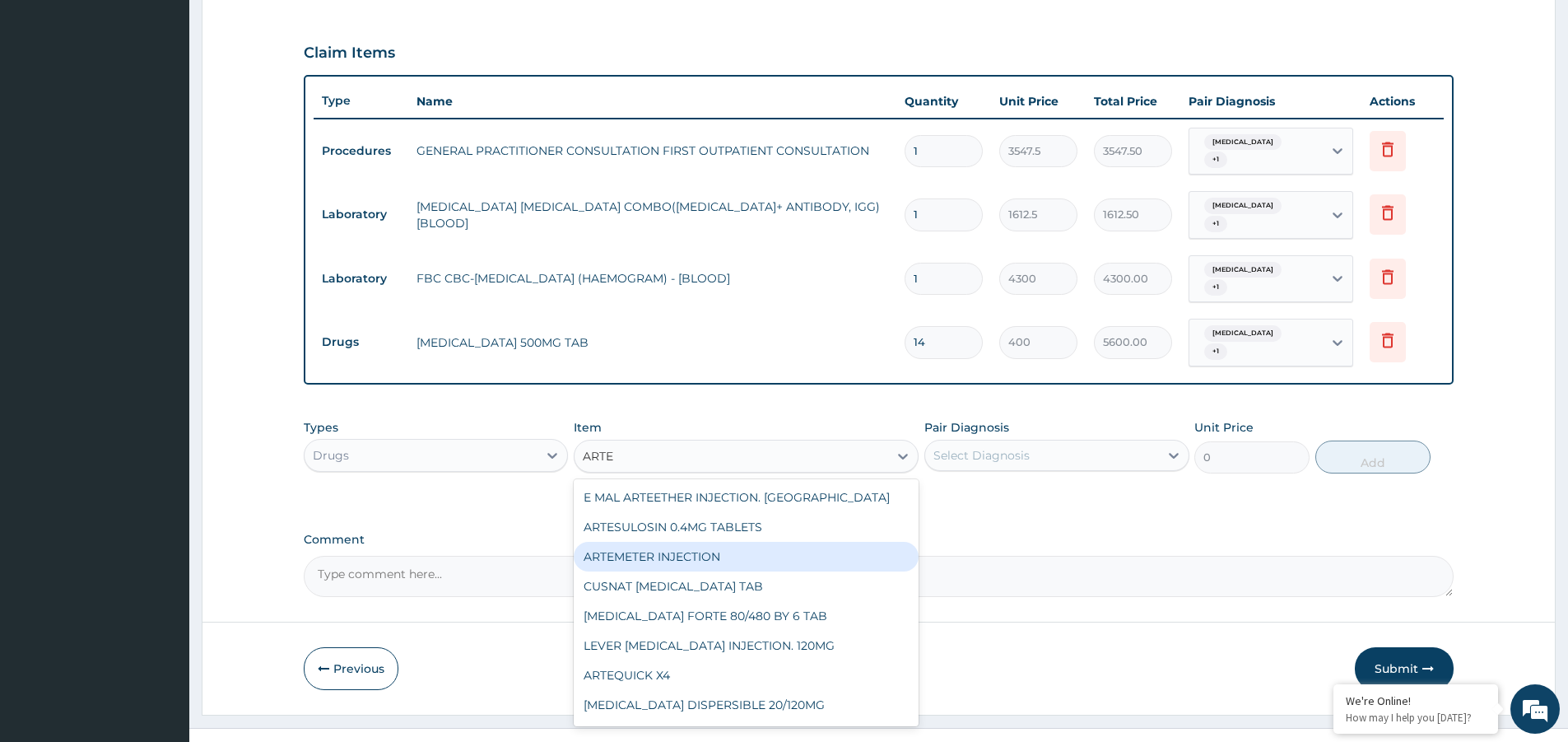
click at [671, 542] on div "ARTEMETER INJECTION" at bounding box center [745, 556] width 345 height 29
type input "946"
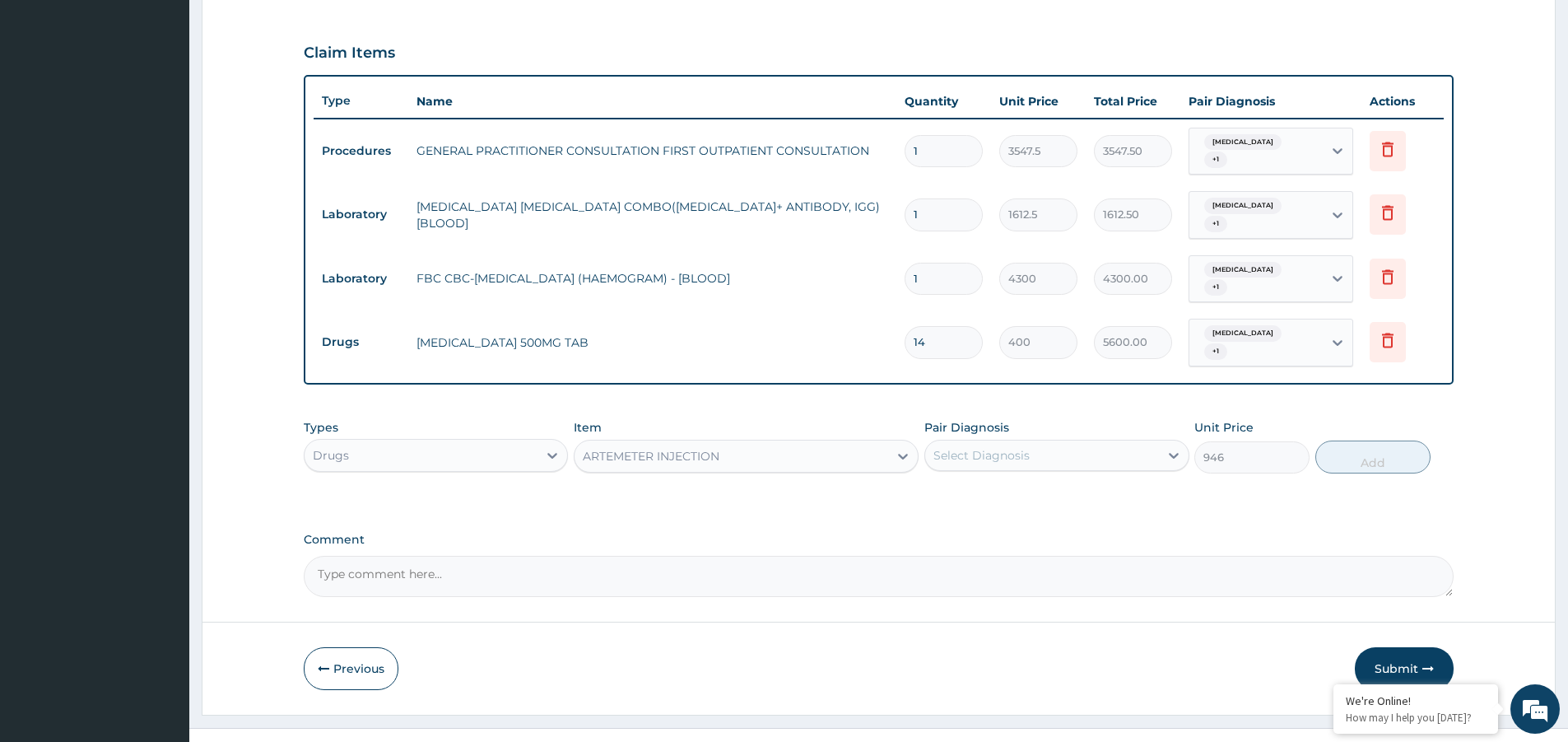
drag, startPoint x: 1134, startPoint y: 417, endPoint x: 1123, endPoint y: 436, distance: 22.0
click at [1132, 442] on div "Select Diagnosis" at bounding box center [1041, 455] width 233 height 27
drag, startPoint x: 1062, startPoint y: 485, endPoint x: 1063, endPoint y: 504, distance: 19.0
click at [1062, 487] on div "Malaria Upper respiratory infection" at bounding box center [1056, 514] width 264 height 74
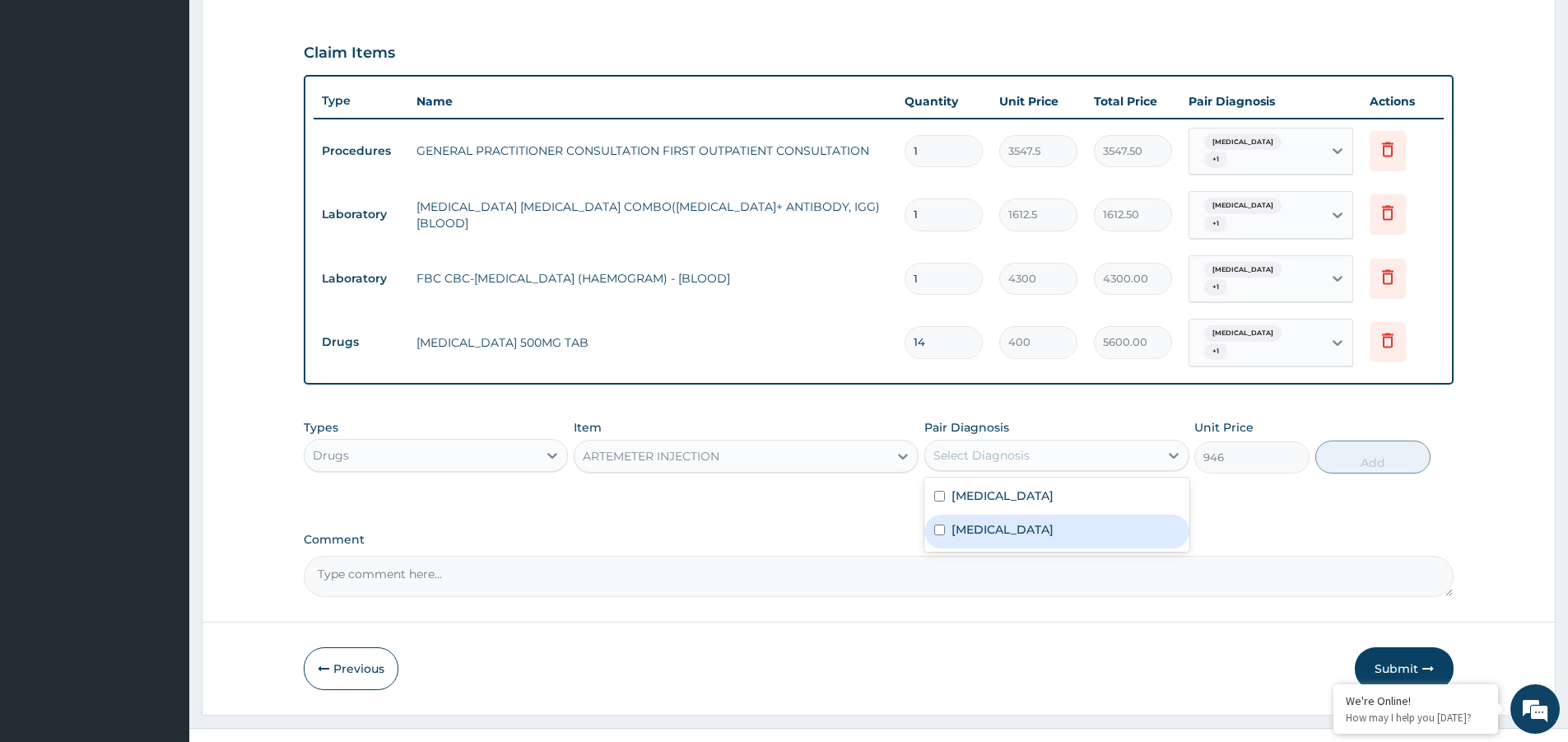
drag, startPoint x: 1063, startPoint y: 504, endPoint x: 1126, endPoint y: 496, distance: 63.5
click at [1054, 521] on label "Upper respiratory infection" at bounding box center [1002, 529] width 102 height 16
checkbox input "true"
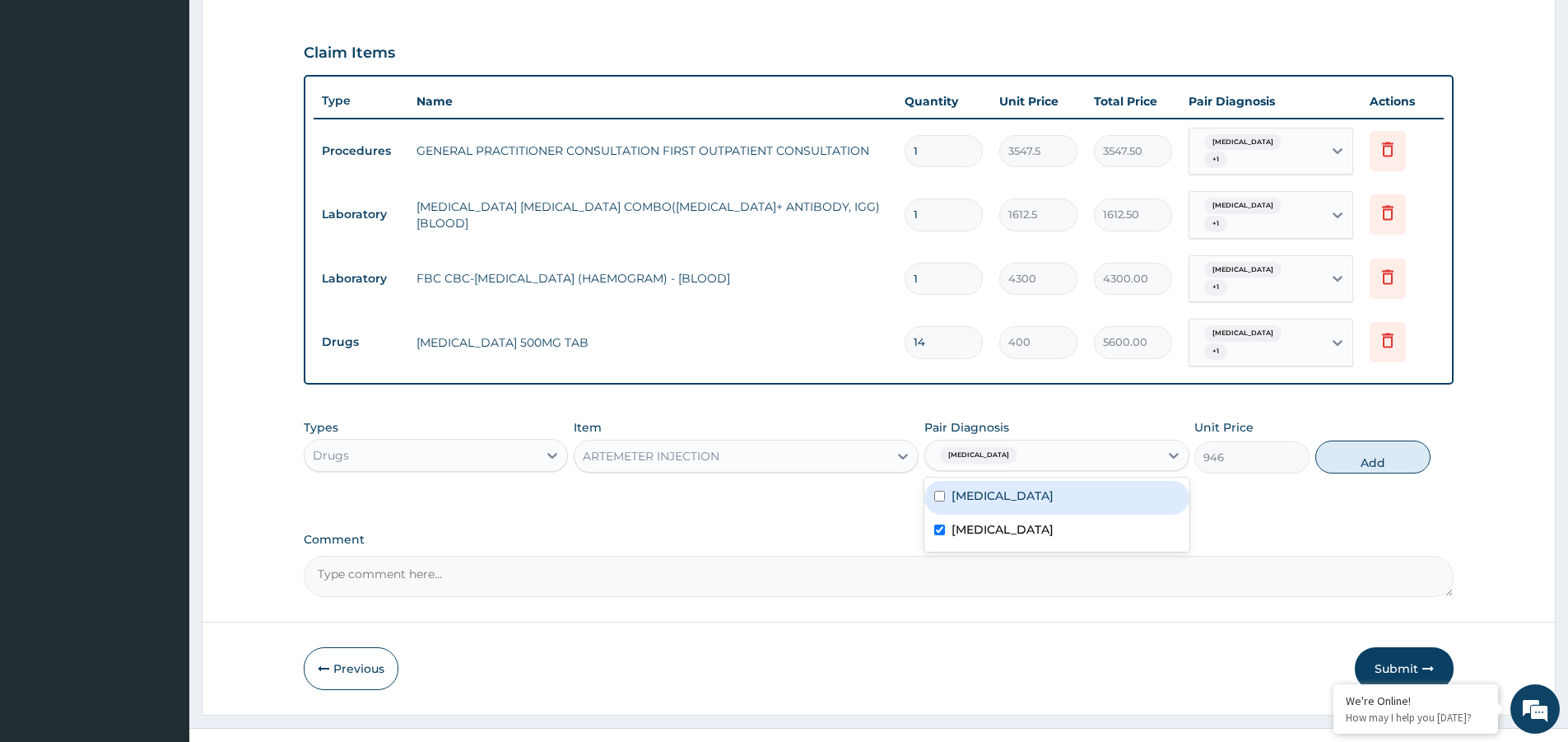
click at [1074, 481] on div "Malaria" at bounding box center [1056, 497] width 264 height 34
checkbox input "true"
drag, startPoint x: 1397, startPoint y: 420, endPoint x: 1393, endPoint y: 429, distance: 9.8
click at [1396, 440] on button "Add" at bounding box center [1373, 457] width 115 height 33
type input "0"
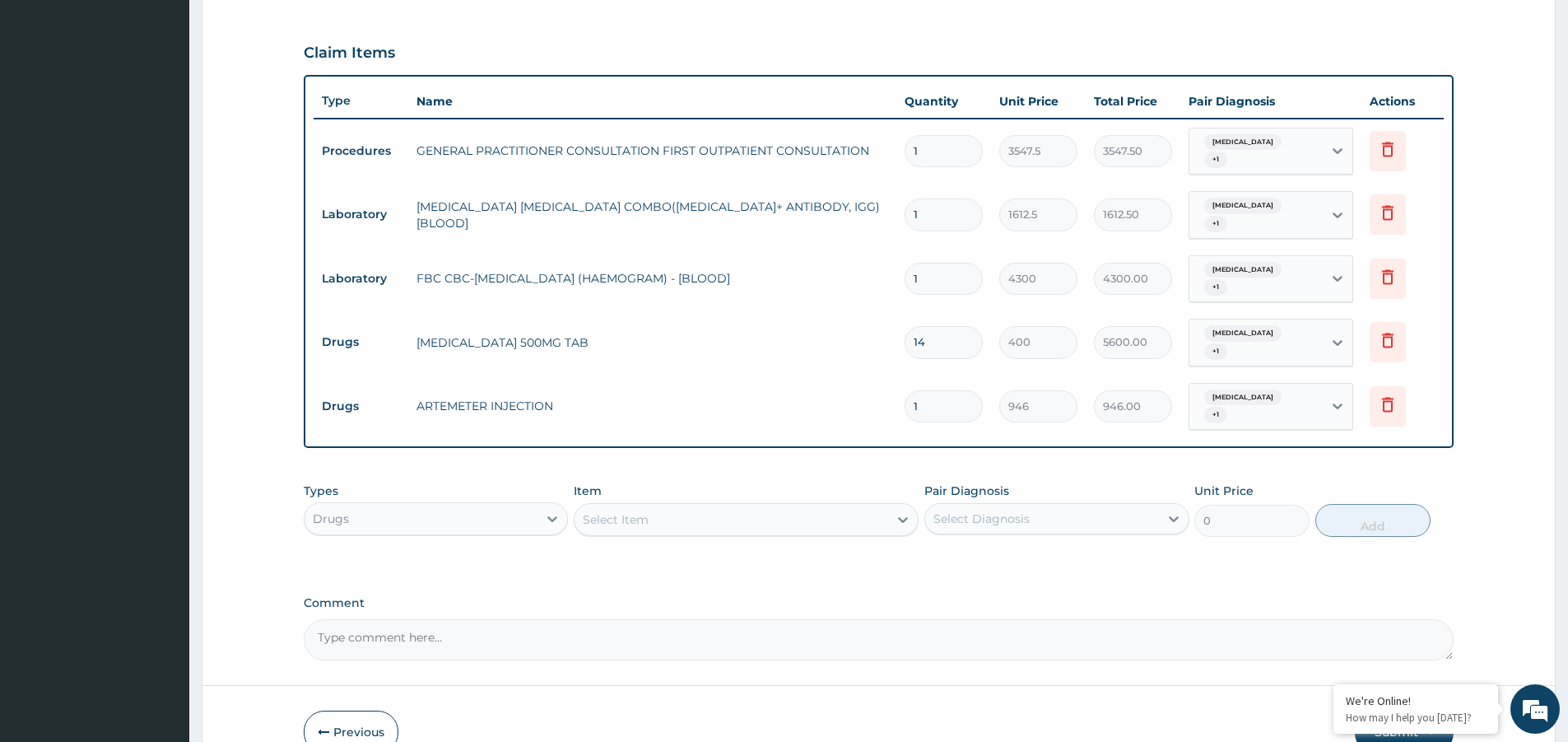
drag, startPoint x: 947, startPoint y: 377, endPoint x: 814, endPoint y: 374, distance: 133.0
click at [814, 375] on tr "Drugs ARTEMETER INJECTION 1 946 946.00 Upper respiratory infection + 1 Delete" at bounding box center [879, 407] width 1130 height 64
type input "6"
type input "5676.00"
type input "6"
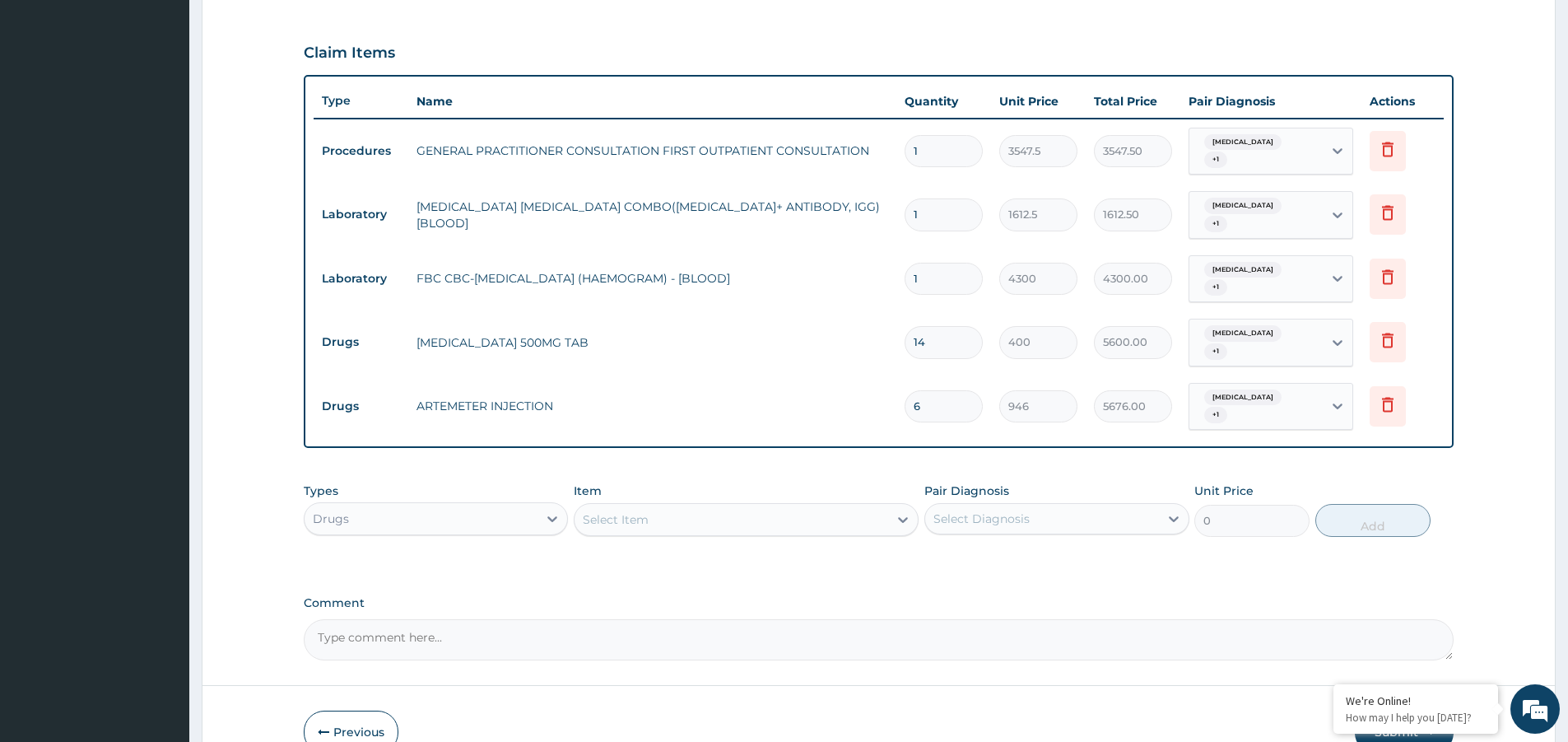
click at [640, 512] on div "Select Item" at bounding box center [616, 519] width 66 height 16
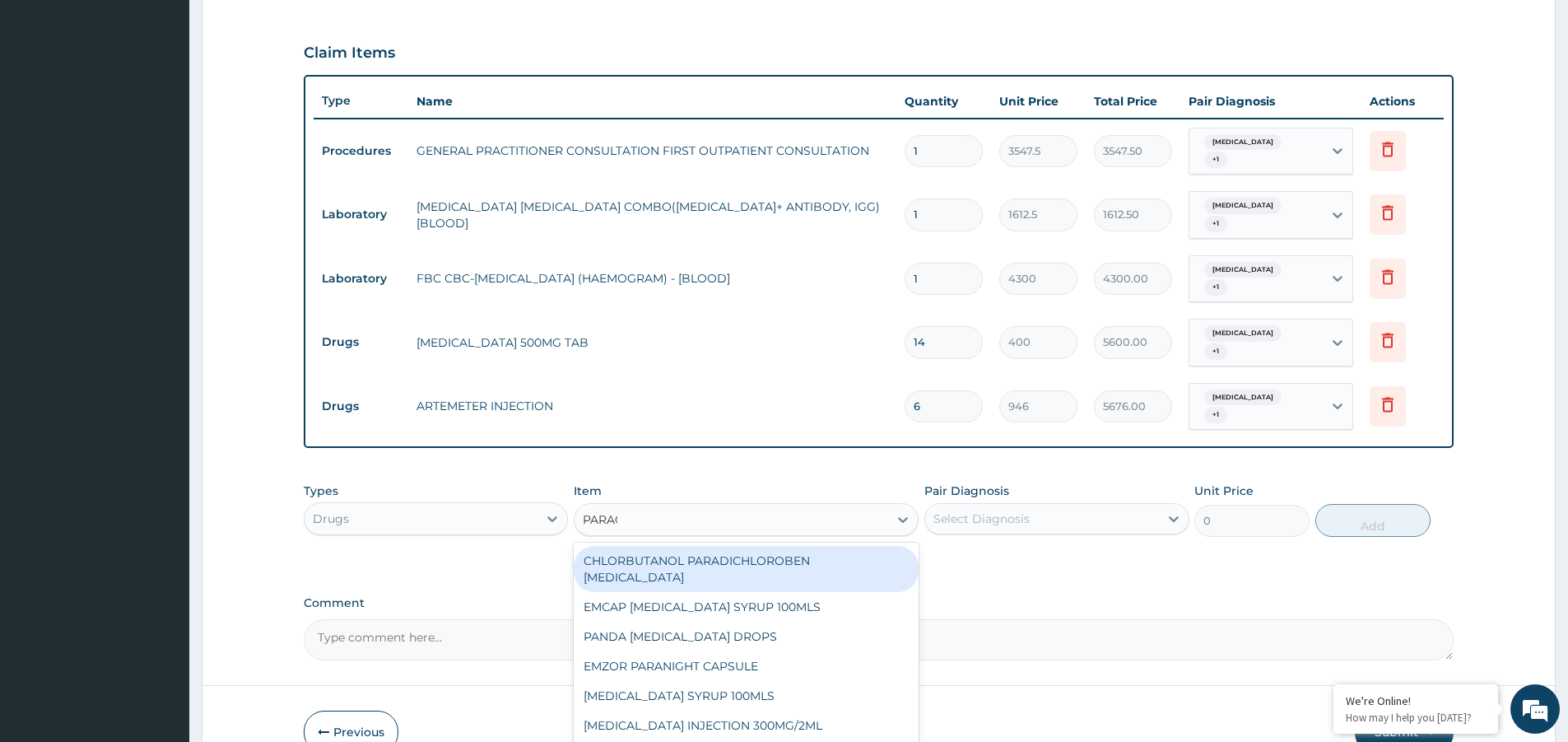
type input "PARACE"
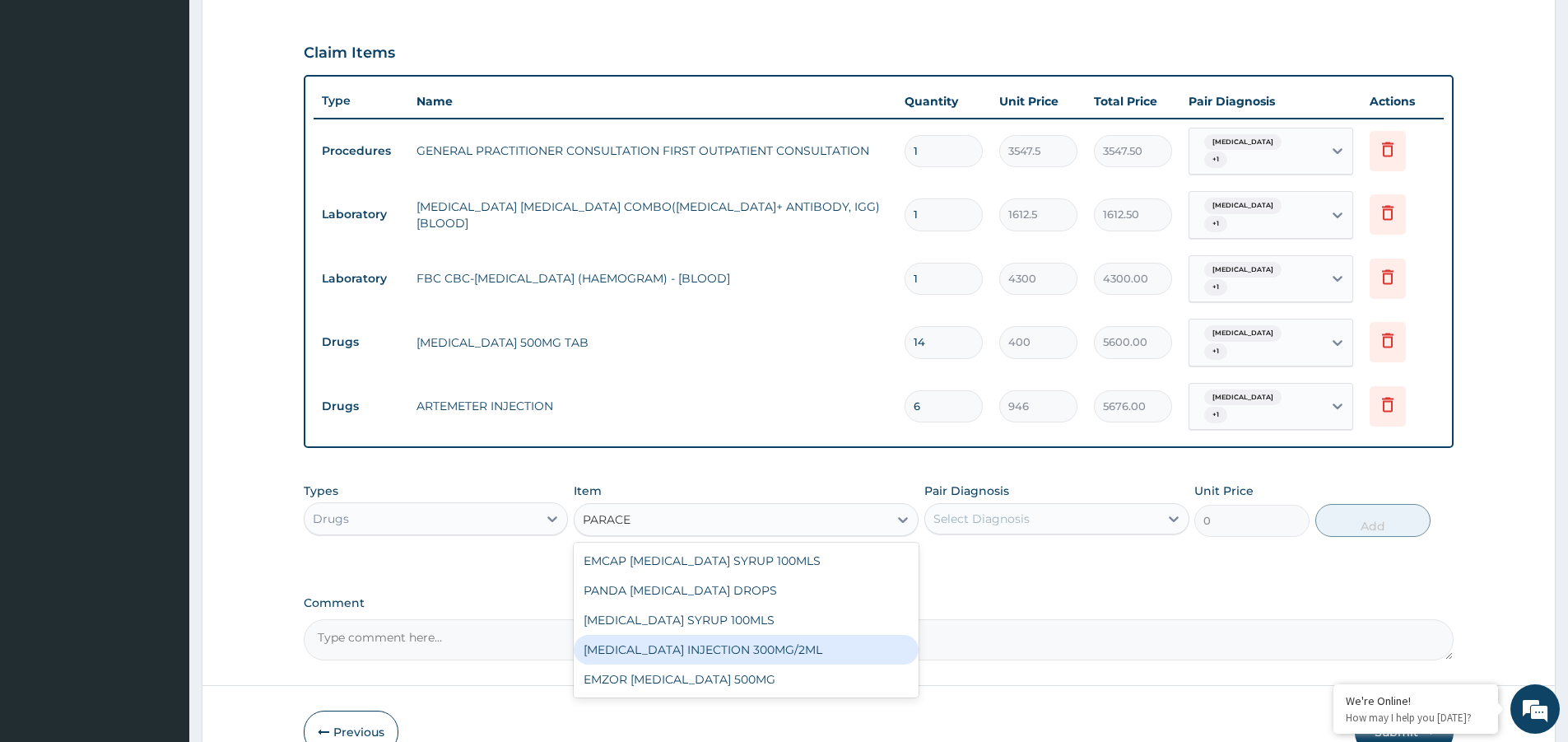
click at [706, 635] on div "PARACETAMOL INJECTION 300MG/2ML" at bounding box center [745, 649] width 345 height 29
type input "260.1499938964844"
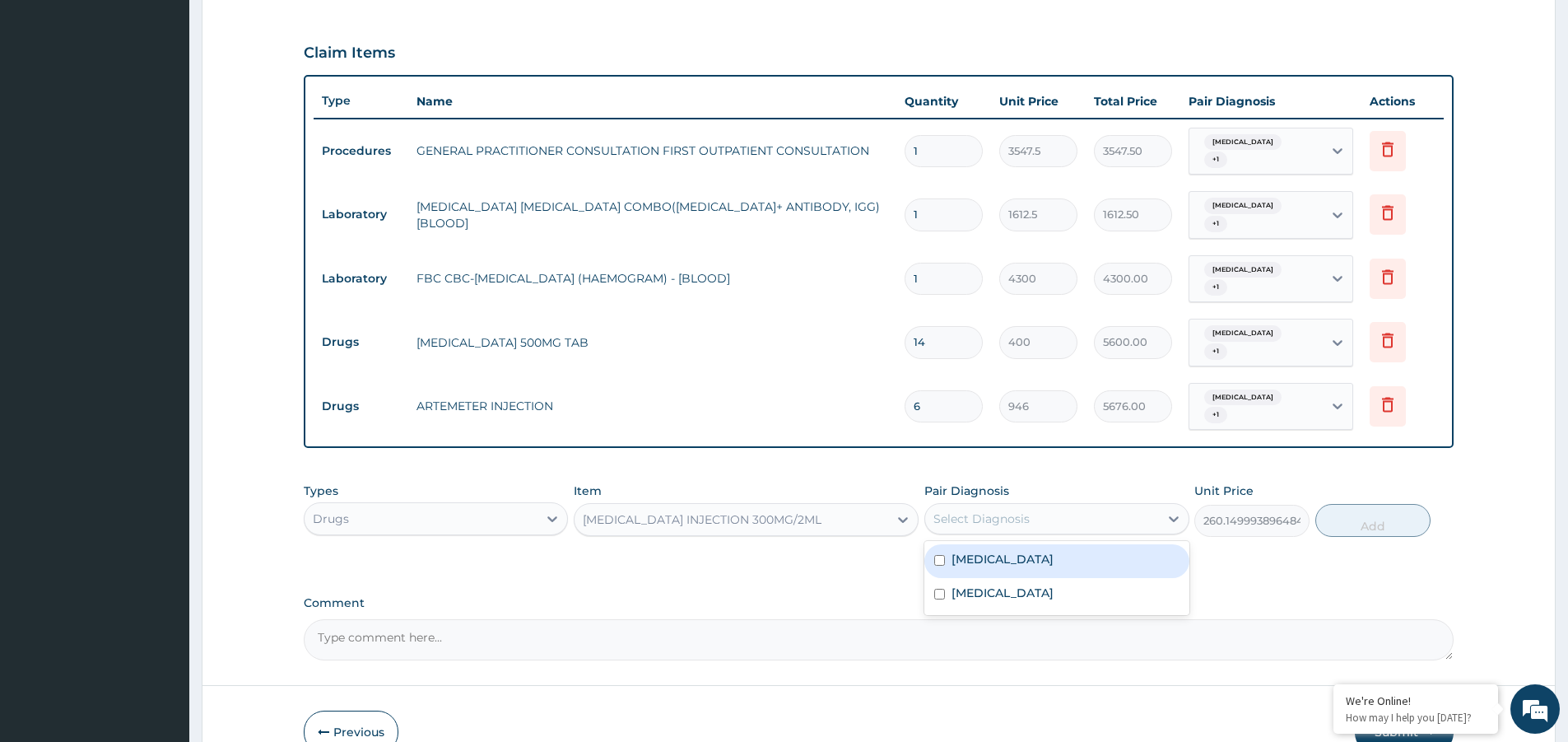
click at [1051, 506] on div "Select Diagnosis" at bounding box center [1041, 518] width 233 height 27
drag, startPoint x: 1040, startPoint y: 527, endPoint x: 1044, endPoint y: 555, distance: 28.3
click at [1040, 544] on div "Malaria" at bounding box center [1056, 561] width 264 height 34
checkbox input "true"
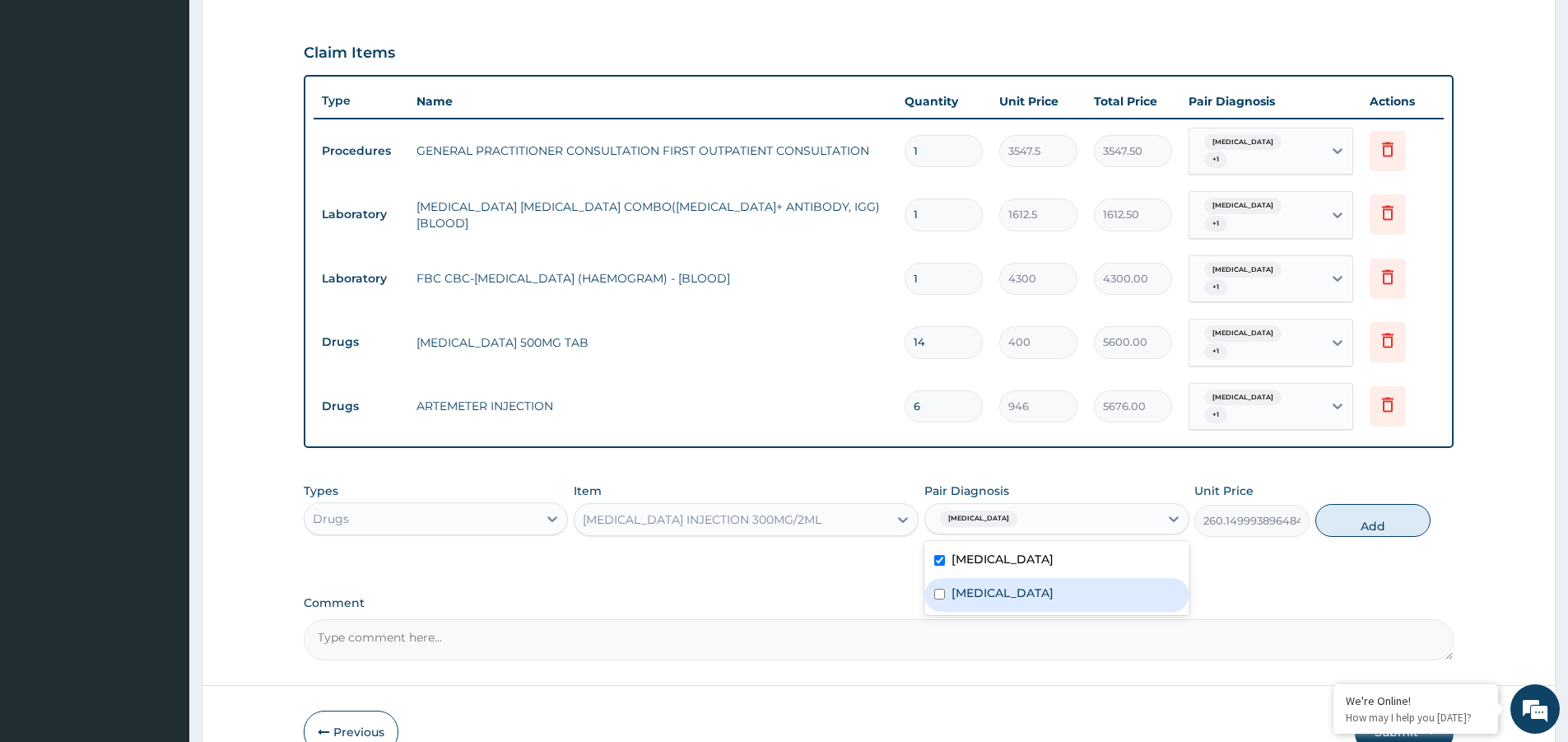
click at [1047, 585] on label "Upper respiratory infection" at bounding box center [1002, 592] width 102 height 16
checkbox input "true"
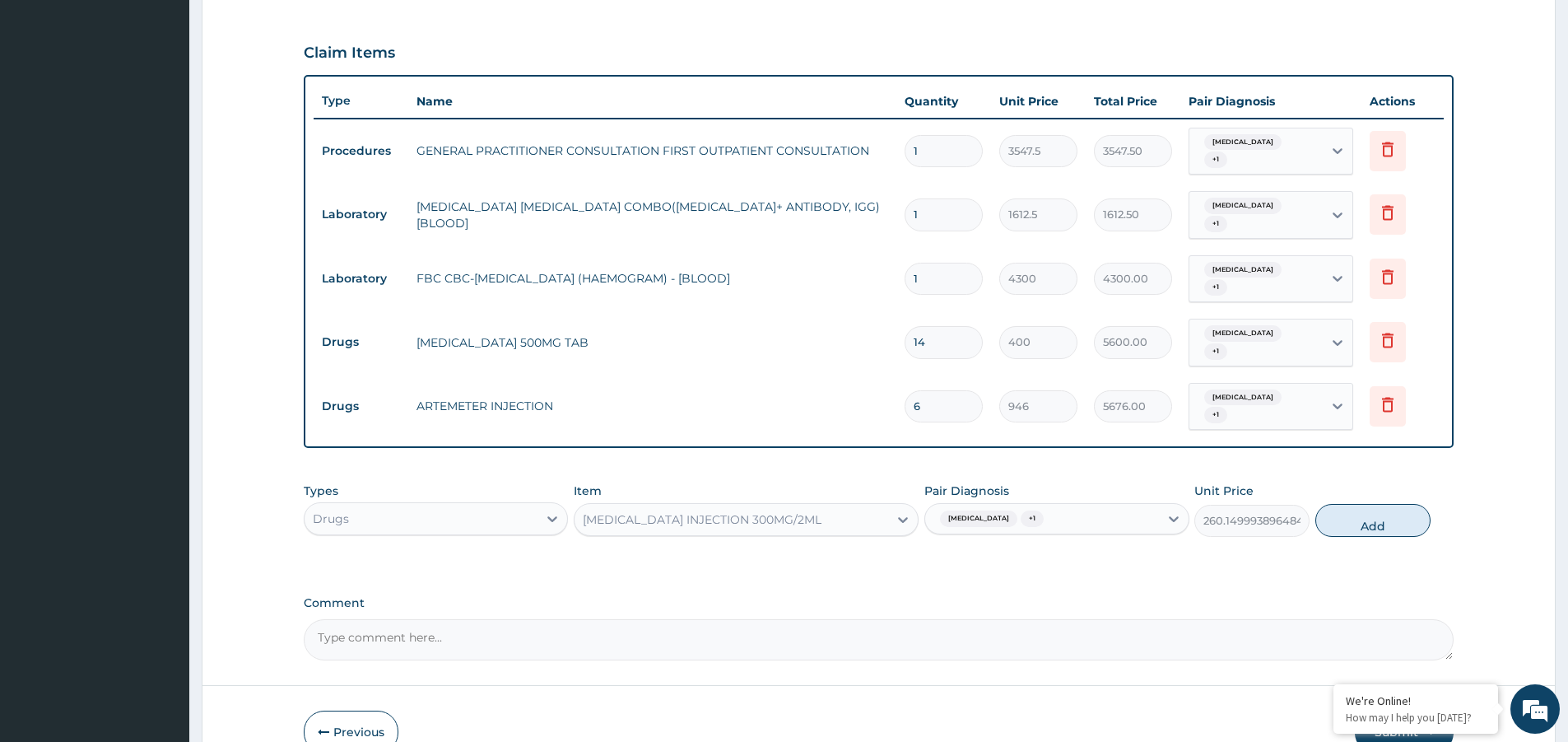
drag, startPoint x: 1368, startPoint y: 502, endPoint x: 1014, endPoint y: 471, distance: 355.4
click at [1368, 504] on button "Add" at bounding box center [1373, 520] width 115 height 33
type input "0"
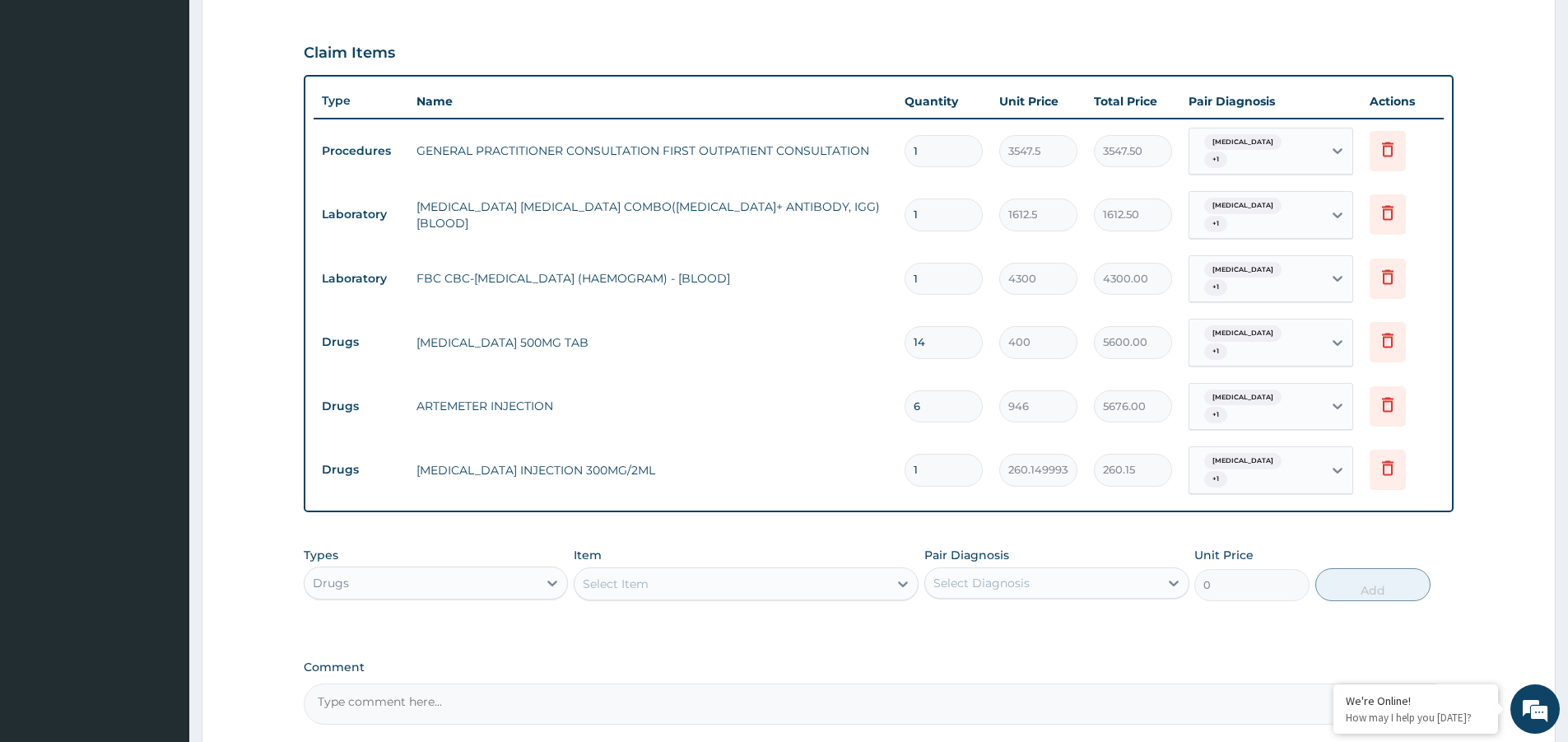
drag, startPoint x: 936, startPoint y: 438, endPoint x: 871, endPoint y: 444, distance: 65.3
click at [871, 444] on tr "Drugs PARACETAMOL INJECTION 300MG/2ML 1 260.1499938964844 260.15 Malaria + 1 De…" at bounding box center [879, 469] width 1130 height 64
type input "2"
type input "520.30"
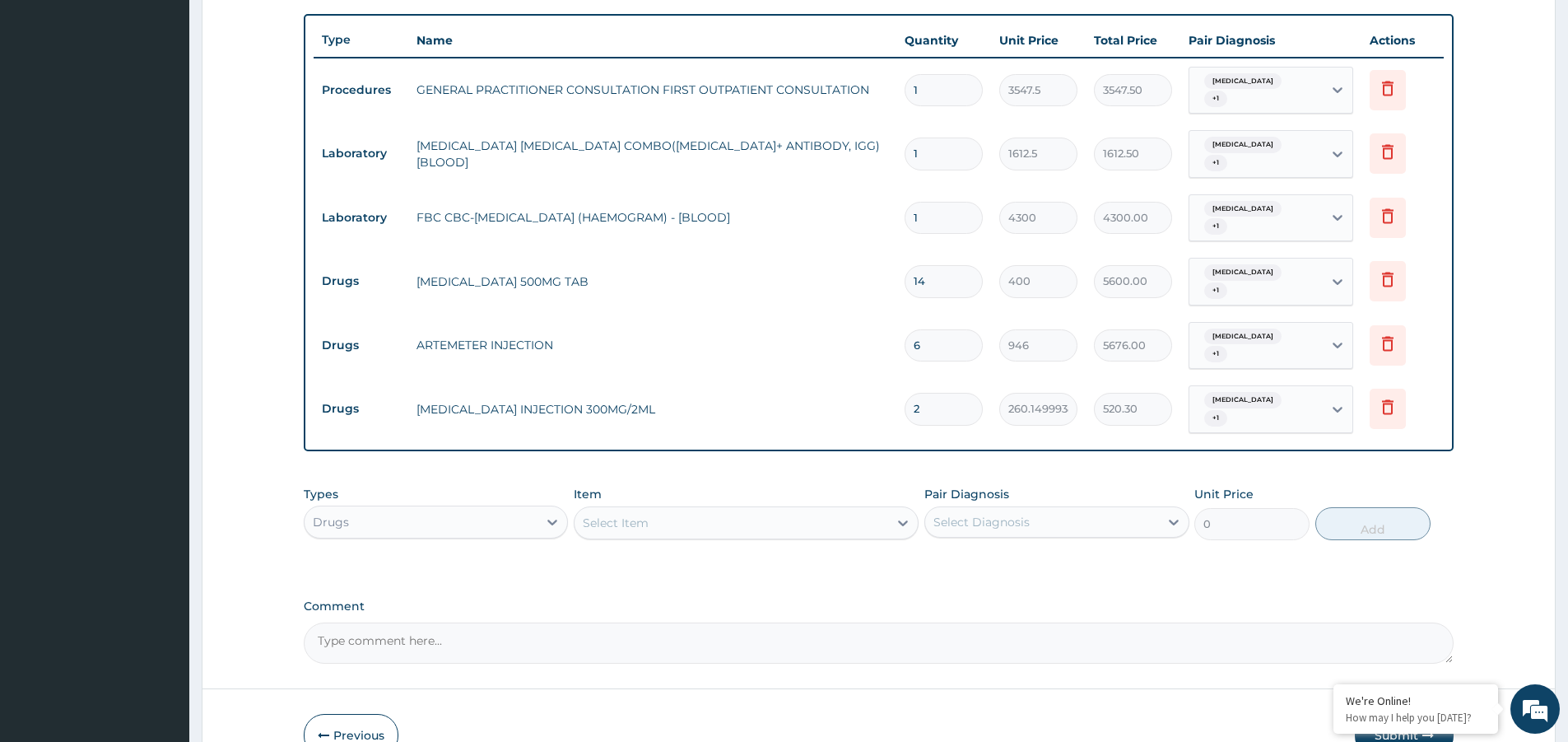
scroll to position [641, 0]
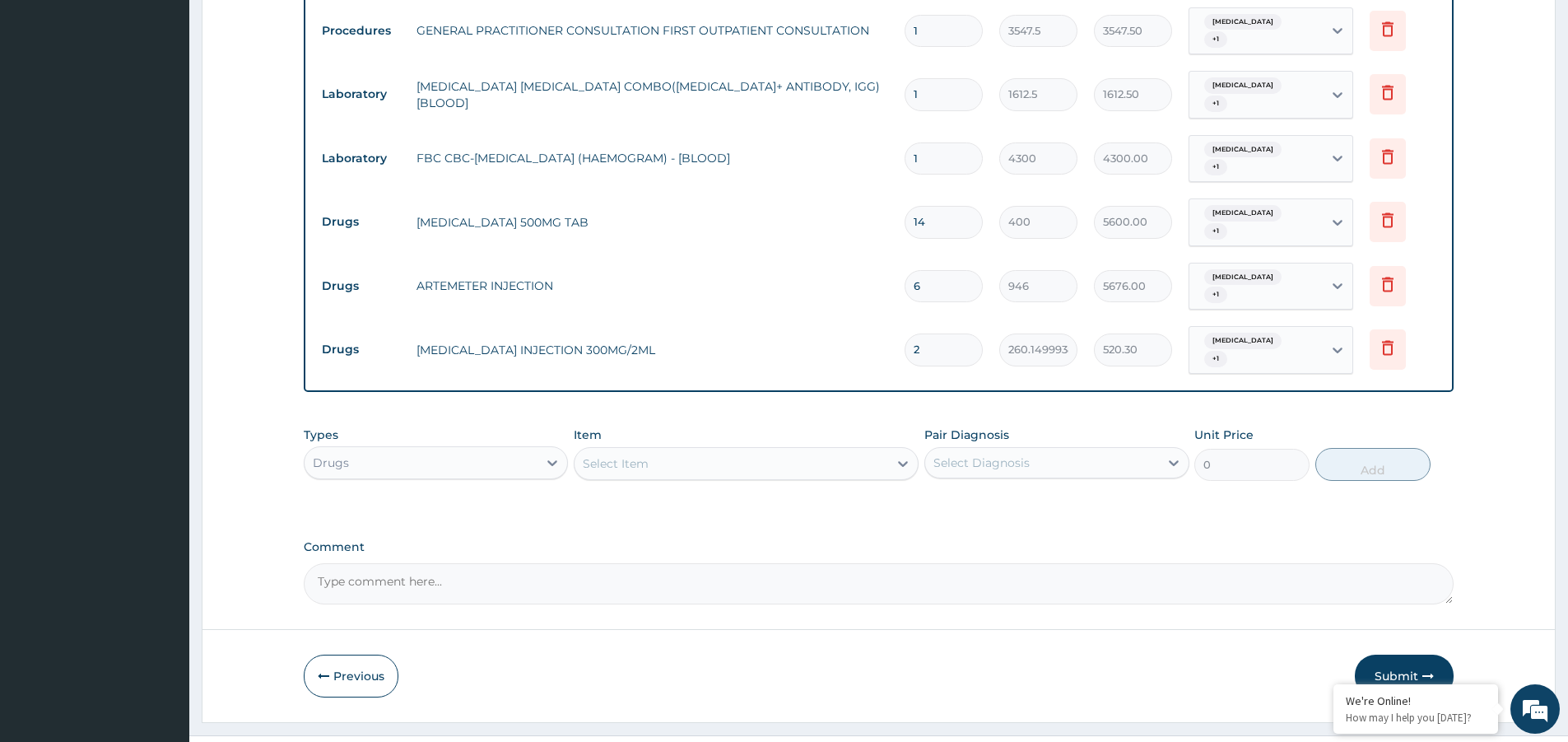
type input "2"
click at [627, 455] on div "Select Item" at bounding box center [616, 463] width 66 height 16
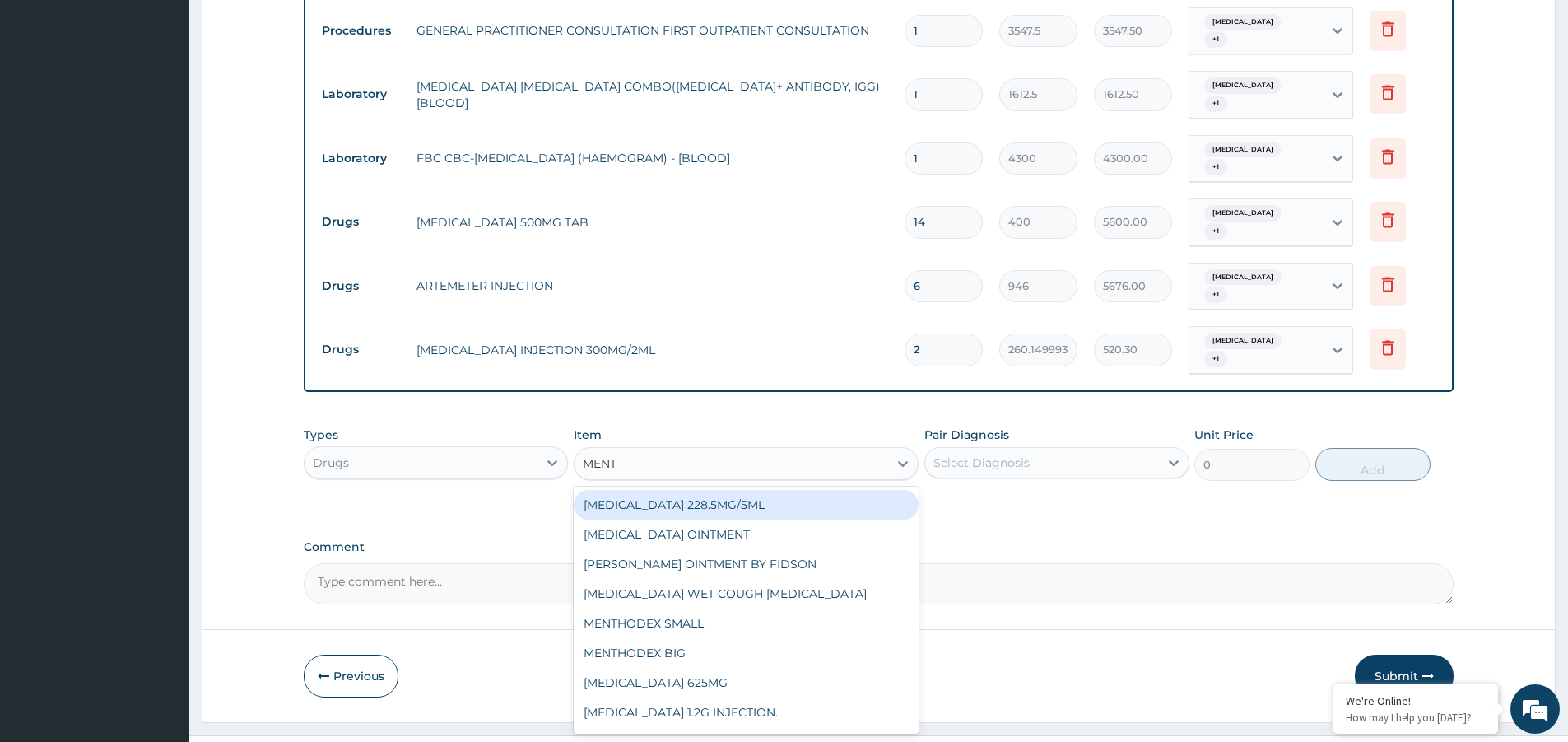
type input "MENTH"
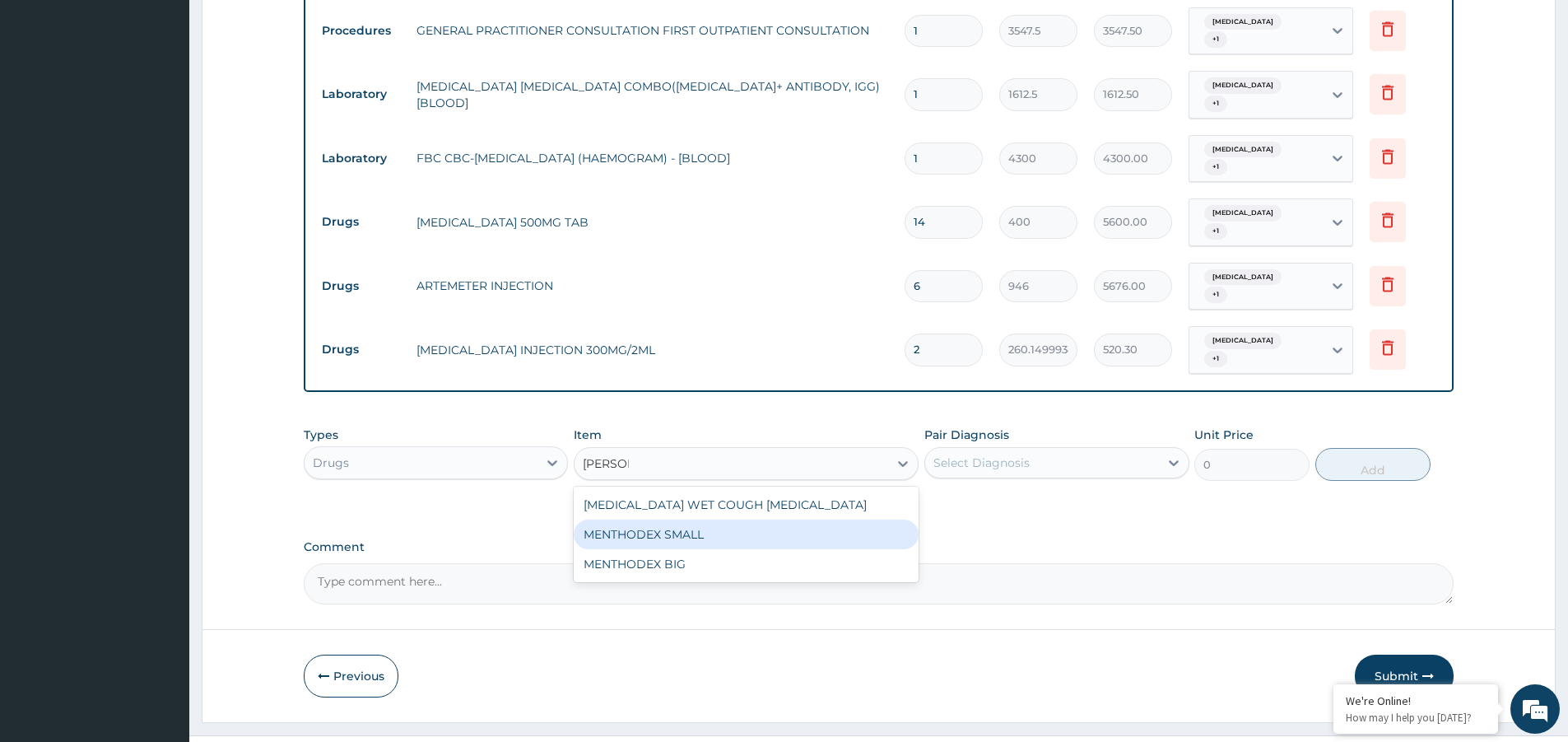
drag, startPoint x: 672, startPoint y: 500, endPoint x: 666, endPoint y: 492, distance: 10.0
click at [668, 519] on div "MENTHODEX SMALL" at bounding box center [745, 534] width 345 height 29
type input "2956.25"
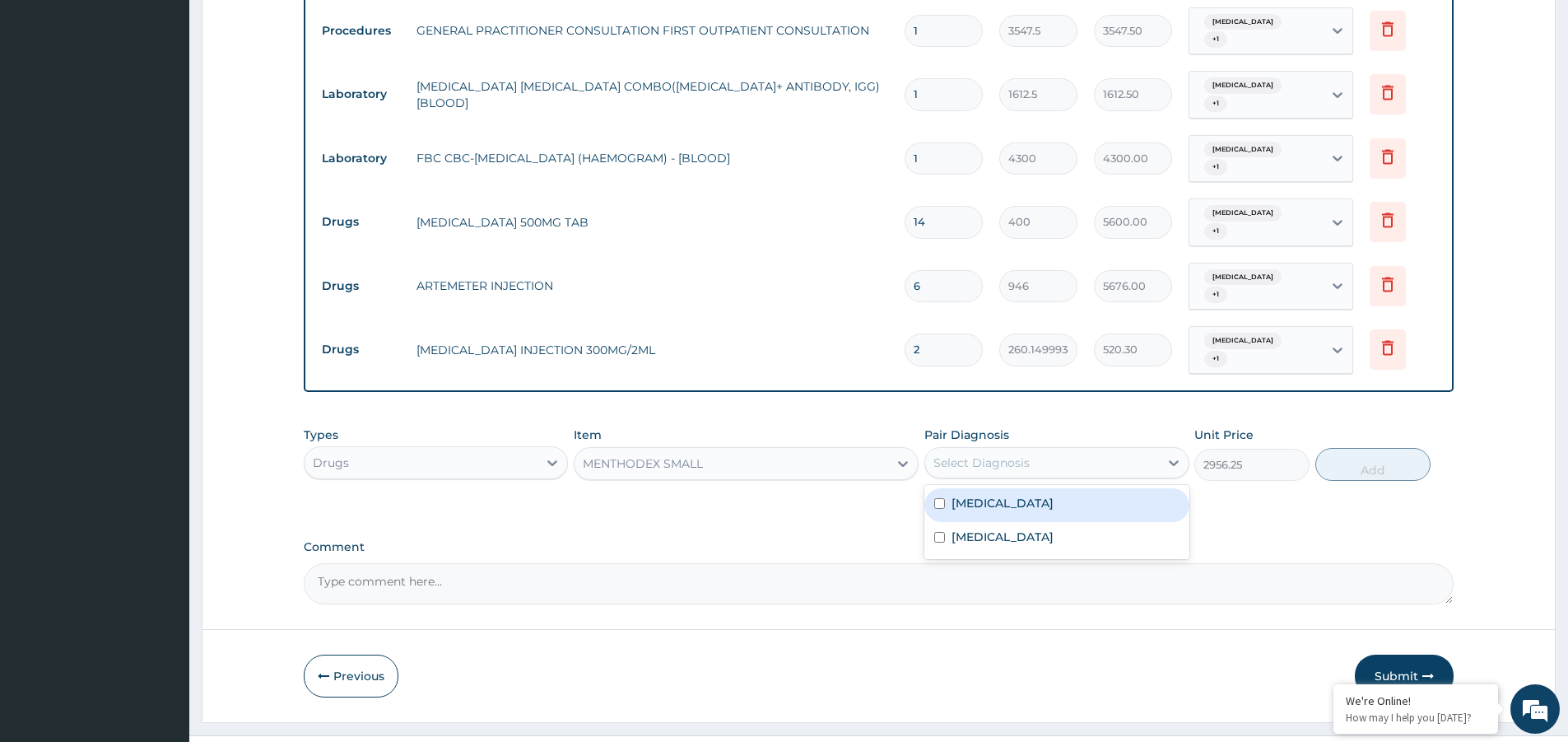
click at [1001, 454] on div "Select Diagnosis" at bounding box center [982, 462] width 96 height 16
drag, startPoint x: 1004, startPoint y: 465, endPoint x: 1026, endPoint y: 498, distance: 39.7
click at [1004, 488] on div "Malaria" at bounding box center [1056, 505] width 264 height 34
checkbox input "true"
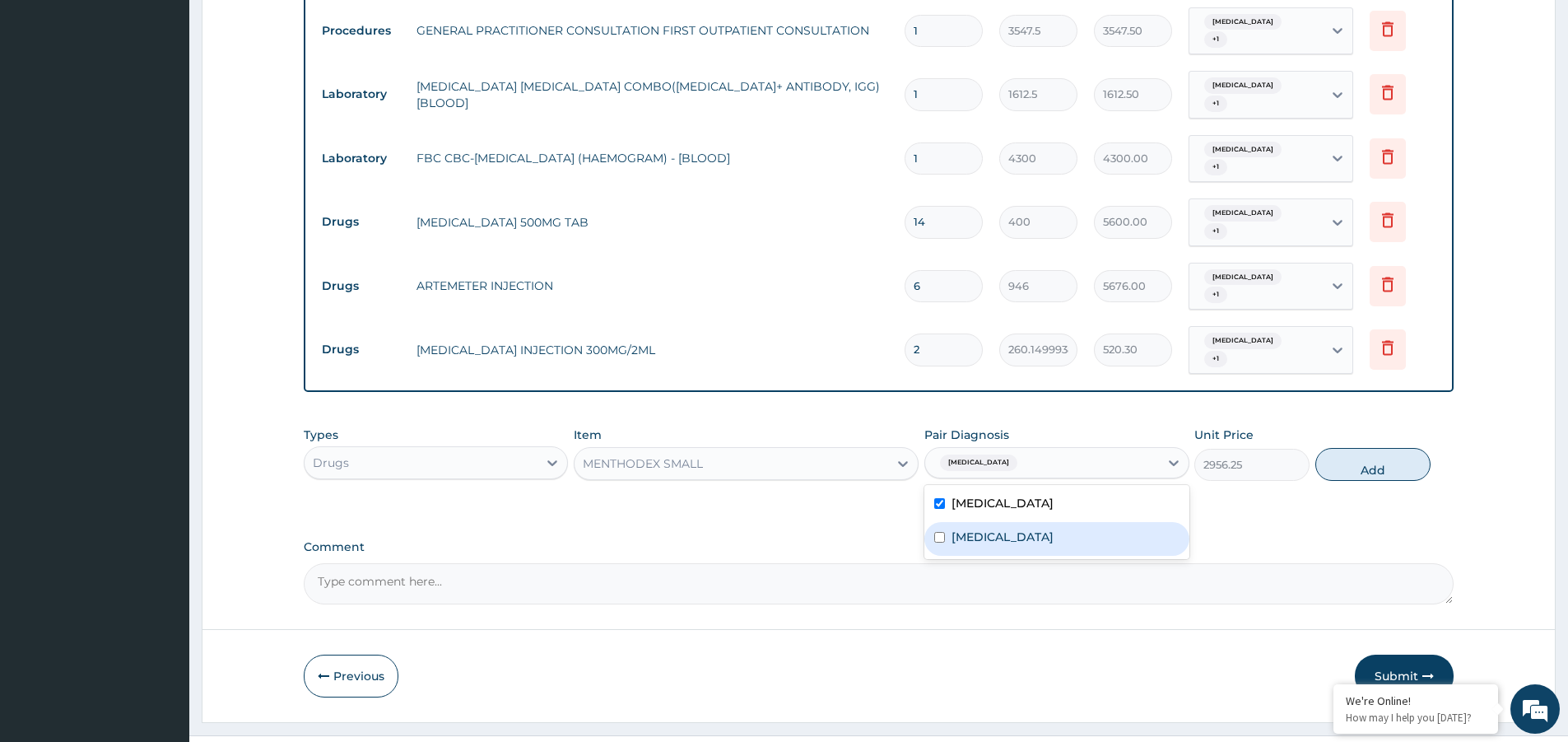
drag, startPoint x: 1028, startPoint y: 499, endPoint x: 1048, endPoint y: 497, distance: 20.1
click at [1029, 529] on label "Upper respiratory infection" at bounding box center [1002, 537] width 102 height 16
checkbox input "true"
click at [1393, 448] on button "Add" at bounding box center [1373, 464] width 115 height 33
type input "0"
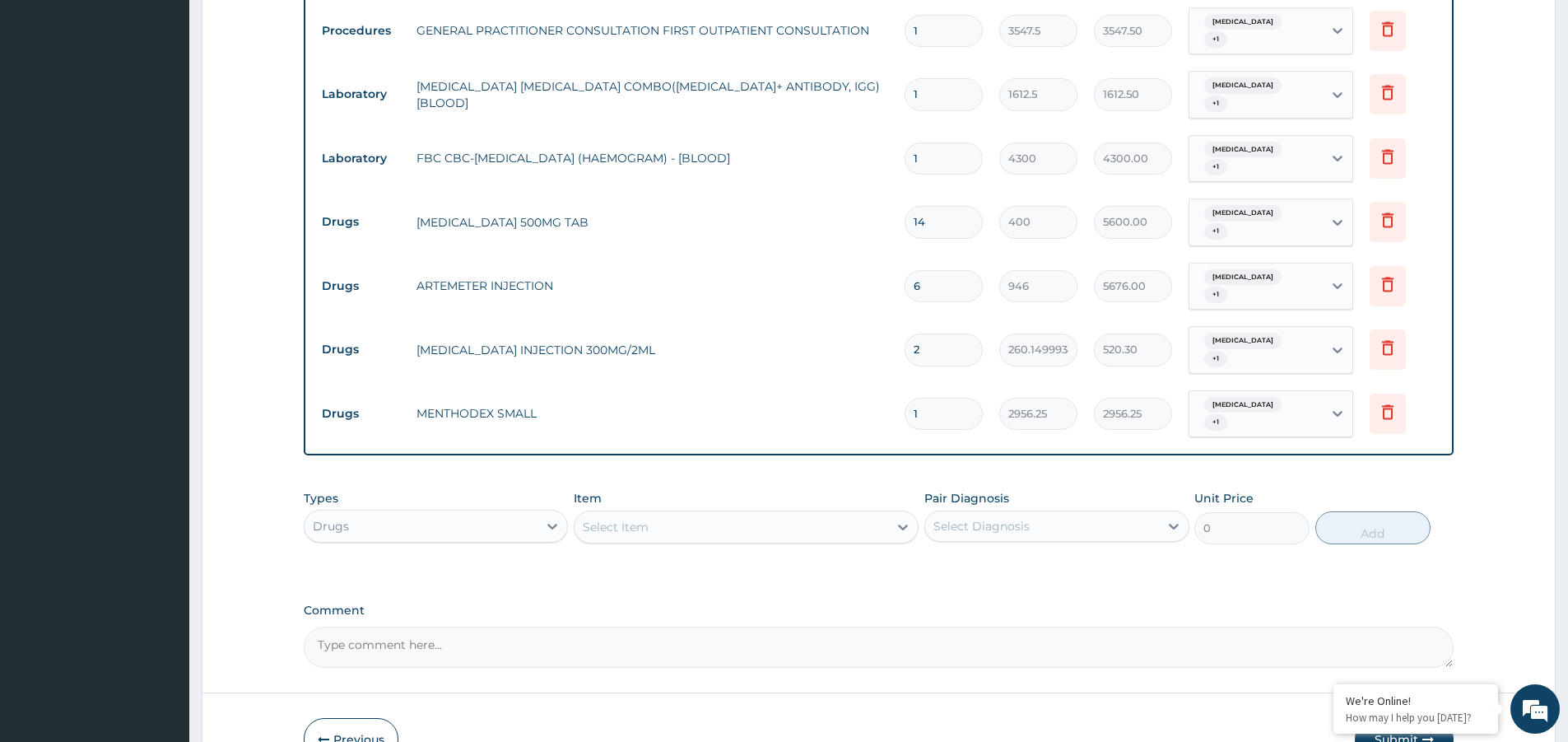
click at [646, 518] on div "Select Item" at bounding box center [616, 526] width 66 height 16
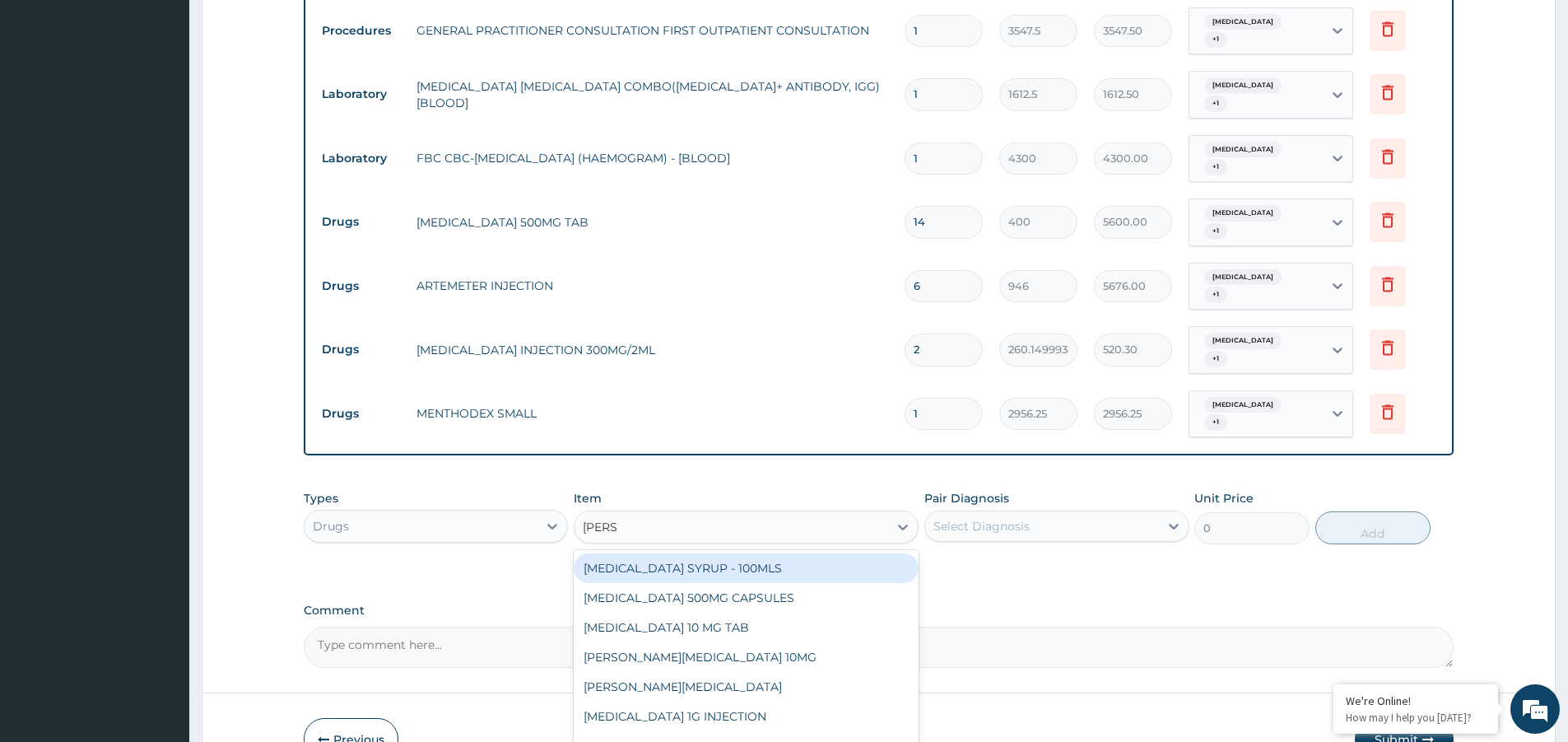
type input "LORAT"
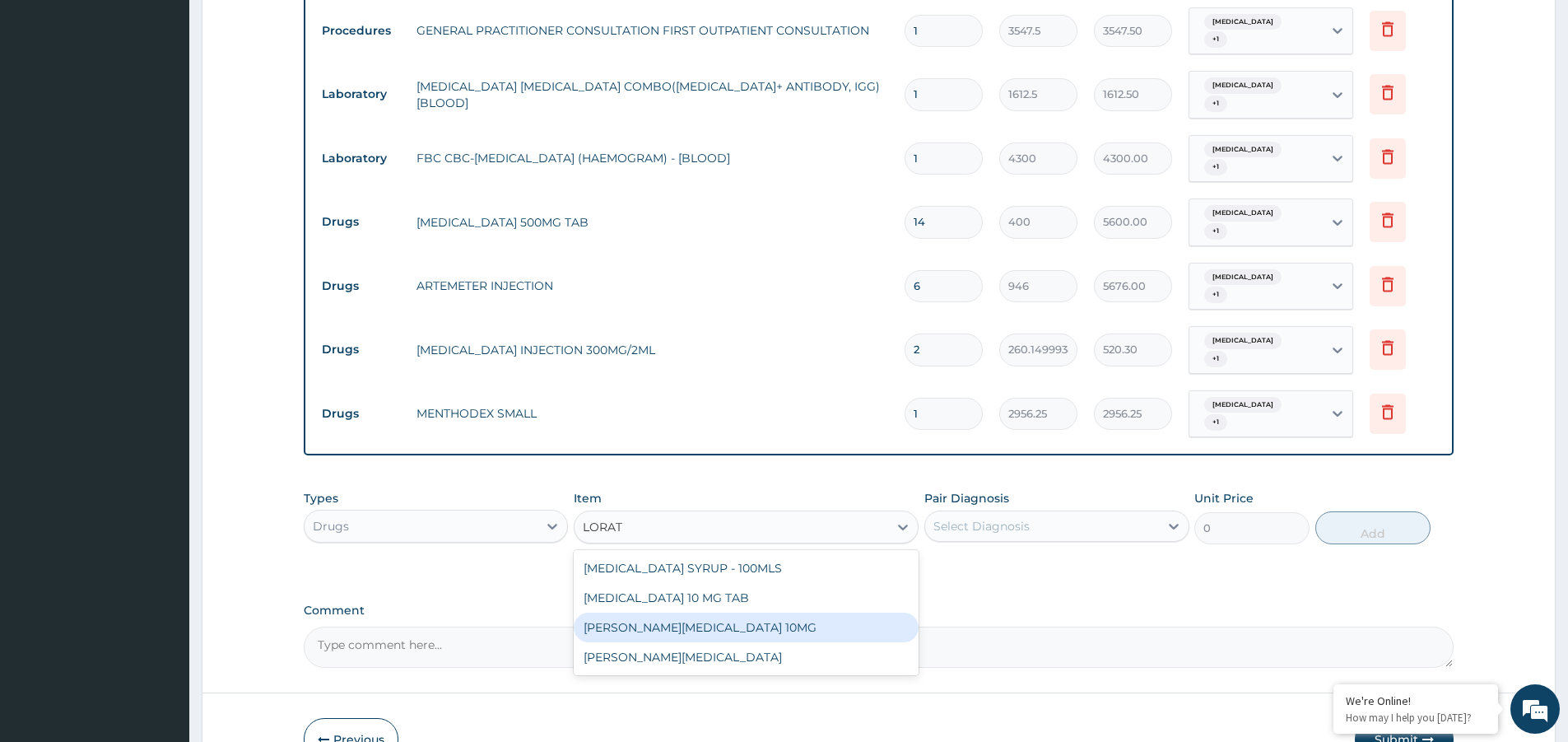
click at [689, 612] on div "LORATYN LORATADINE 10MG" at bounding box center [745, 627] width 345 height 29
type input "88.6875"
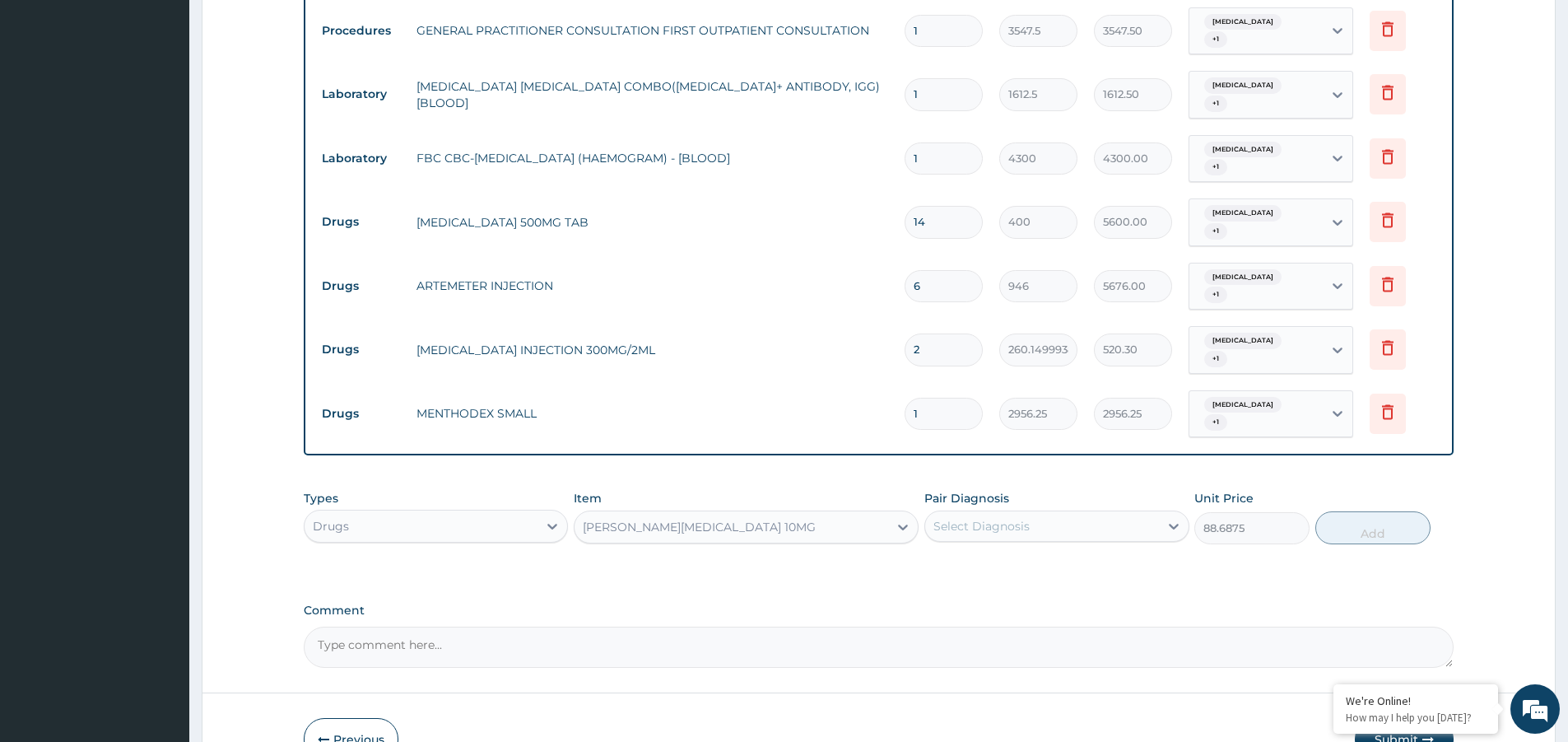
click at [996, 518] on div "Select Diagnosis" at bounding box center [982, 525] width 96 height 16
drag, startPoint x: 996, startPoint y: 502, endPoint x: 1000, endPoint y: 549, distance: 47.2
click at [996, 551] on div "Malaria" at bounding box center [1056, 567] width 264 height 34
checkbox input "true"
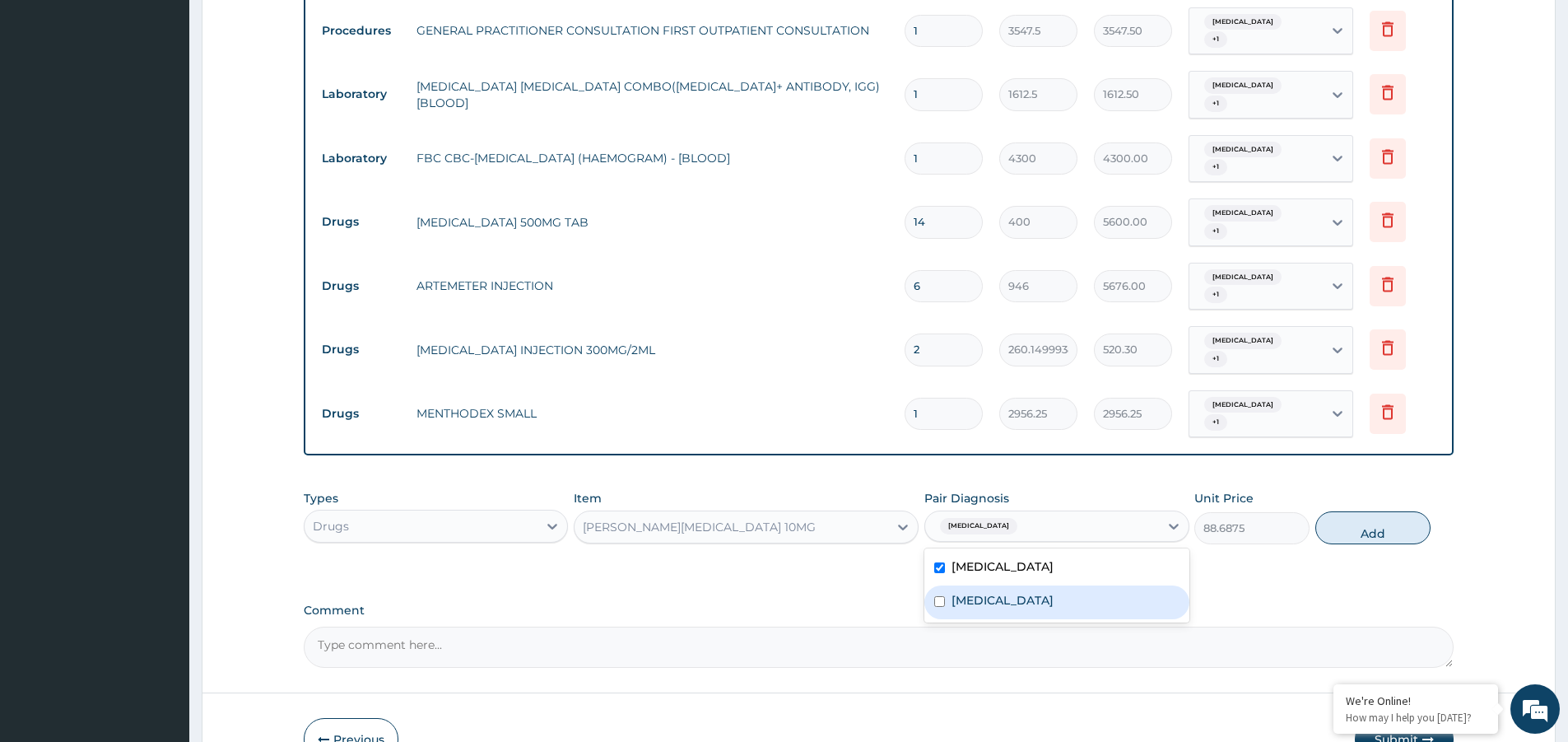
click at [1002, 592] on label "Upper respiratory infection" at bounding box center [1002, 599] width 102 height 16
checkbox input "true"
click at [1384, 512] on button "Add" at bounding box center [1373, 528] width 115 height 33
type input "0"
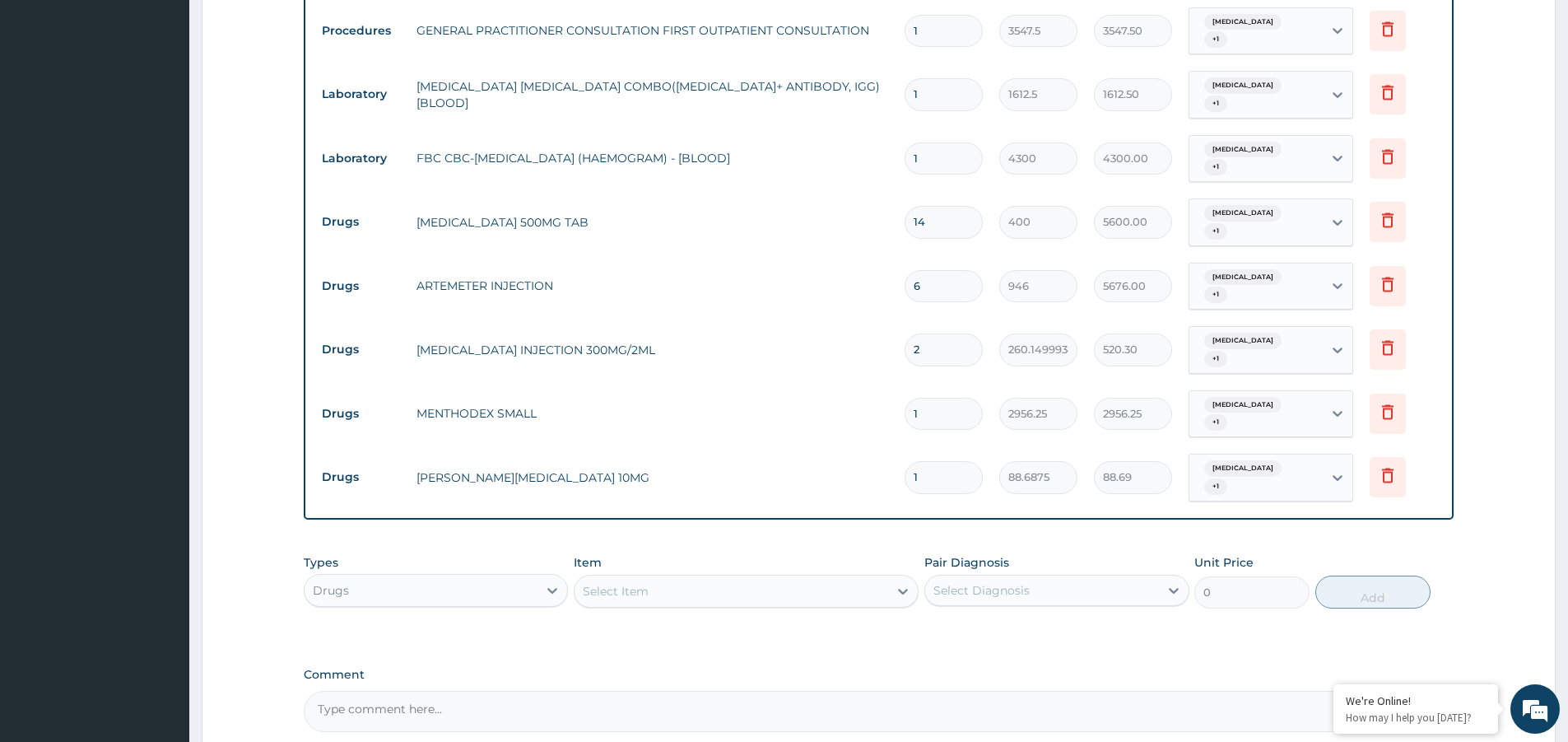
type input "10"
type input "886.88"
type input "10"
click at [639, 583] on div "Select Item" at bounding box center [616, 591] width 66 height 16
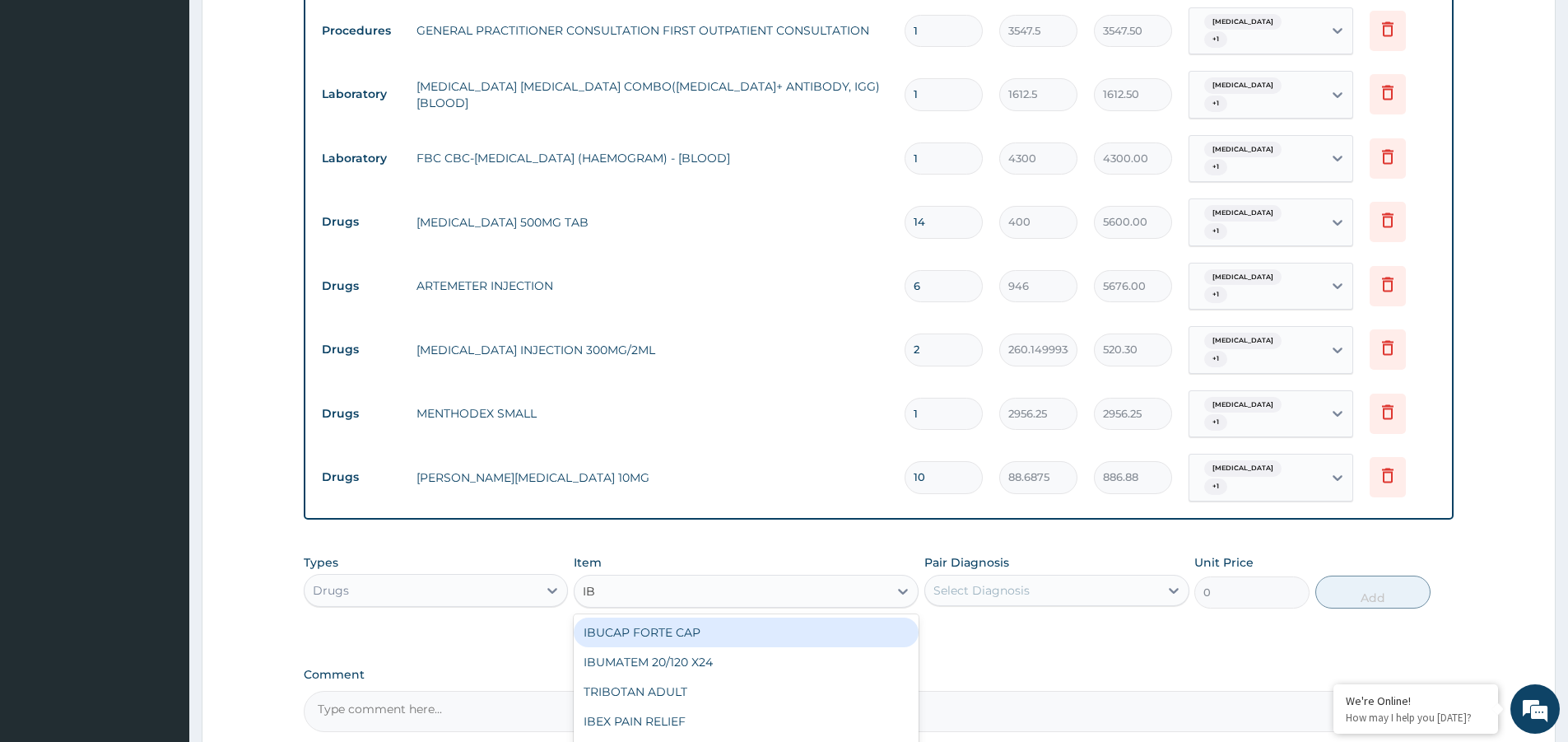
type input "IBU"
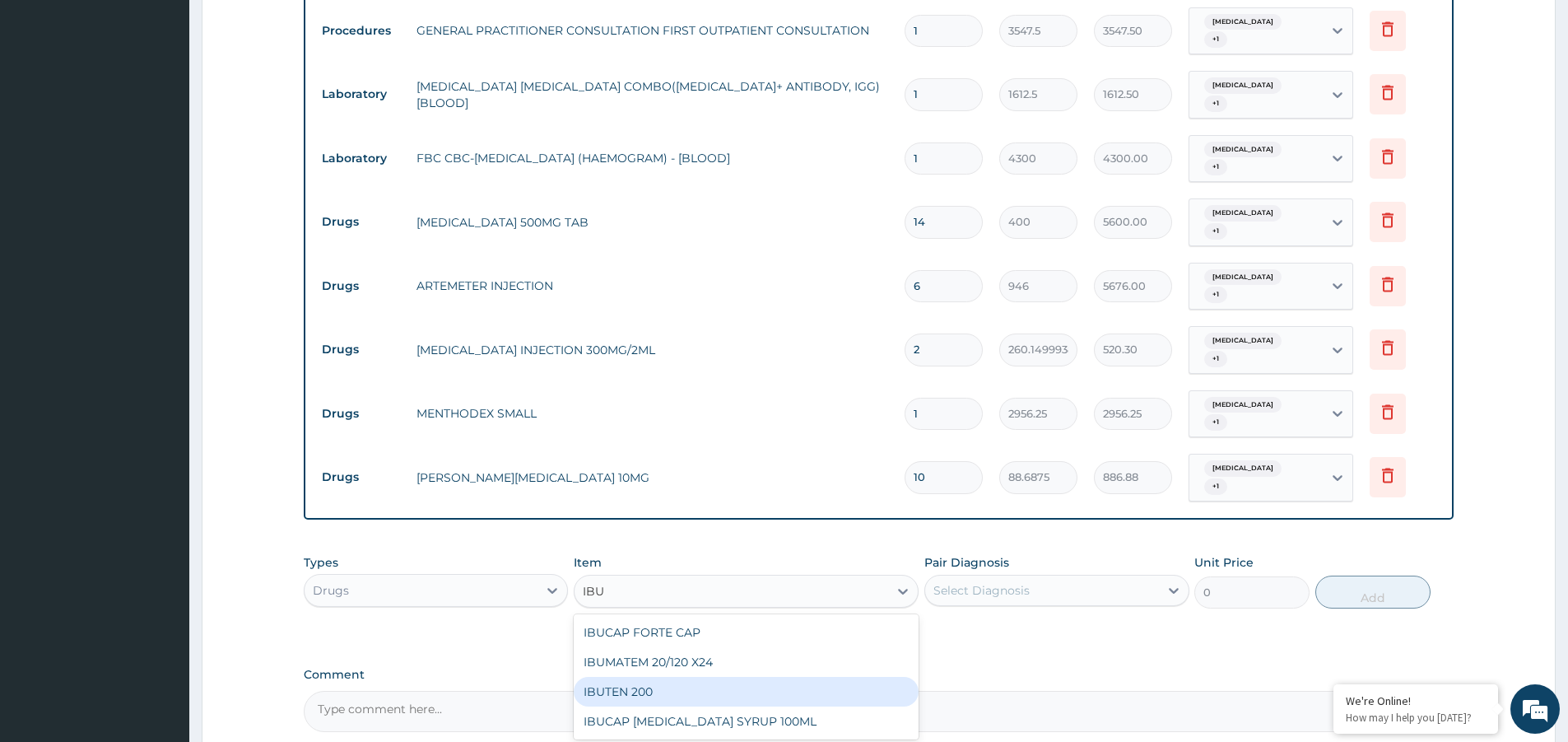
click at [633, 677] on div "IBUTEN 200" at bounding box center [745, 691] width 345 height 29
type input "82.7750015258789"
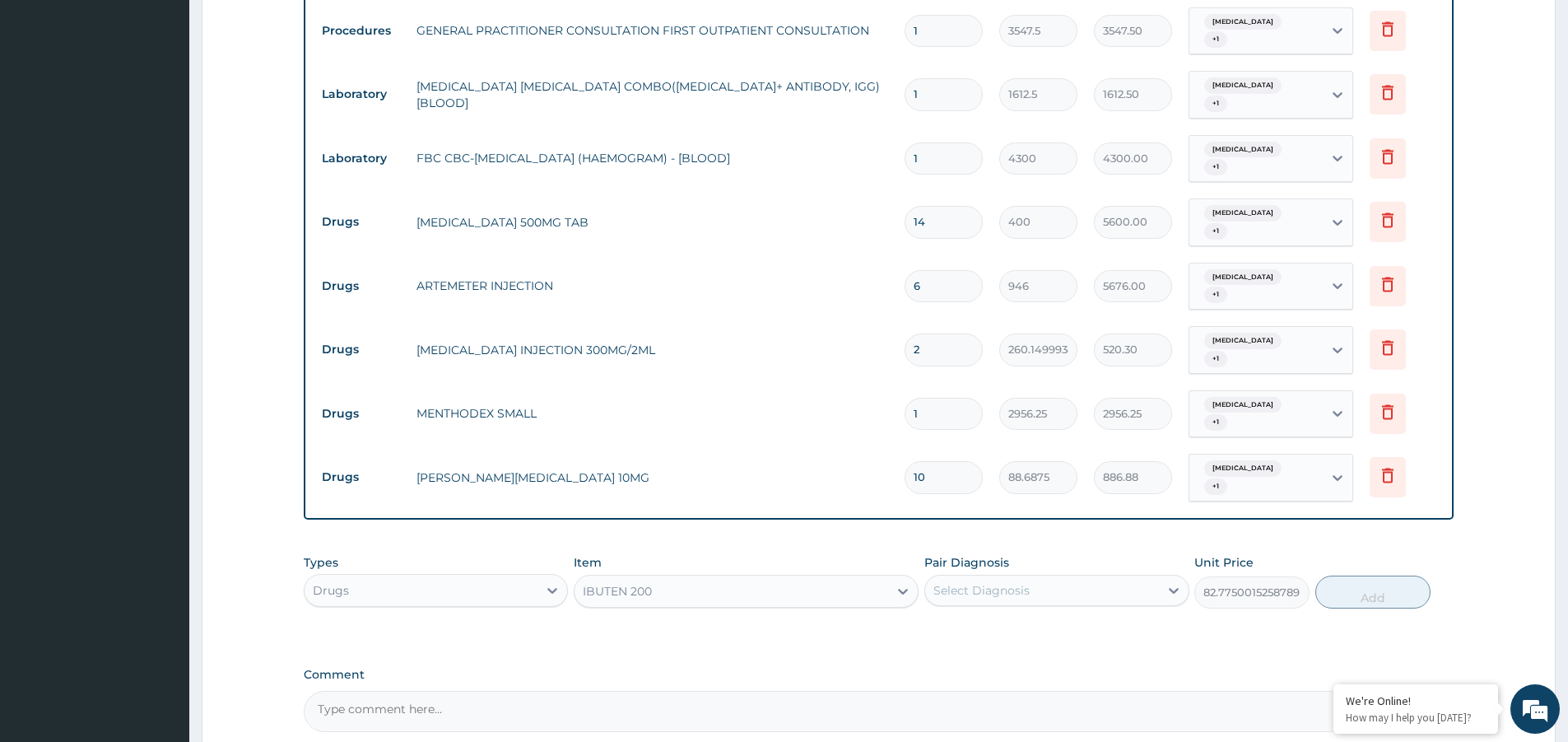
click at [1075, 577] on div "Select Diagnosis" at bounding box center [1041, 590] width 233 height 27
click at [1058, 616] on div "Malaria" at bounding box center [1056, 632] width 264 height 34
checkbox input "true"
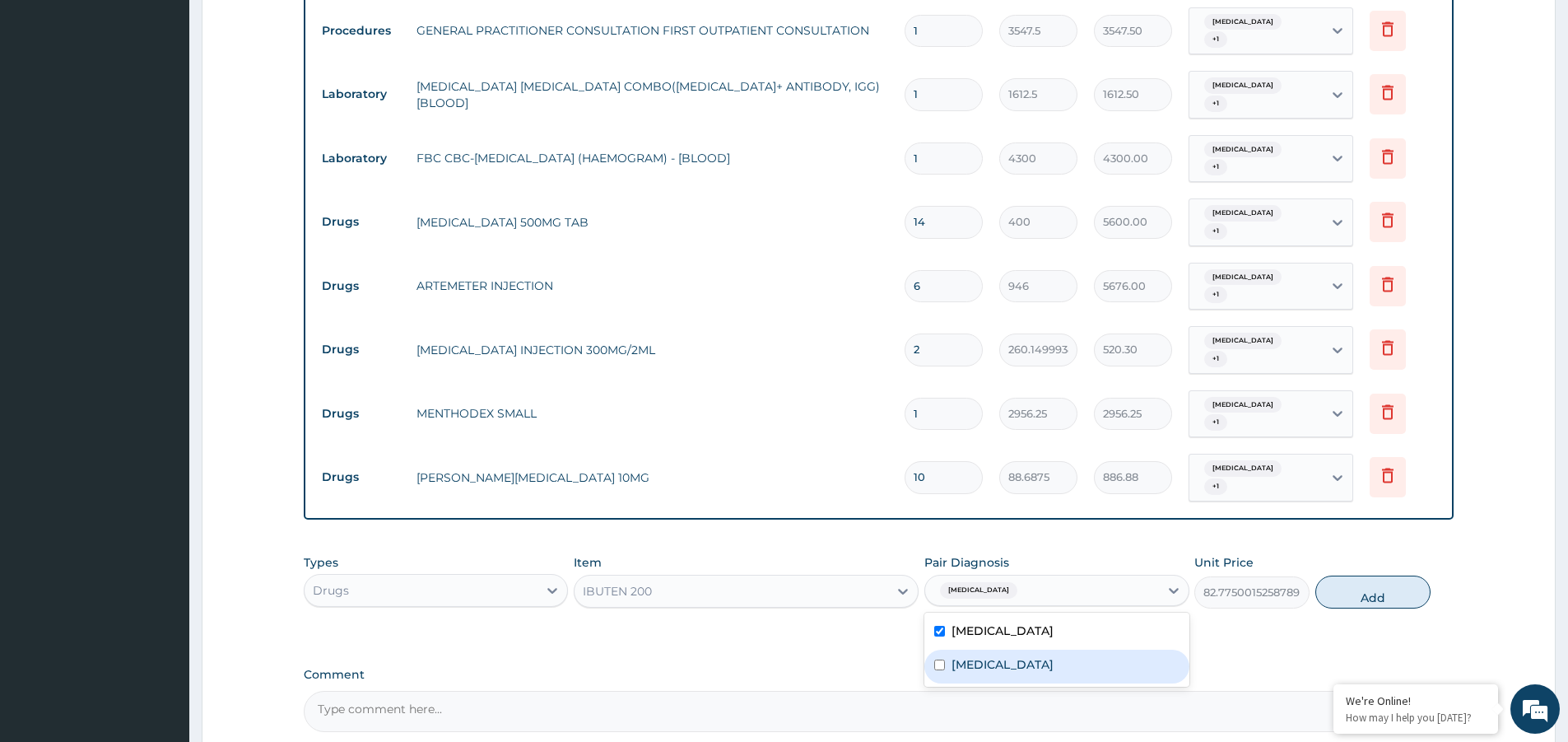
drag, startPoint x: 1069, startPoint y: 610, endPoint x: 1218, endPoint y: 576, distance: 152.8
click at [1054, 656] on label "Upper respiratory infection" at bounding box center [1002, 664] width 102 height 16
checkbox input "true"
click at [1329, 575] on button "Add" at bounding box center [1373, 592] width 115 height 33
type input "0"
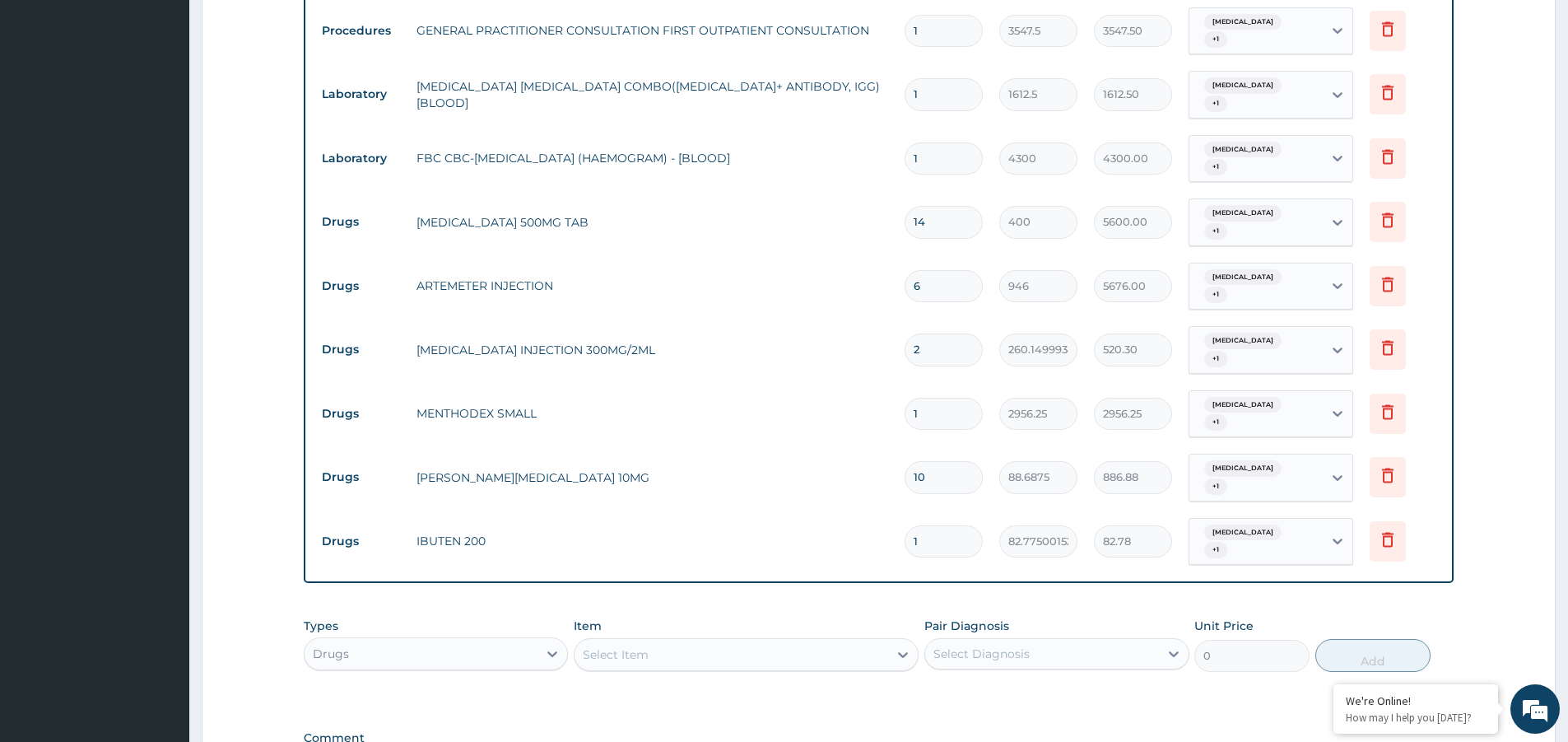
type input "16"
type input "1324.40"
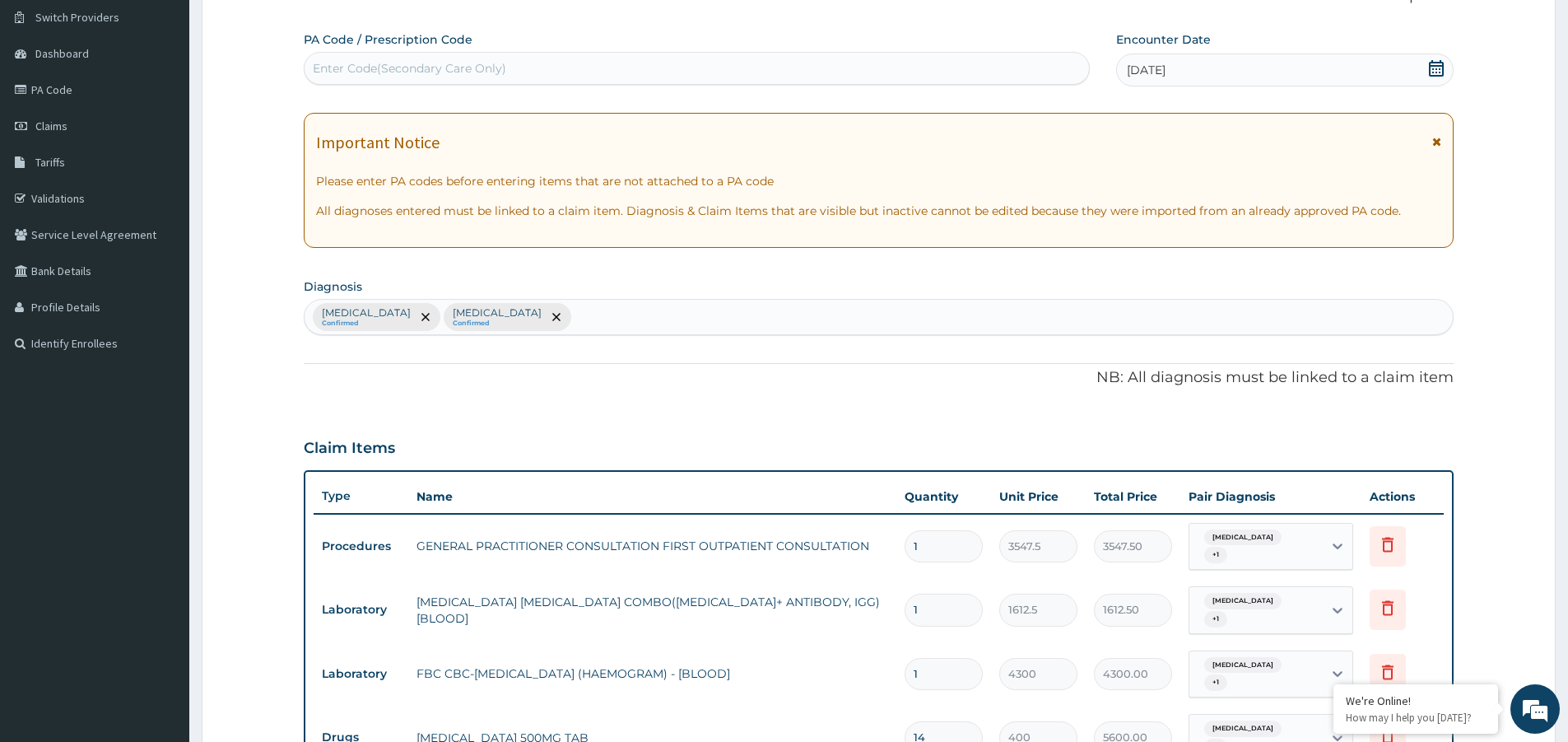
scroll to position [0, 0]
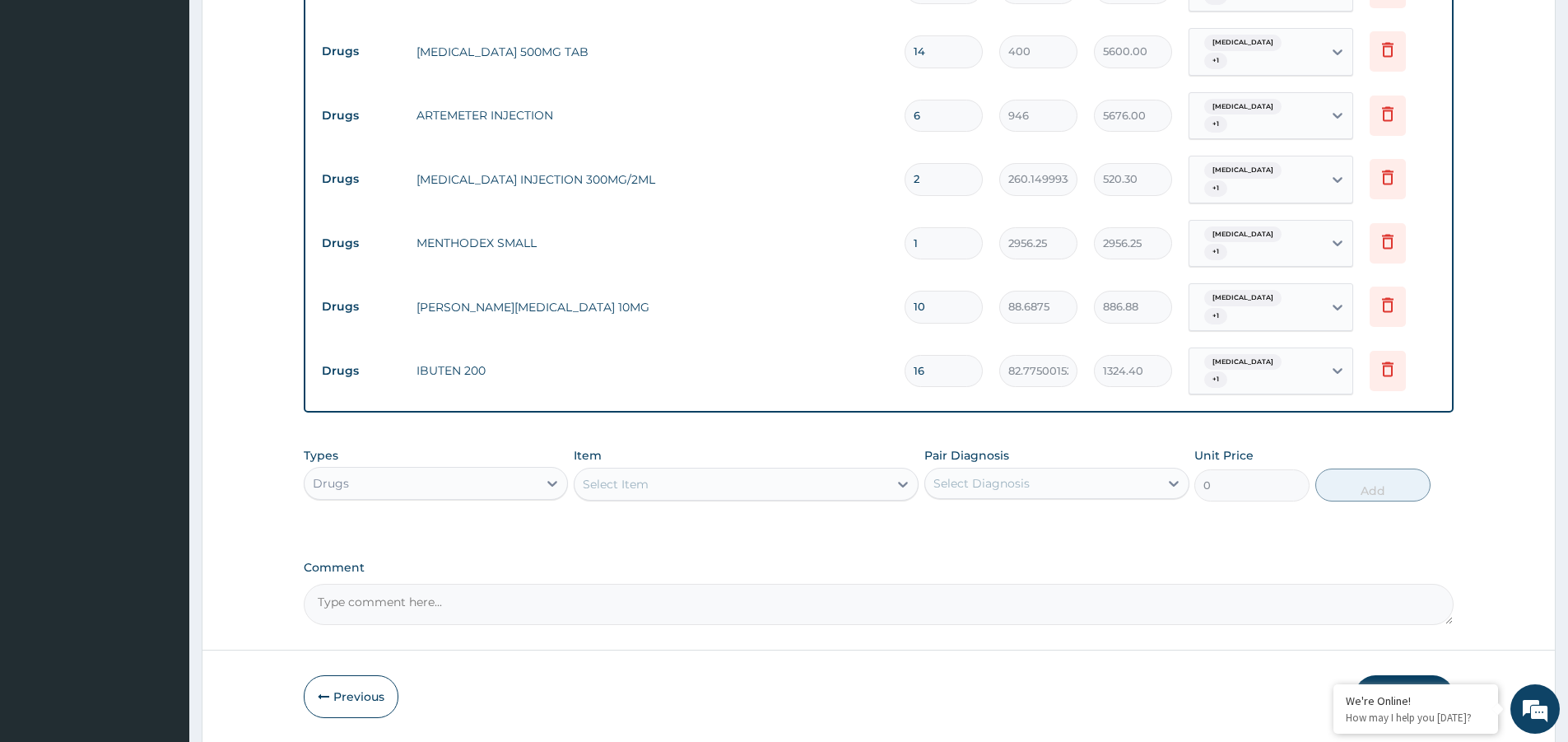
type input "16"
click at [1379, 675] on button "Submit" at bounding box center [1404, 696] width 99 height 43
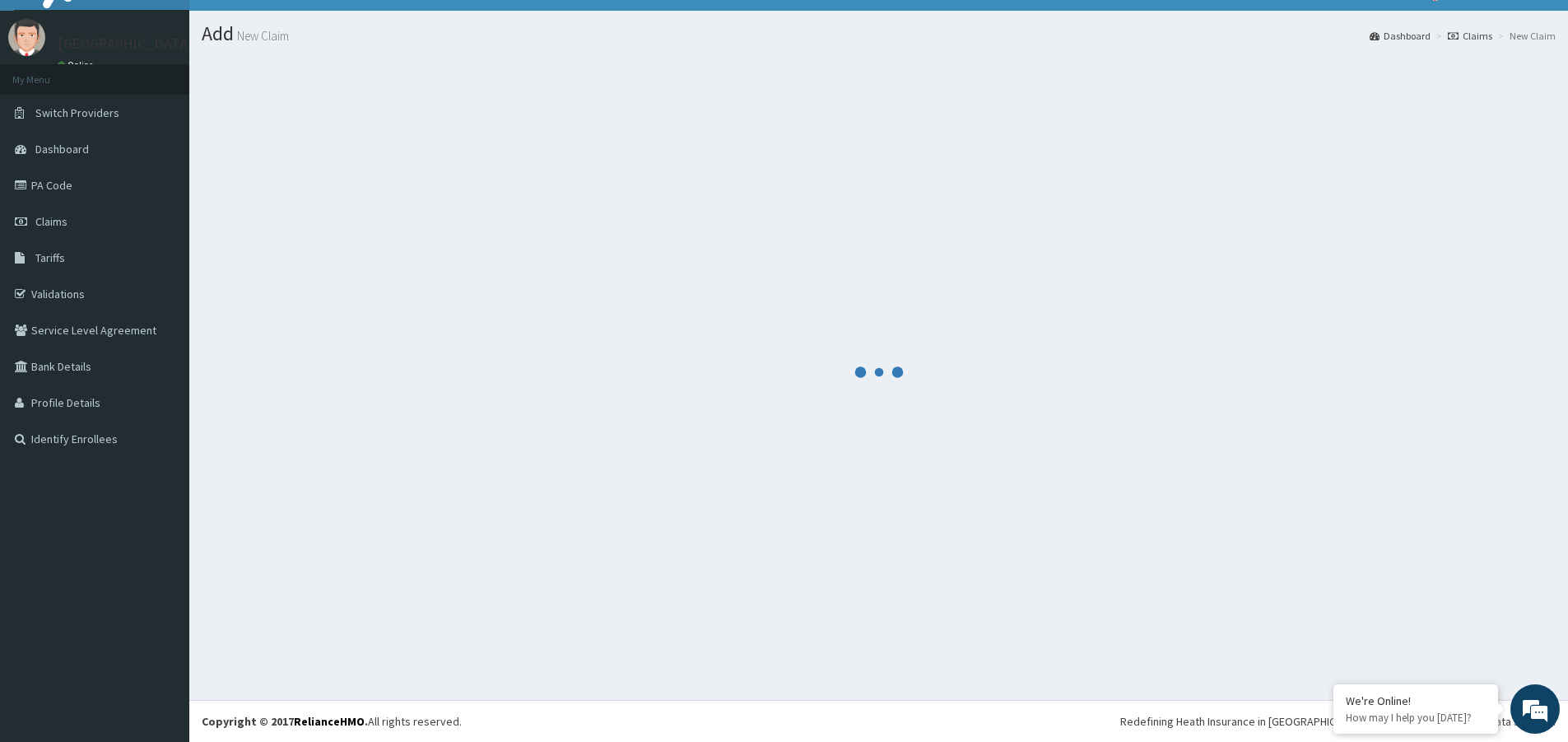
scroll to position [812, 0]
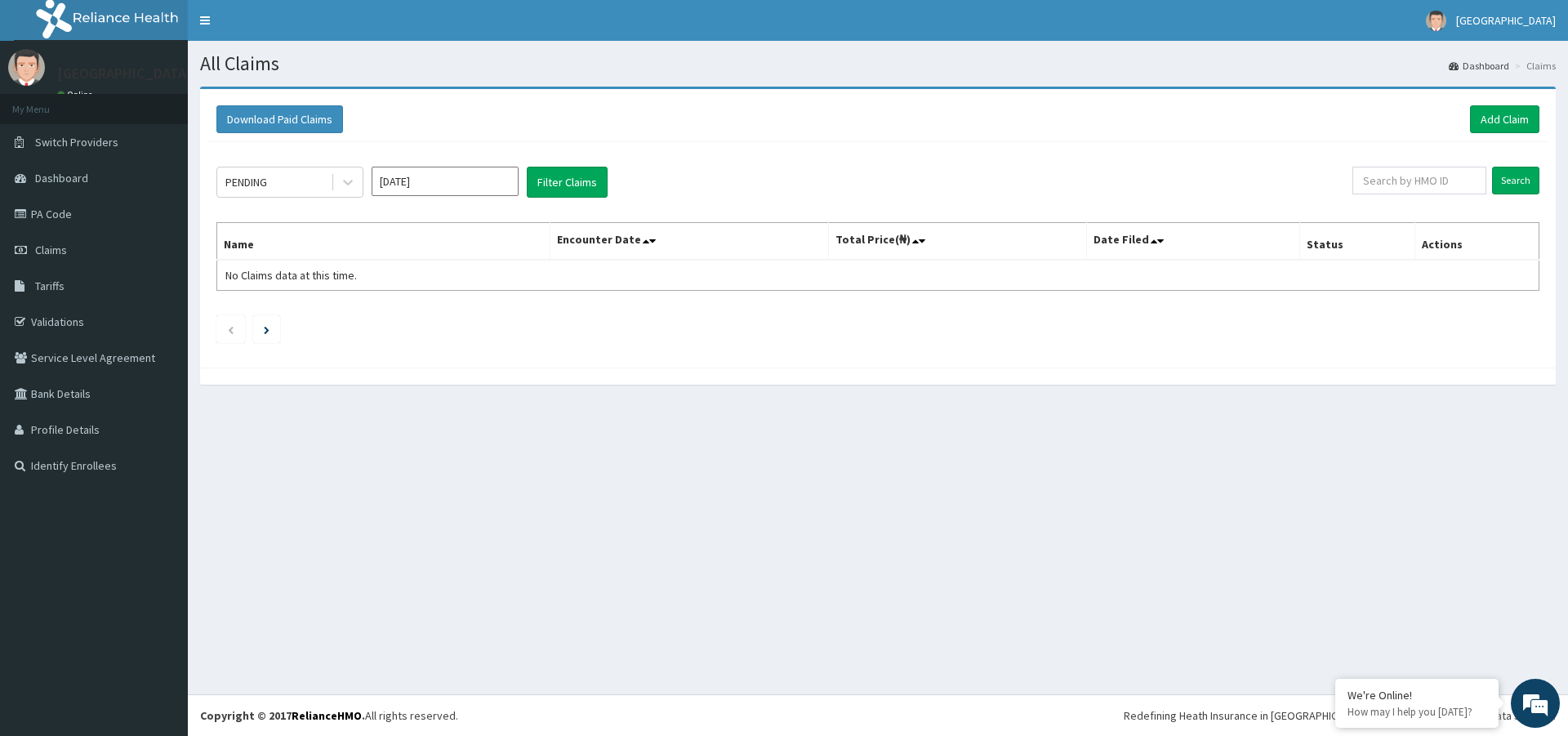
click at [468, 188] on input "Sep 2025" at bounding box center [445, 181] width 147 height 29
click at [501, 284] on div "Jun" at bounding box center [493, 283] width 32 height 30
type input "Jun 2025"
click at [577, 188] on button "Filter Claims" at bounding box center [567, 182] width 81 height 31
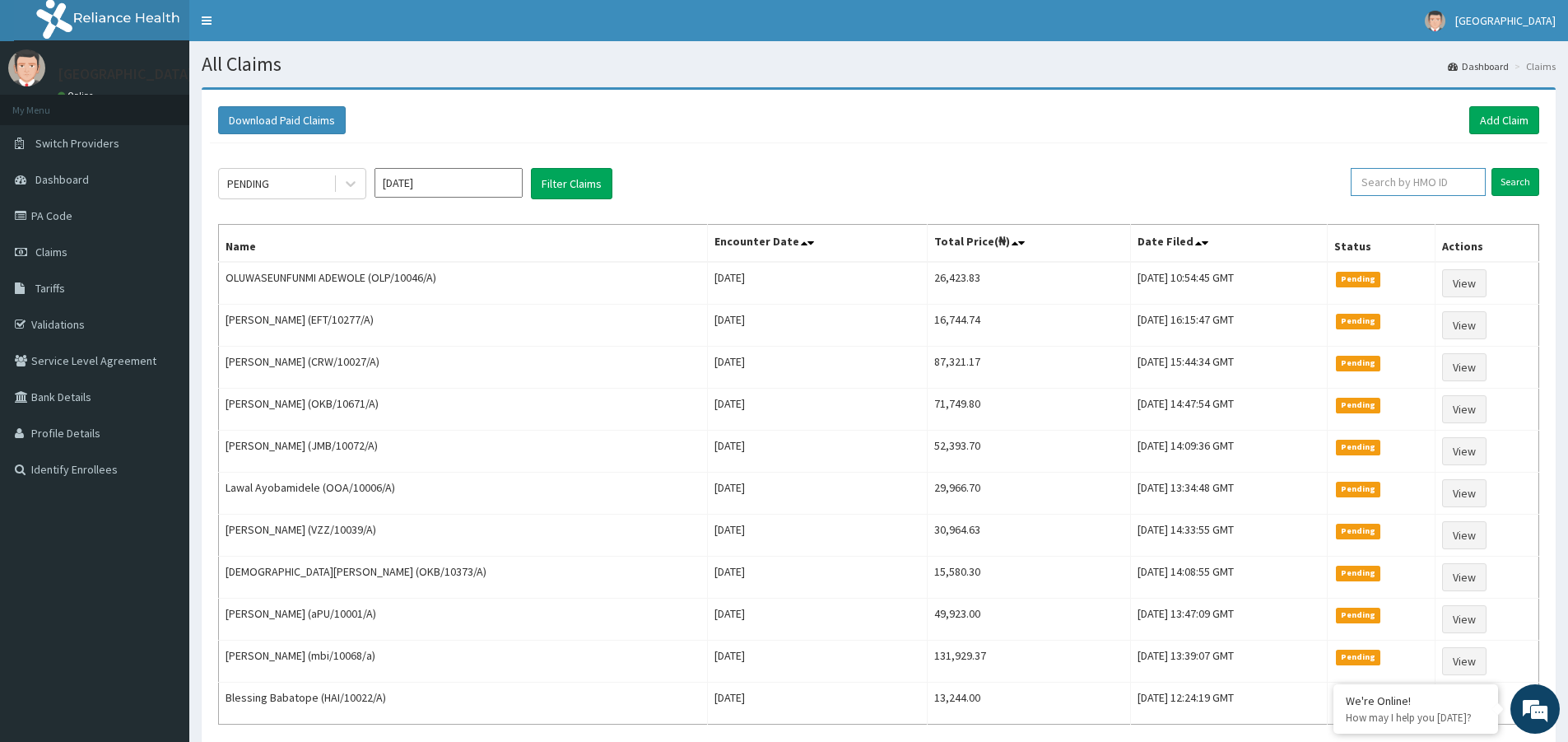
click at [1425, 178] on input "text" at bounding box center [1418, 181] width 135 height 28
type input "VZZ/10039/A"
click at [1515, 184] on input "Search" at bounding box center [1516, 181] width 48 height 28
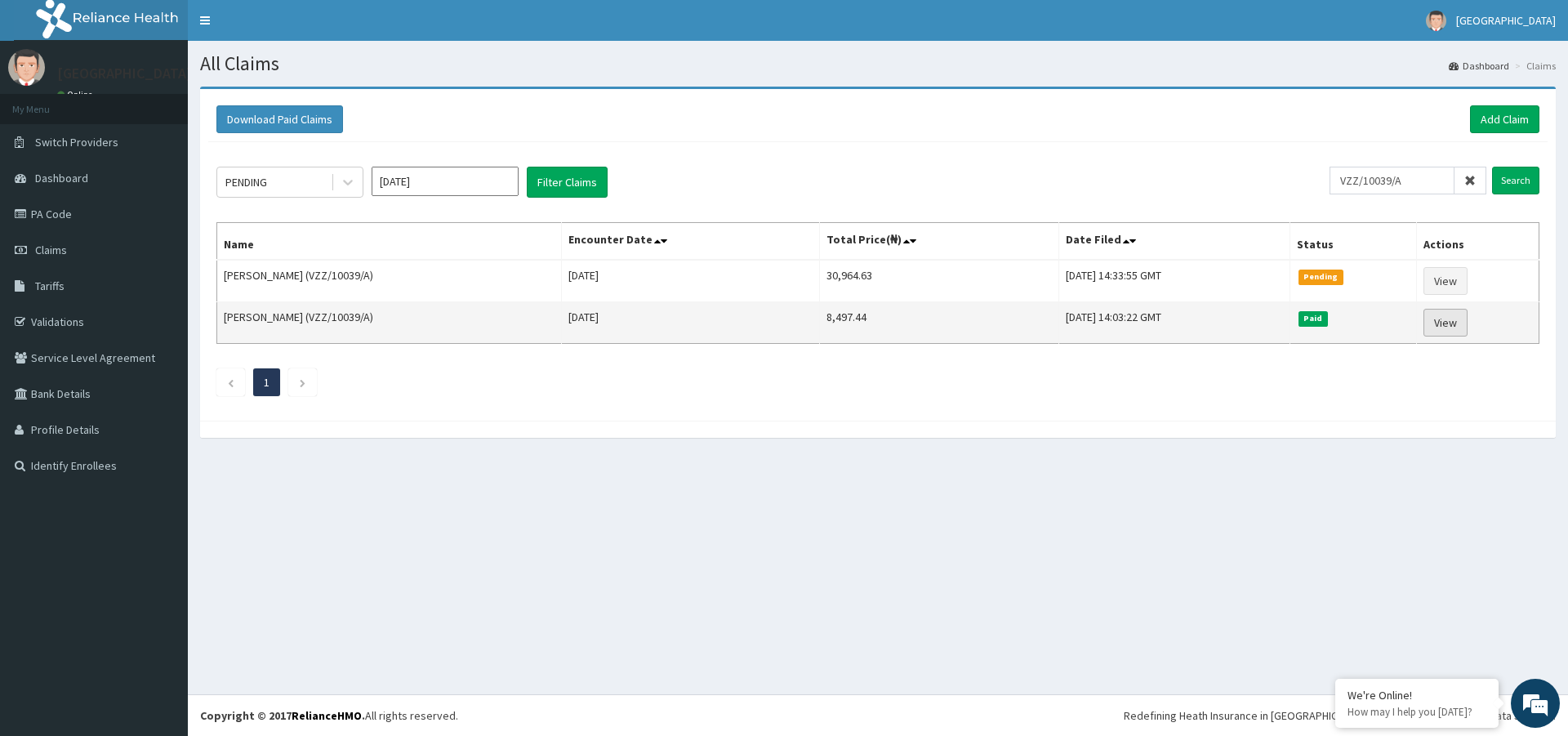
click at [1455, 321] on link "View" at bounding box center [1446, 322] width 44 height 28
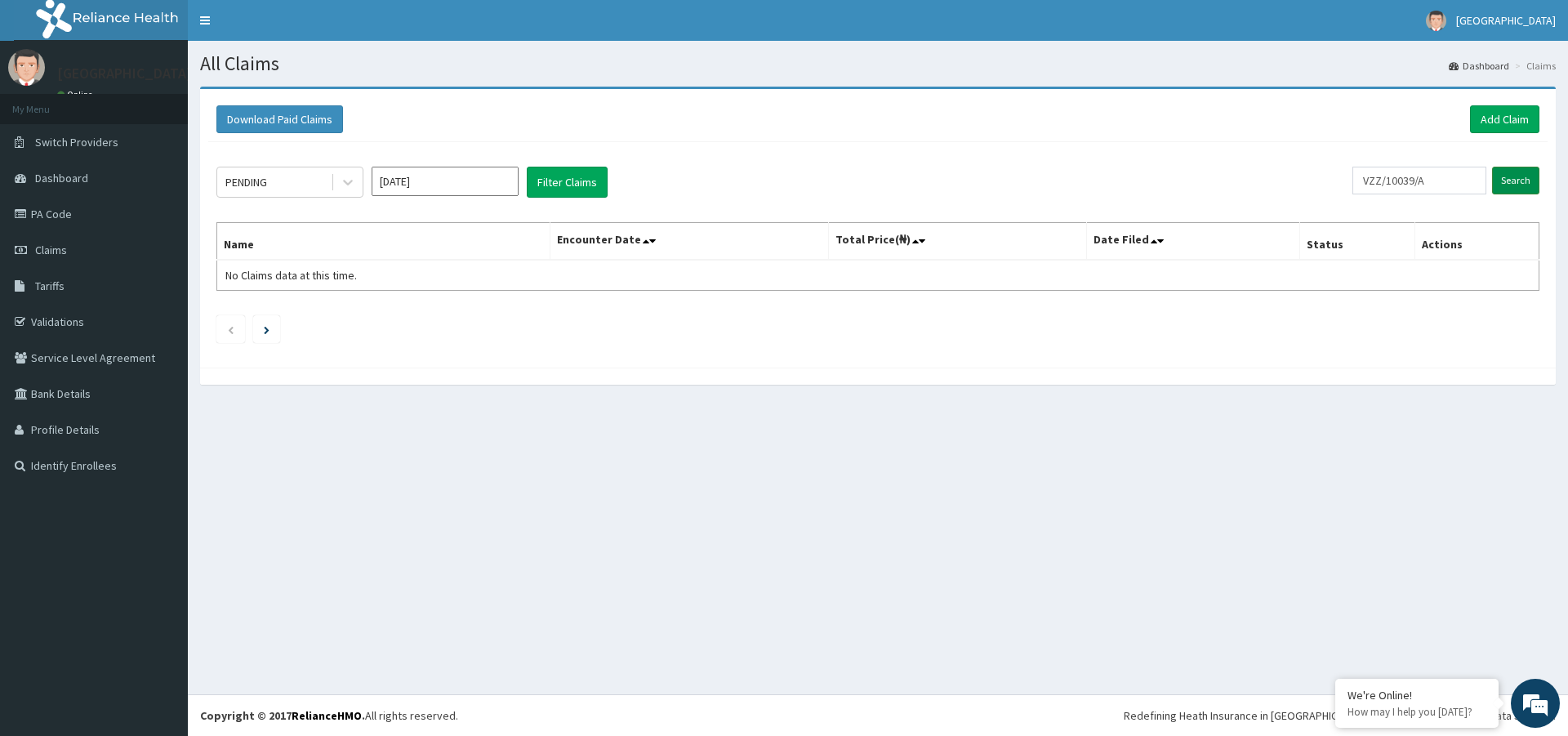
click at [1513, 181] on input "Search" at bounding box center [1516, 180] width 48 height 28
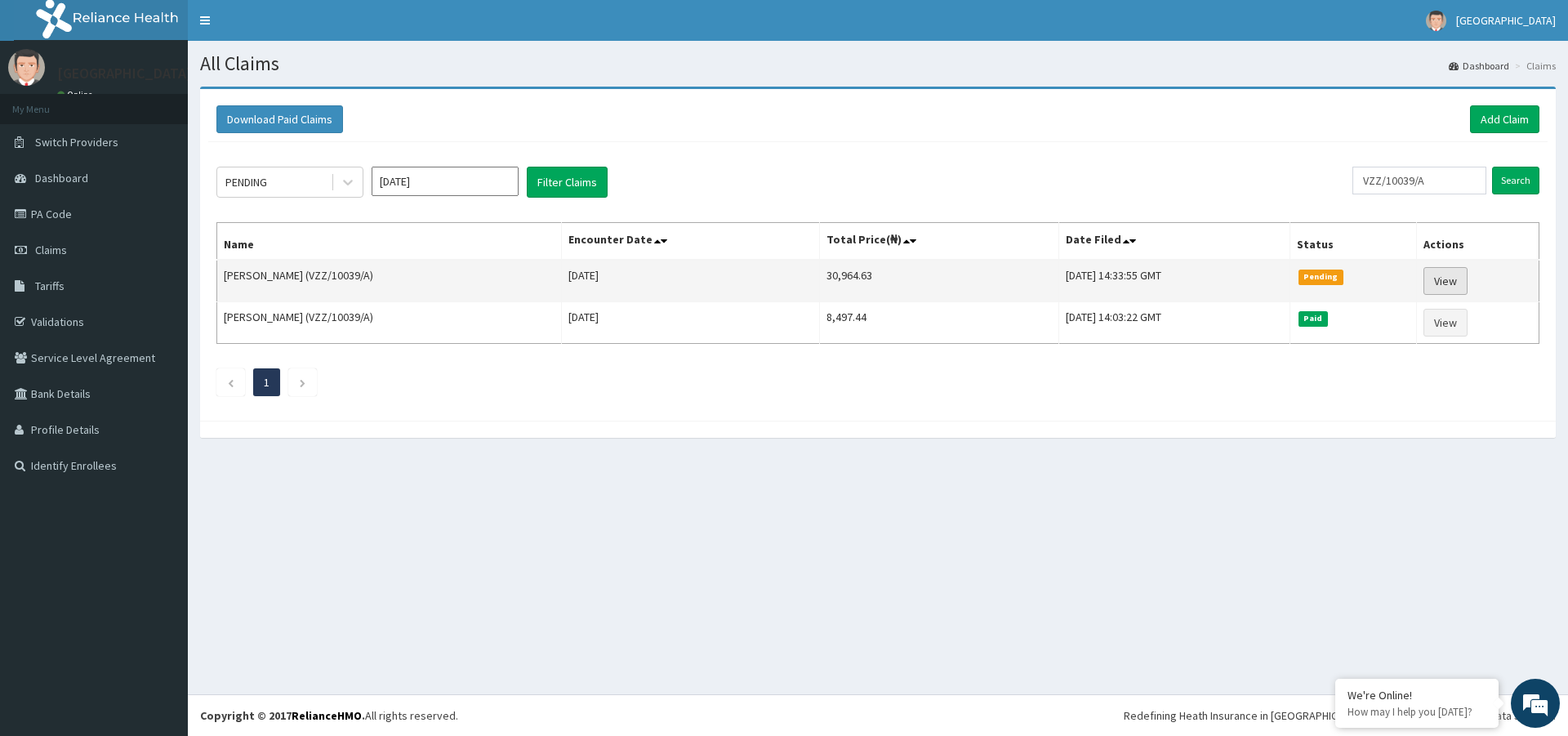
click at [1454, 282] on link "View" at bounding box center [1446, 281] width 44 height 28
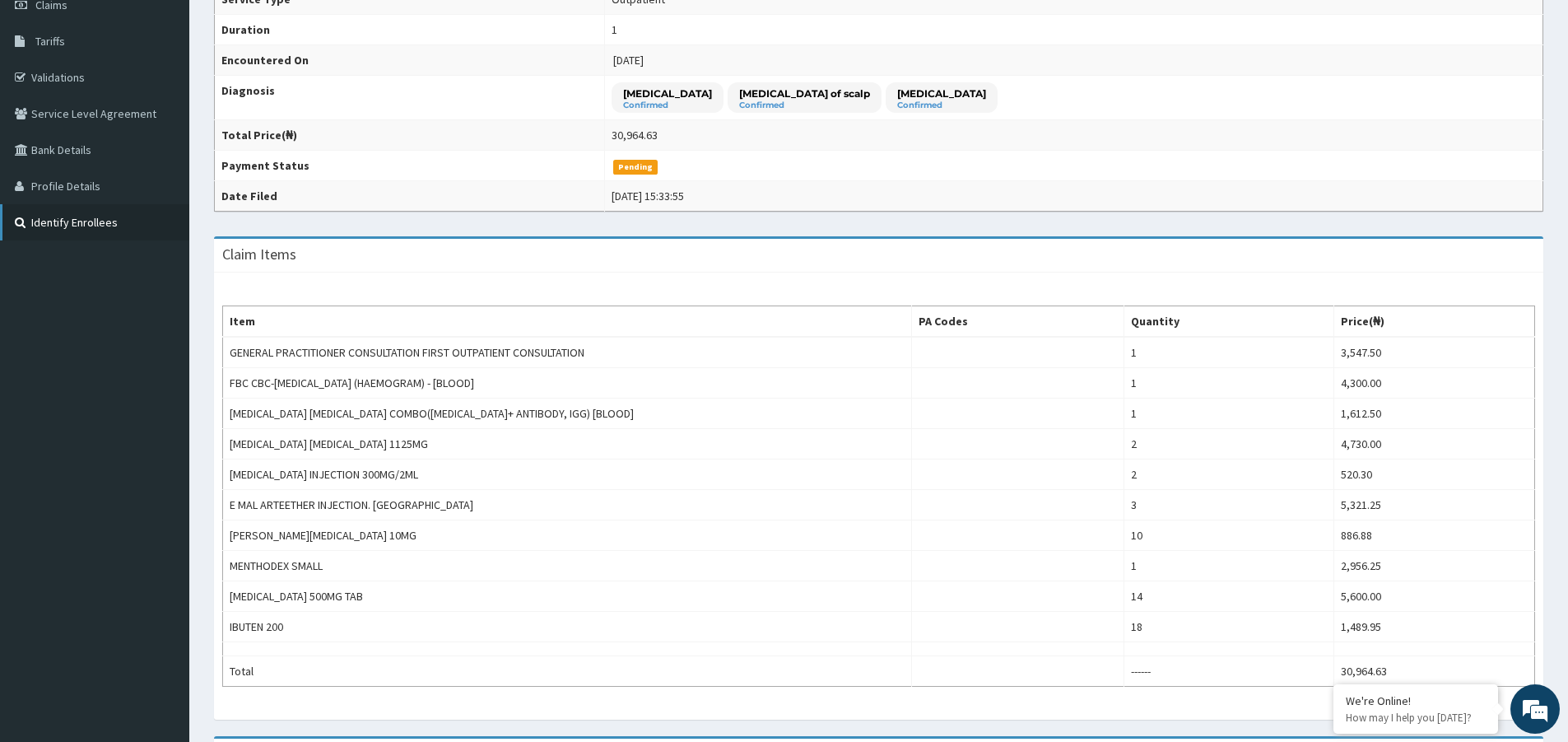
scroll to position [83, 0]
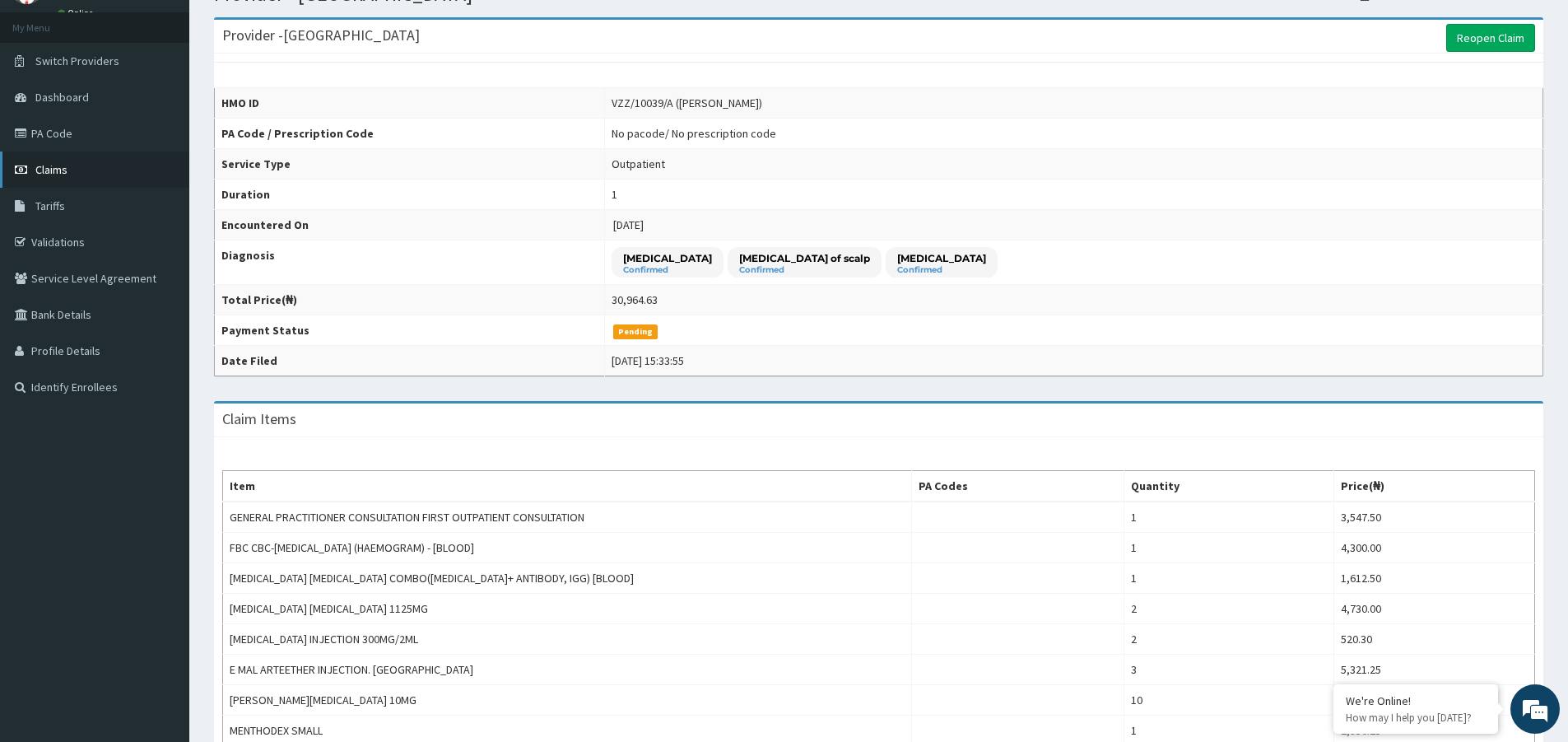
click at [53, 168] on span "Claims" at bounding box center [51, 169] width 32 height 15
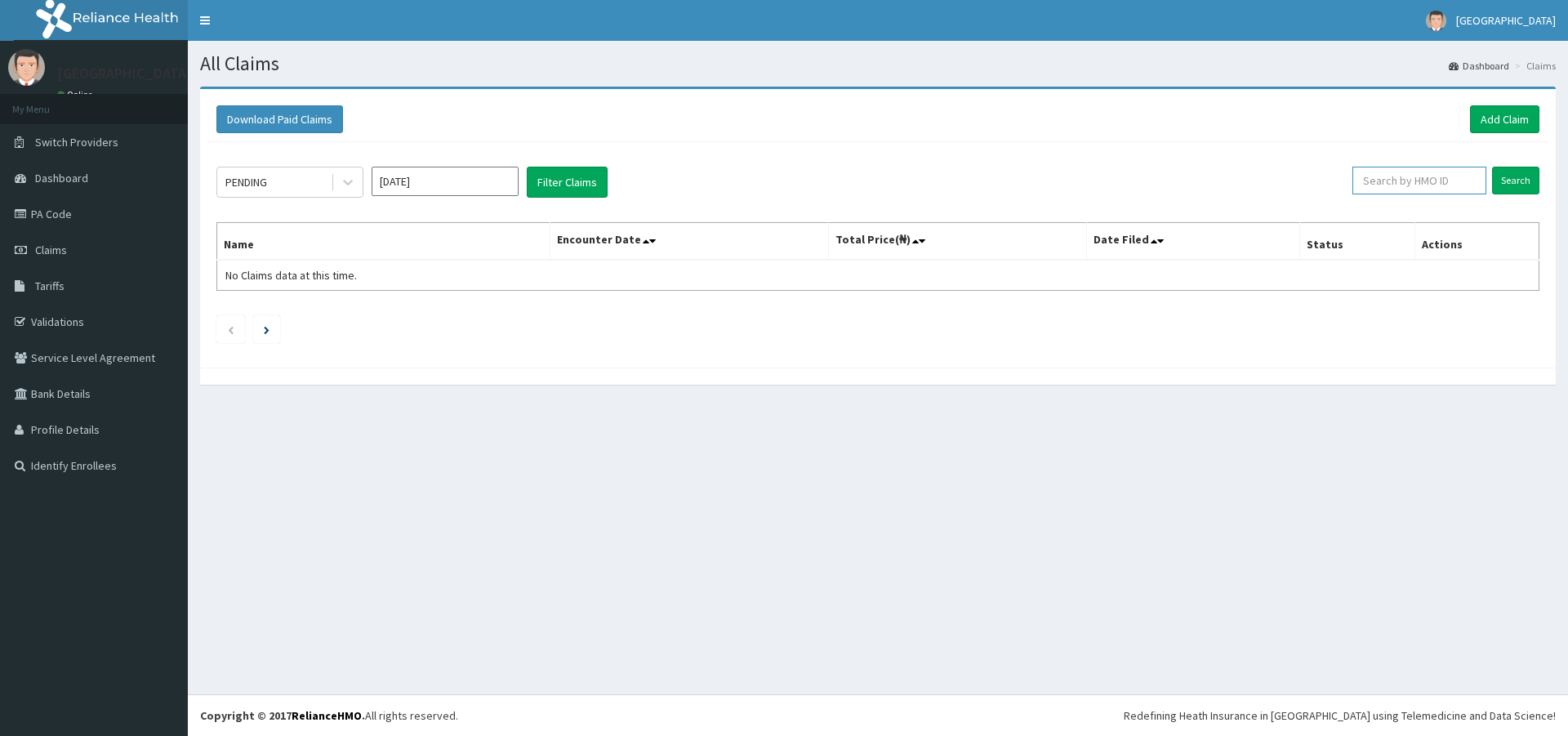
click at [1414, 185] on input "text" at bounding box center [1419, 180] width 134 height 28
type input "MBI/10238/A"
click at [1517, 181] on input "Search" at bounding box center [1516, 180] width 48 height 28
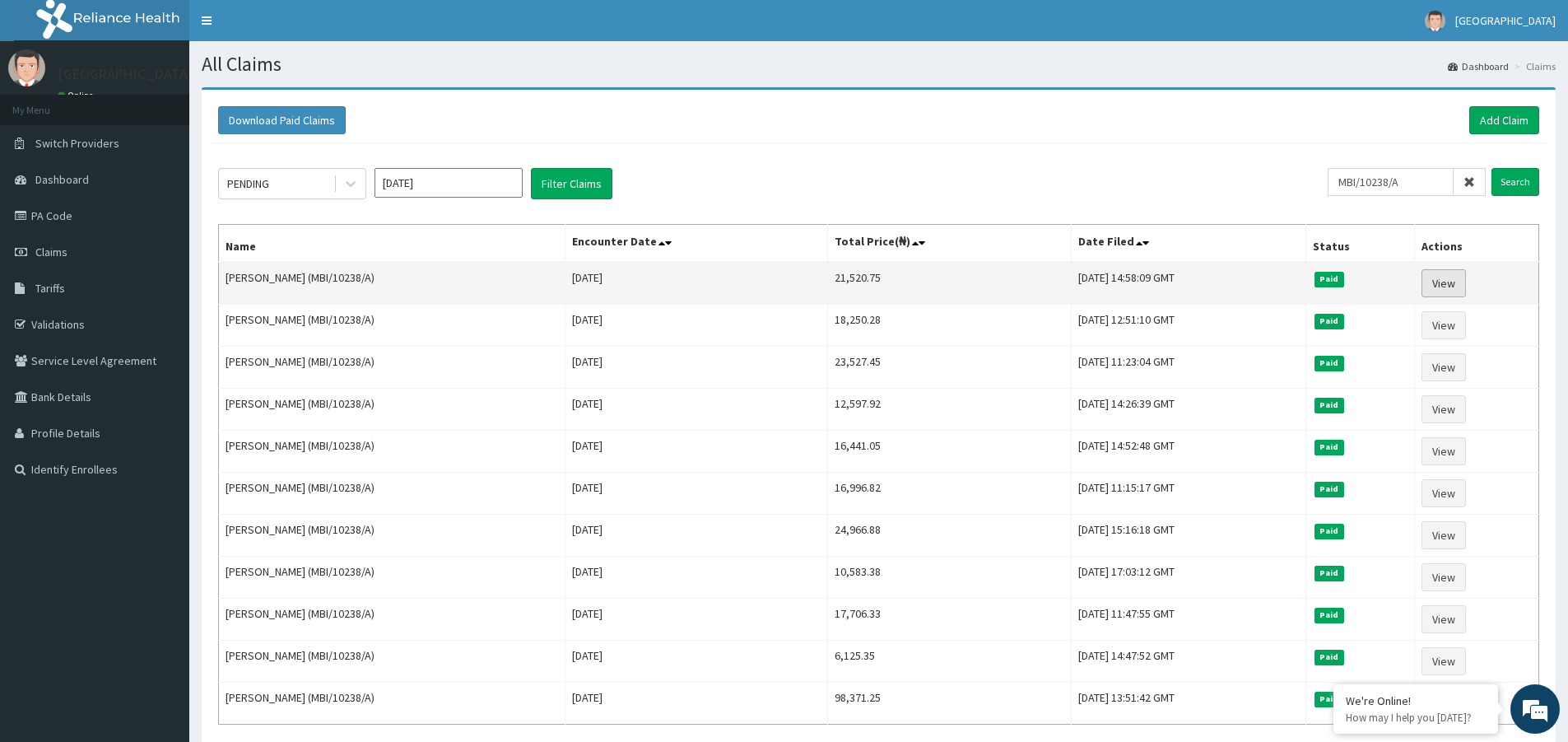
click at [1452, 280] on link "View" at bounding box center [1443, 283] width 45 height 28
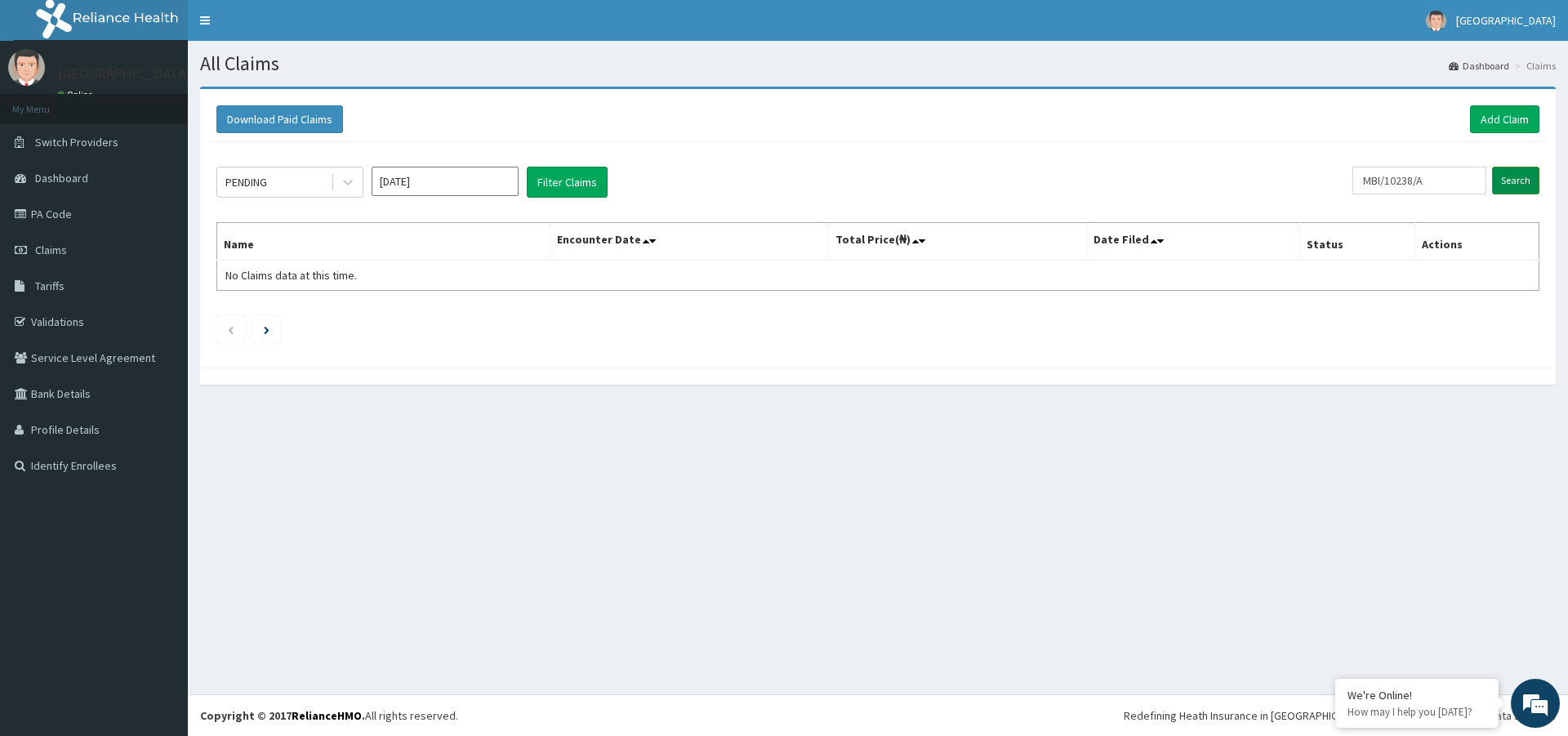
click at [1519, 183] on input "Search" at bounding box center [1516, 180] width 48 height 28
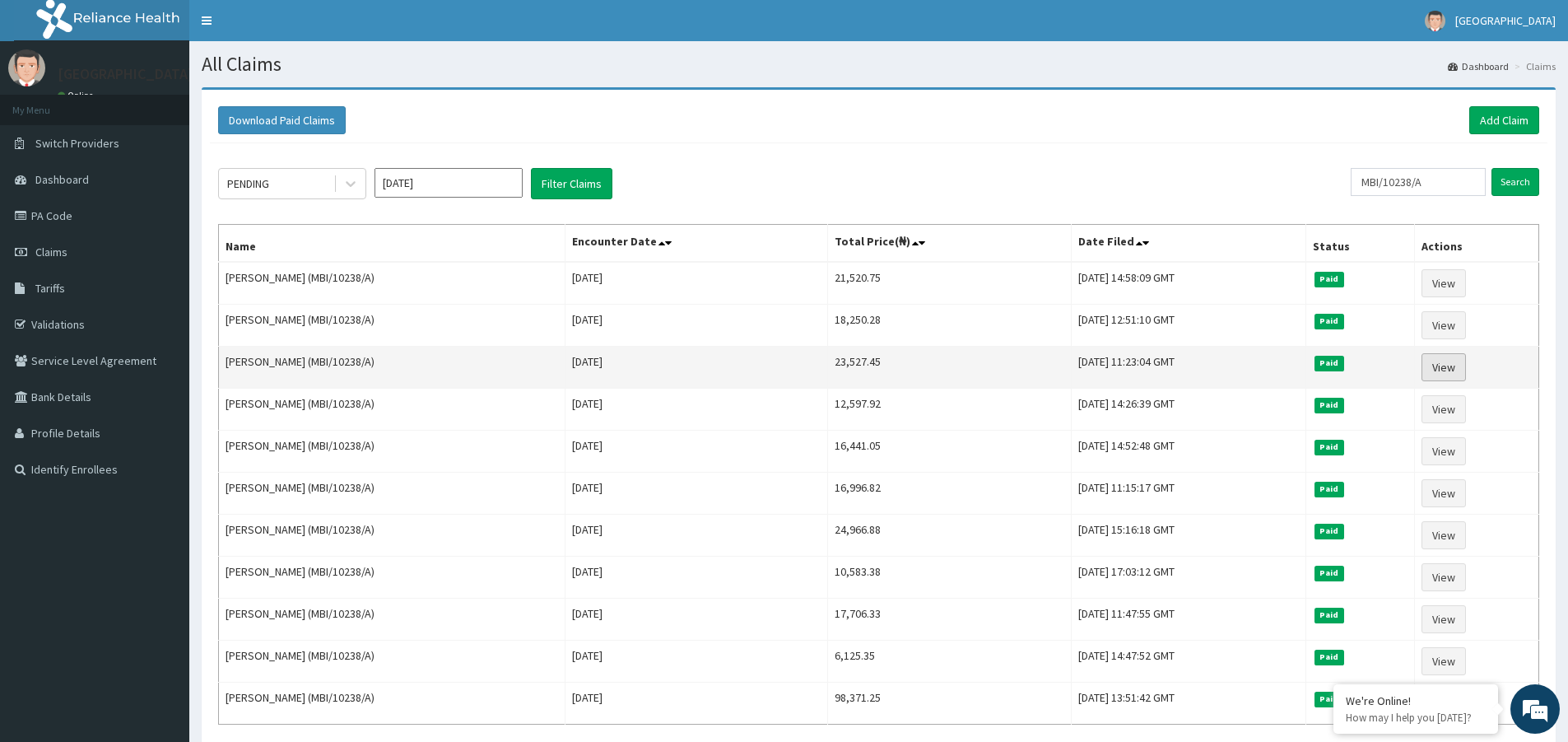
click at [1453, 372] on link "View" at bounding box center [1443, 367] width 45 height 28
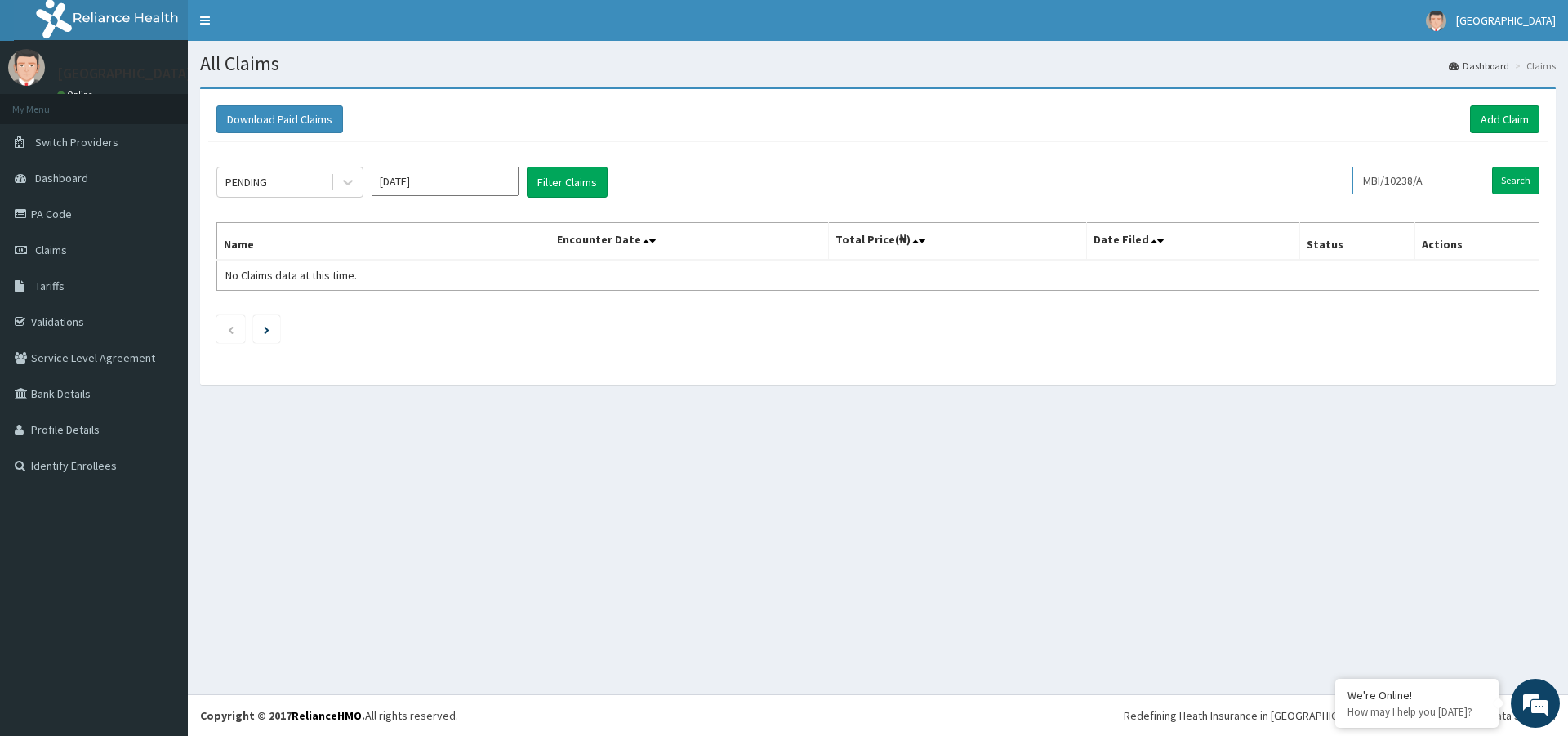
drag, startPoint x: 1441, startPoint y: 185, endPoint x: 1193, endPoint y: 141, distance: 251.9
click at [1193, 141] on div "Download Paid Claims Add Claim × Note you can only download claims within a max…" at bounding box center [878, 228] width 1356 height 278
type input "VZZ/10039/A"
click at [1519, 184] on input "Search" at bounding box center [1516, 180] width 48 height 28
